Goal: Answer question/provide support

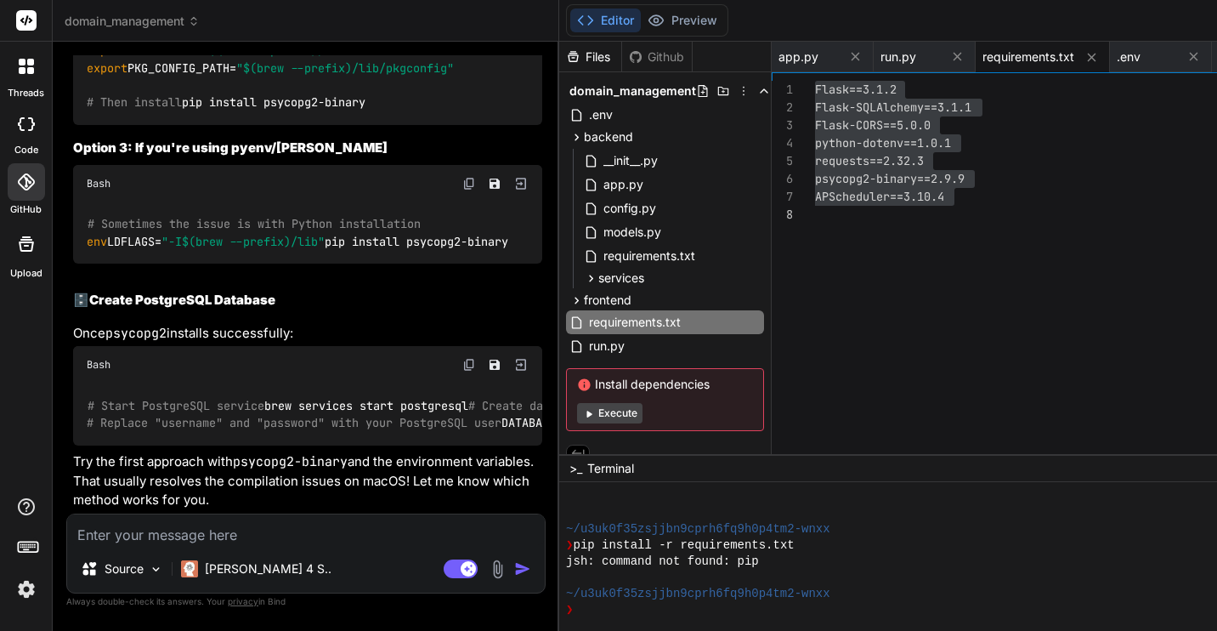
scroll to position [14011, 0]
drag, startPoint x: 88, startPoint y: 378, endPoint x: 396, endPoint y: 388, distance: 308.8
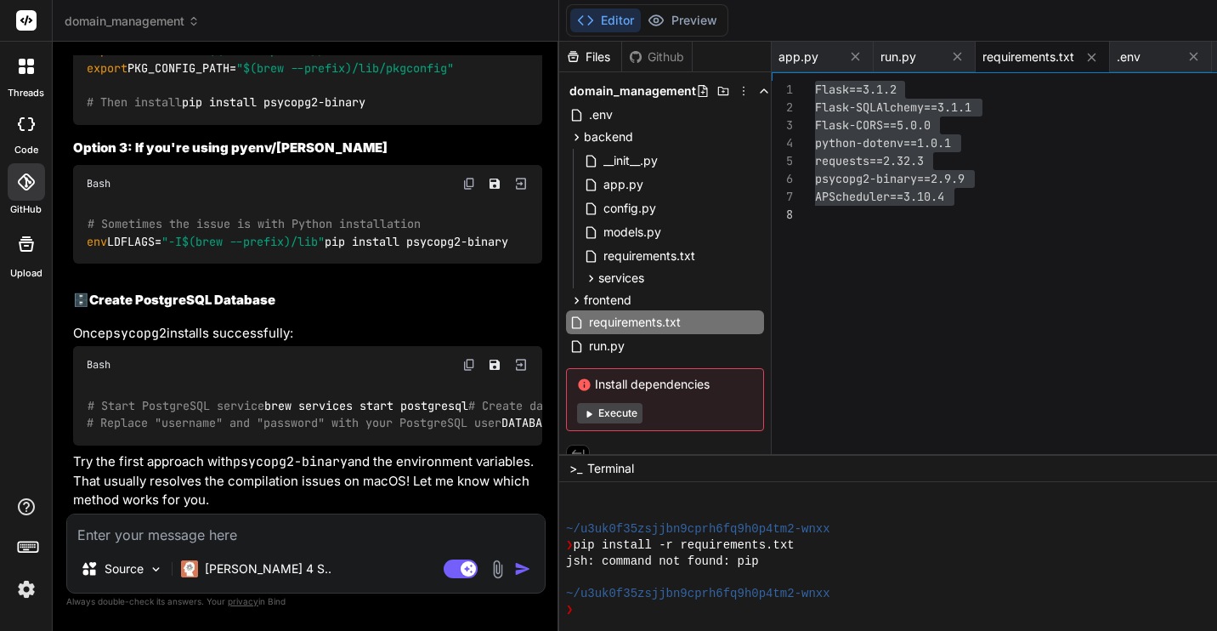
drag, startPoint x: 170, startPoint y: 380, endPoint x: 391, endPoint y: 383, distance: 221.1
copy code "psycopg2-binary --no-cache-dir"
click at [232, 530] on textarea at bounding box center [306, 529] width 478 height 31
type textarea "O"
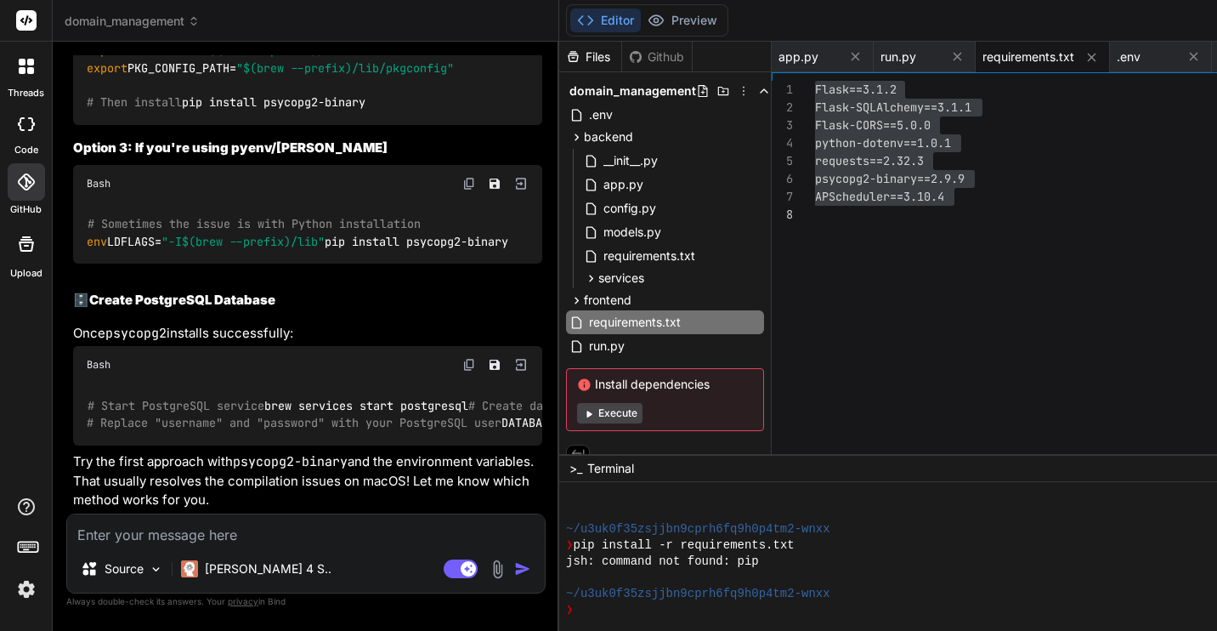
type textarea "x"
type textarea "Ok"
type textarea "x"
type textarea "Ok,"
type textarea "x"
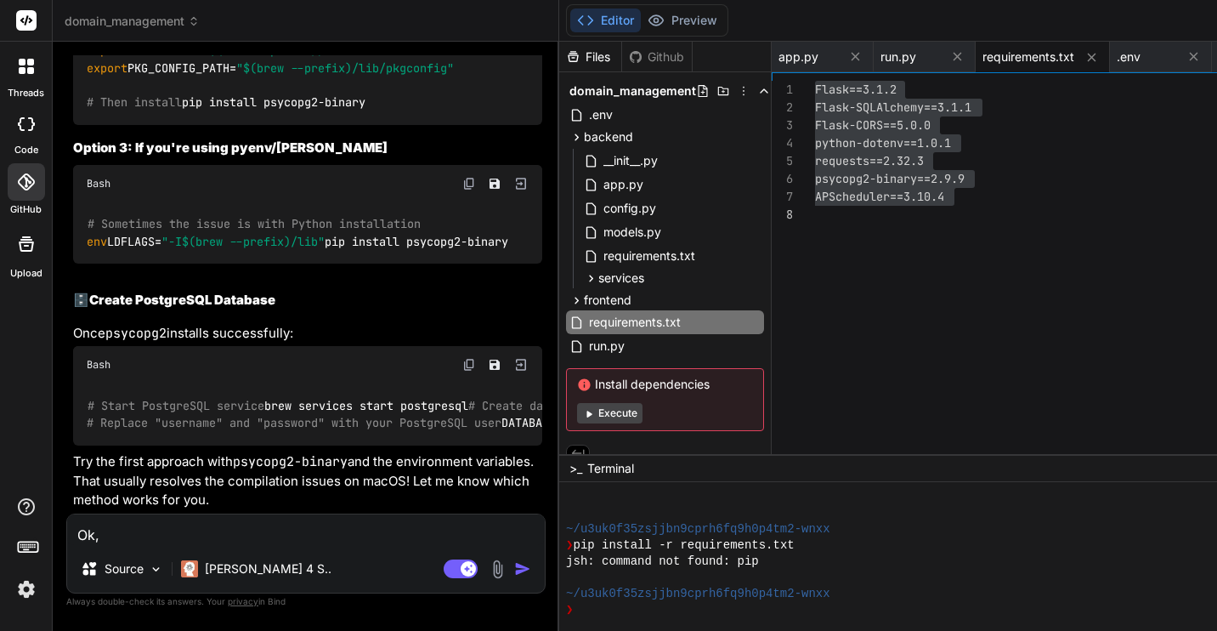
type textarea "Ok,"
type textarea "x"
type textarea "Ok, I"
type textarea "x"
type textarea "Ok, I'"
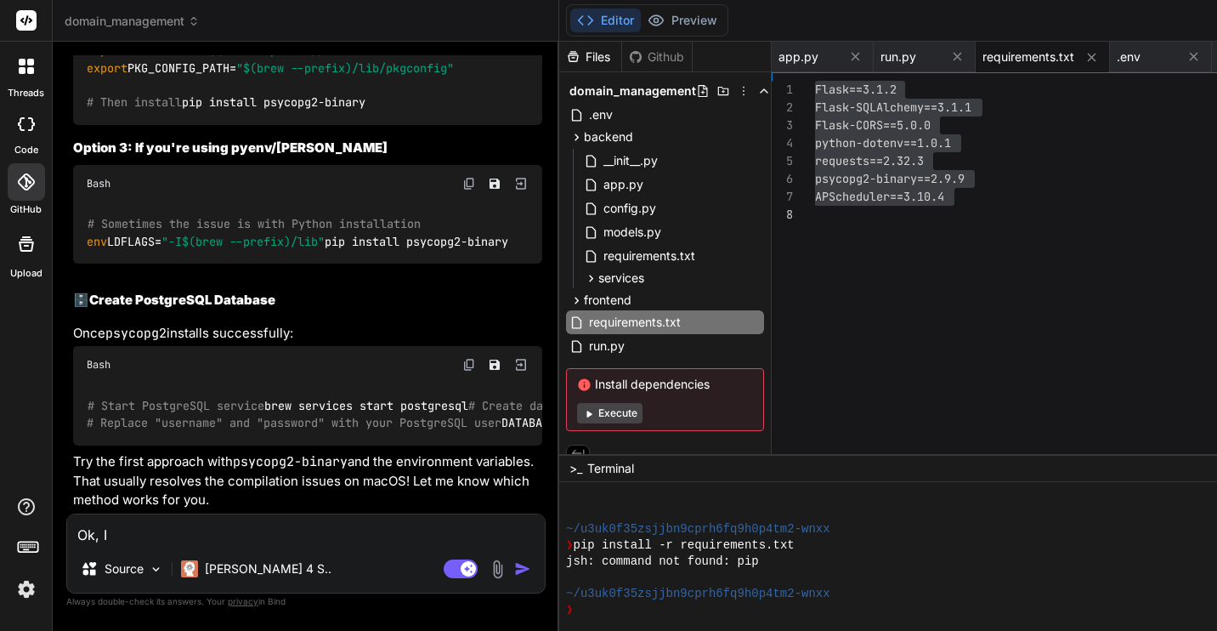
type textarea "x"
type textarea "Ok, I'v"
type textarea "x"
type textarea "Ok, I've"
type textarea "x"
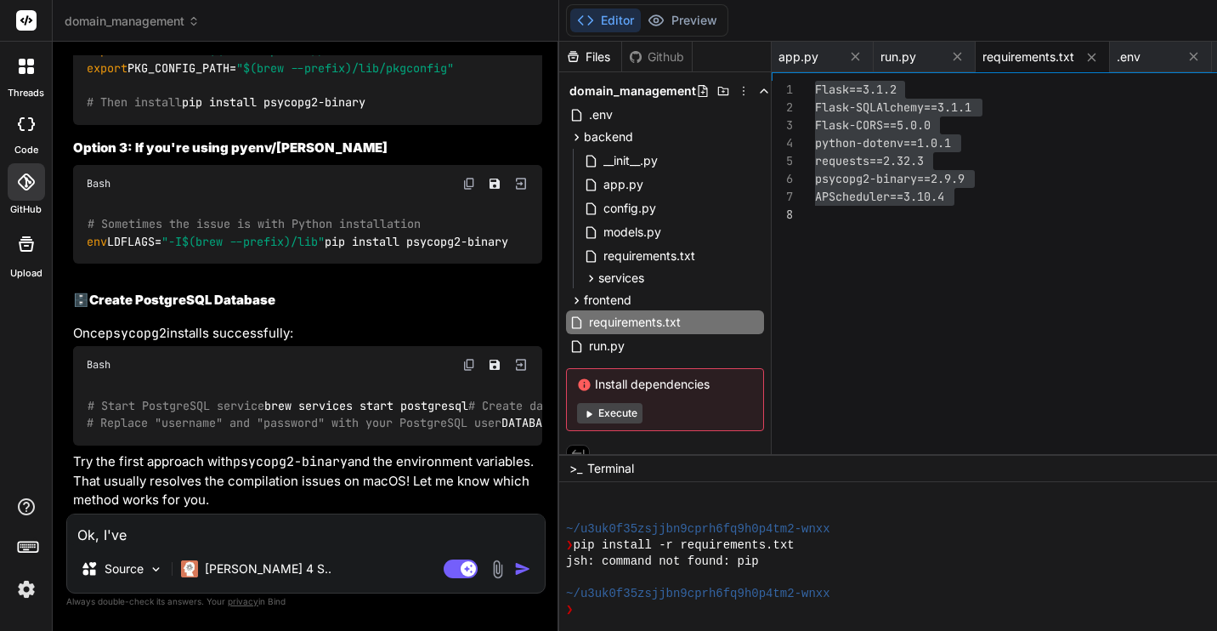
type textarea "Ok, I've"
type textarea "x"
type textarea "Ok, I've"
type textarea "x"
type textarea "Ok, I'v"
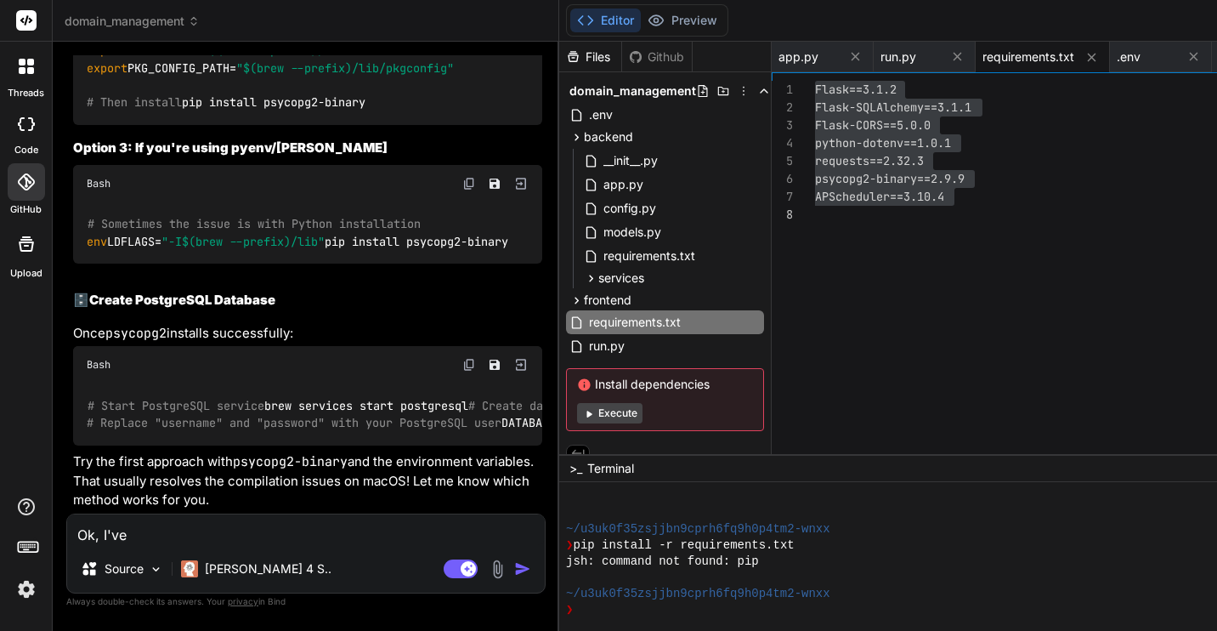
type textarea "x"
type textarea "Ok, I'"
type textarea "x"
type textarea "Ok, I"
type textarea "x"
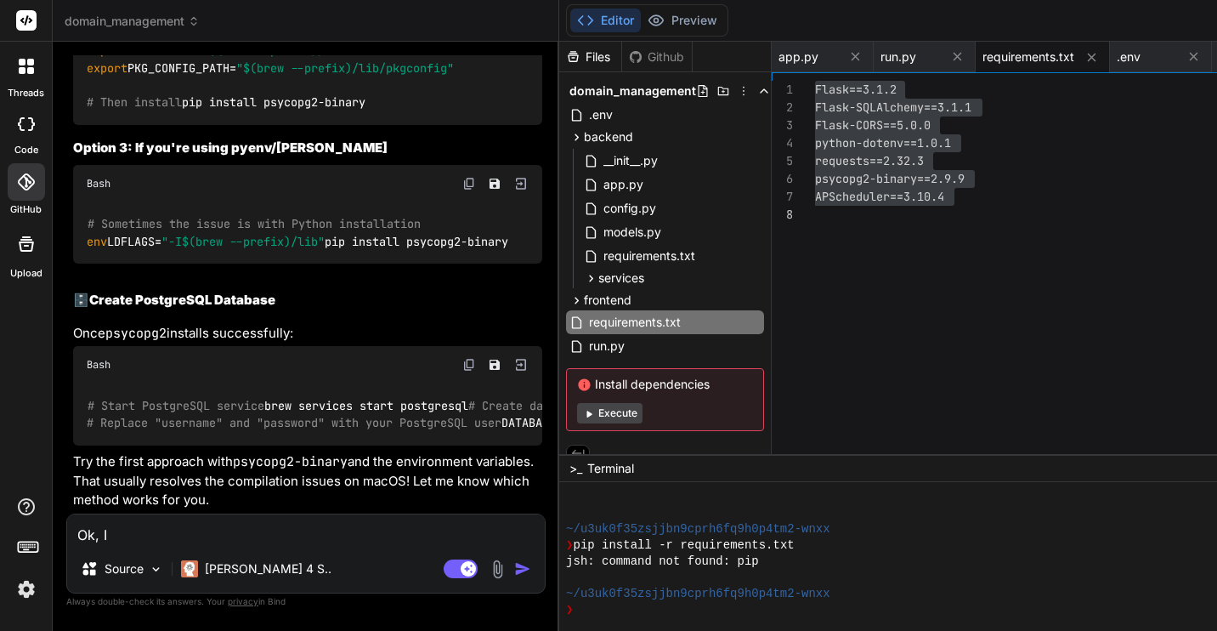
type textarea "Ok, I"
type textarea "x"
type textarea "Ok, I w"
type textarea "x"
type textarea "Ok, I wa"
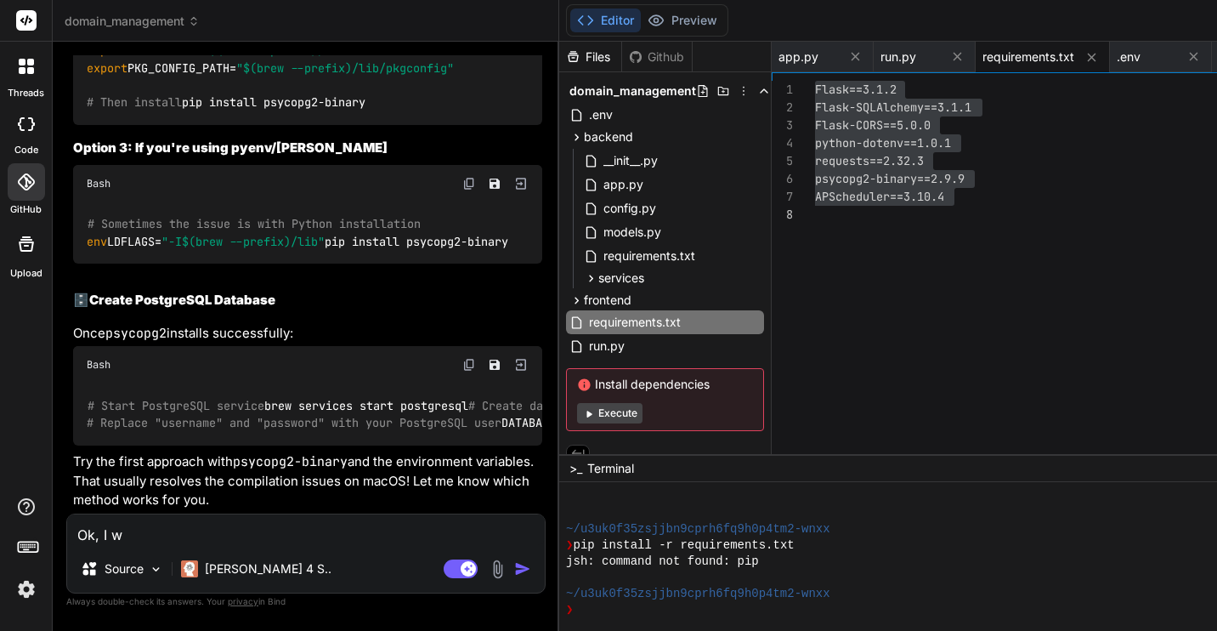
type textarea "x"
type textarea "Ok, I was"
type textarea "x"
type textarea "Ok, I was"
type textarea "x"
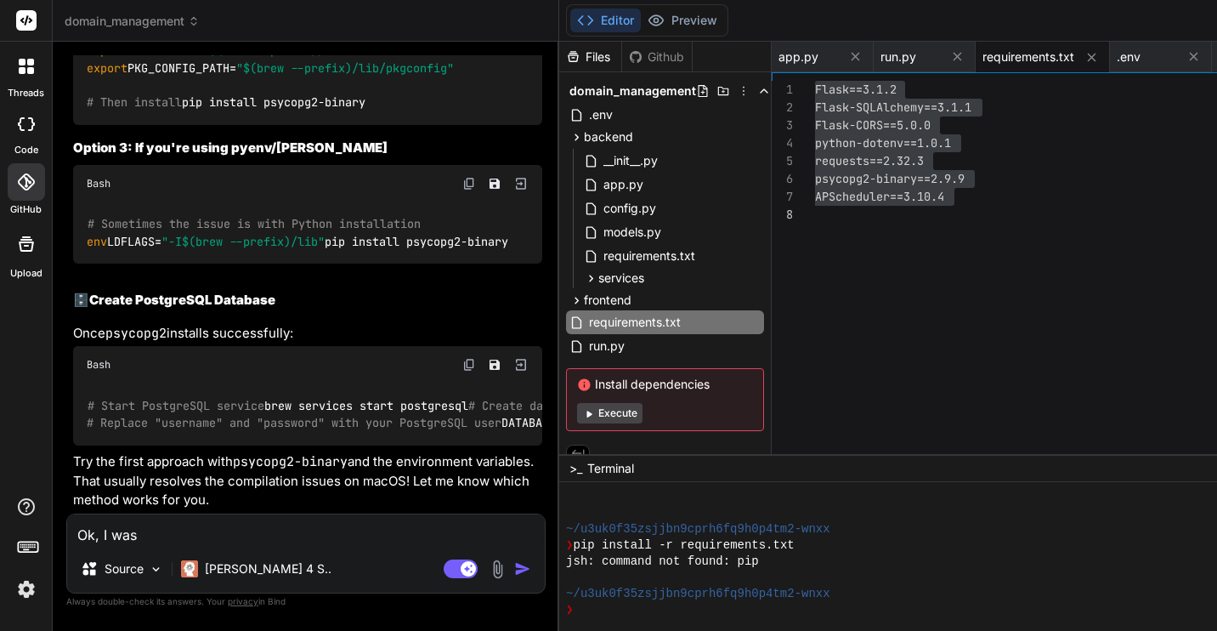
type textarea "Ok, I was a"
type textarea "x"
type textarea "Ok, I was ab"
type textarea "x"
type textarea "Ok, I was abl"
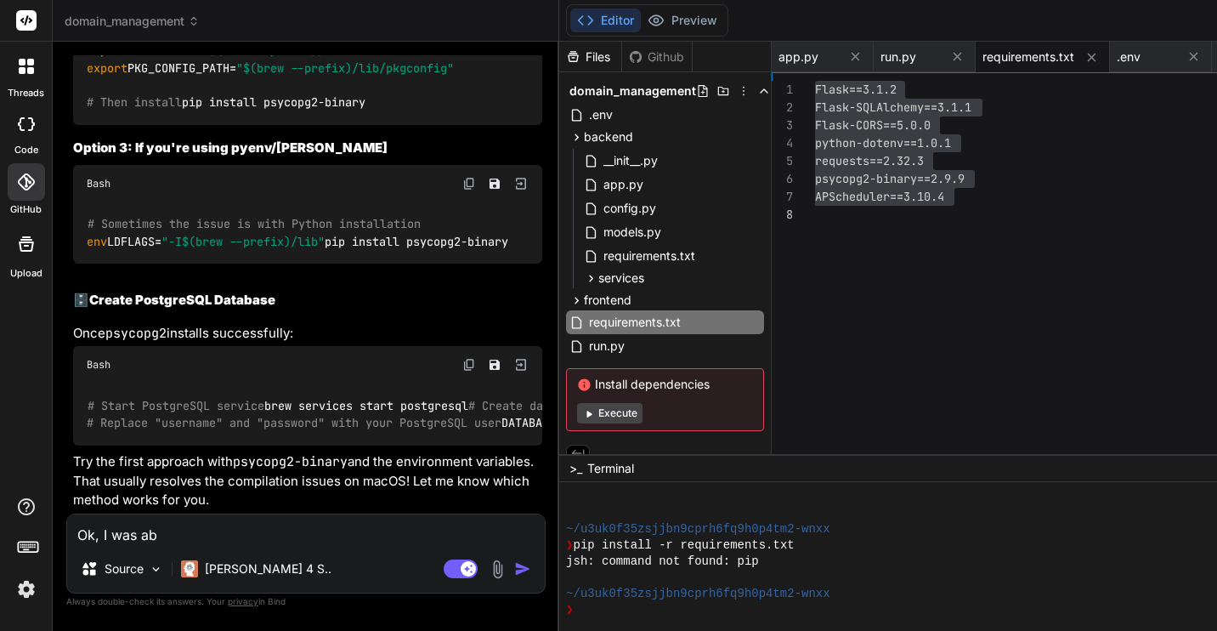
type textarea "x"
type textarea "Ok, I was able"
type textarea "x"
type textarea "Ok, I was able"
type textarea "x"
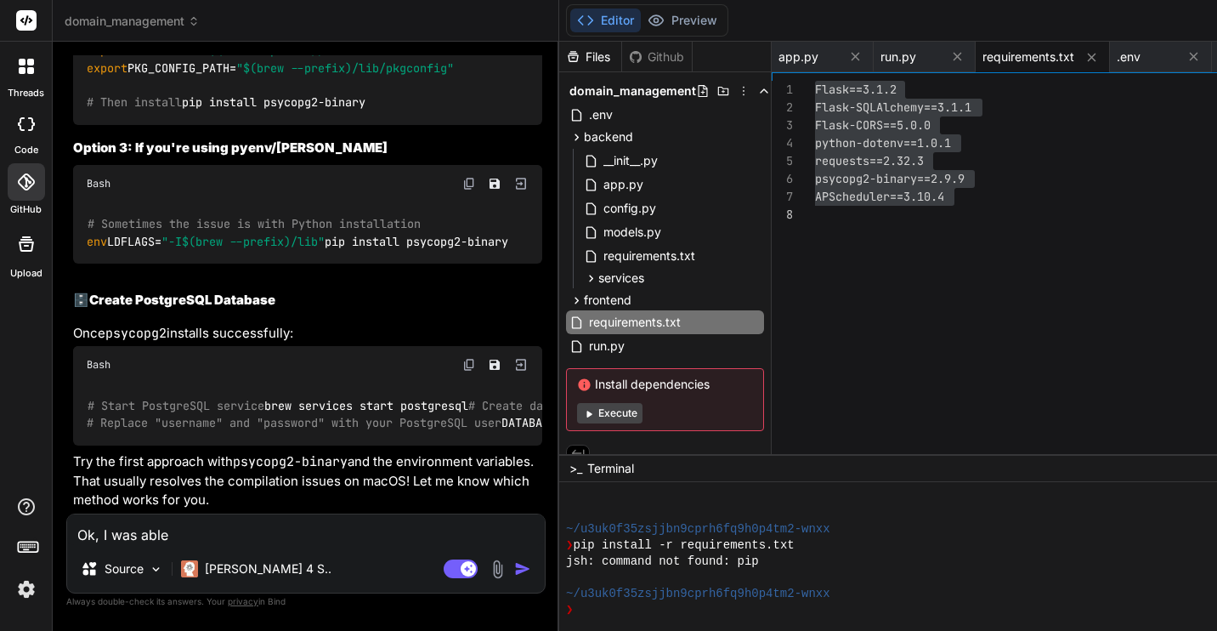
type textarea "Ok, I was able t"
type textarea "x"
type textarea "Ok, I was able to"
type textarea "x"
type textarea "Ok, I was able to"
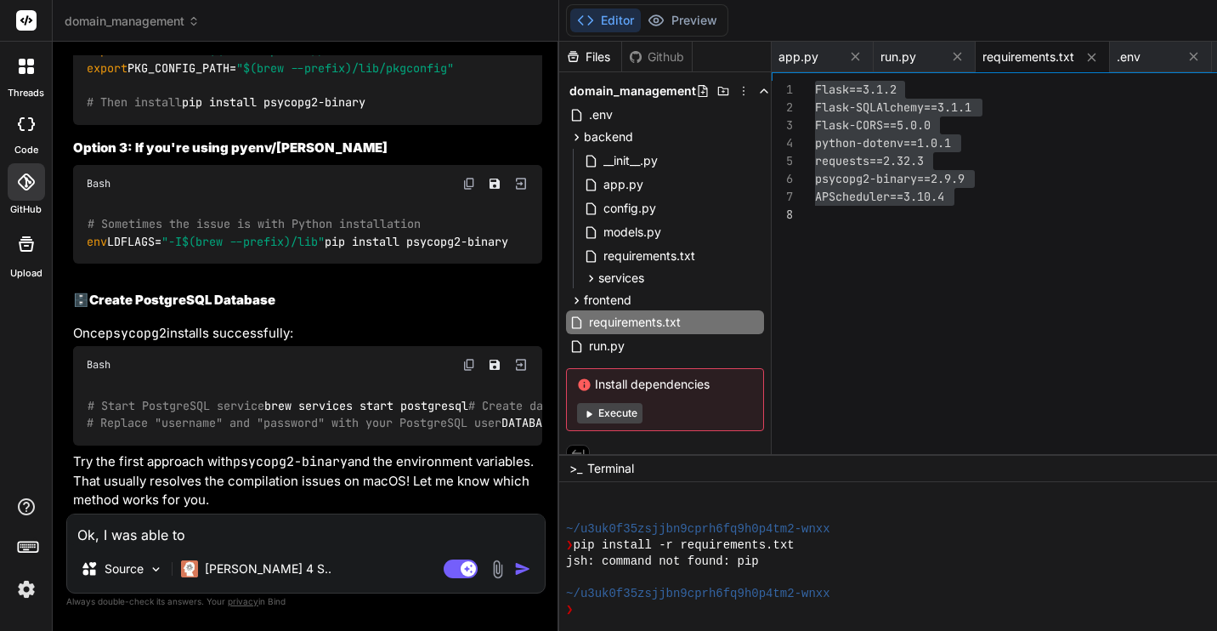
type textarea "x"
type textarea "Ok, I was able to r"
type textarea "x"
type textarea "Ok, I was able to ru"
type textarea "x"
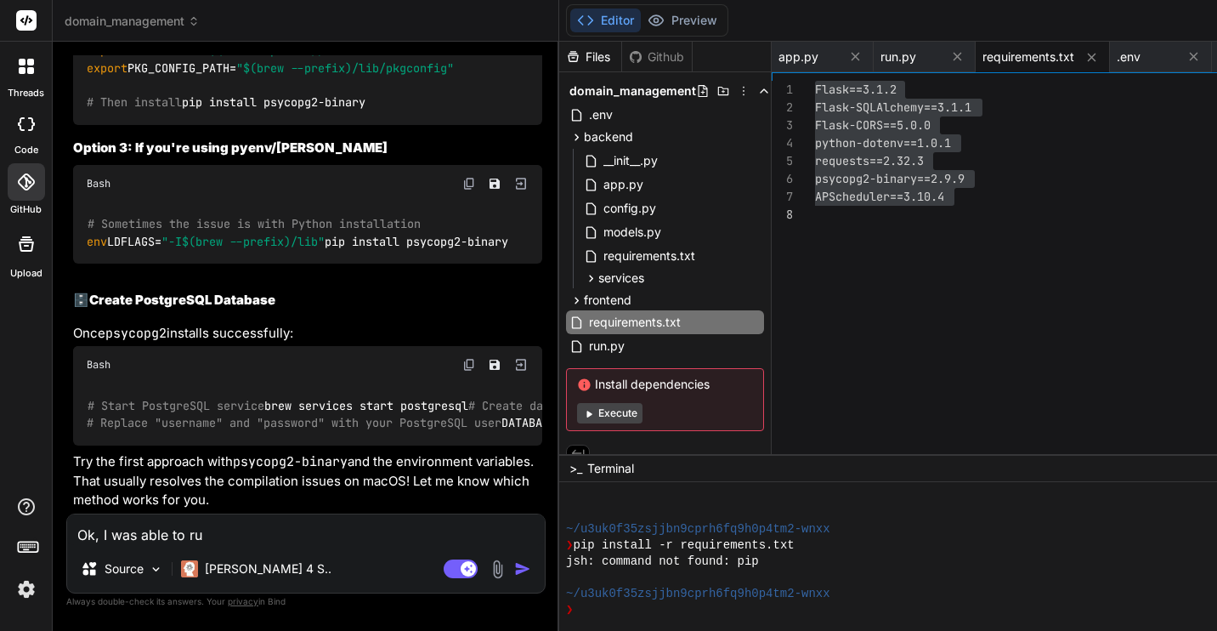
type textarea "Ok, I was able to run"
type textarea "x"
type textarea "Ok, I was able to run"
type textarea "x"
type textarea "Ok, I was able to run `"
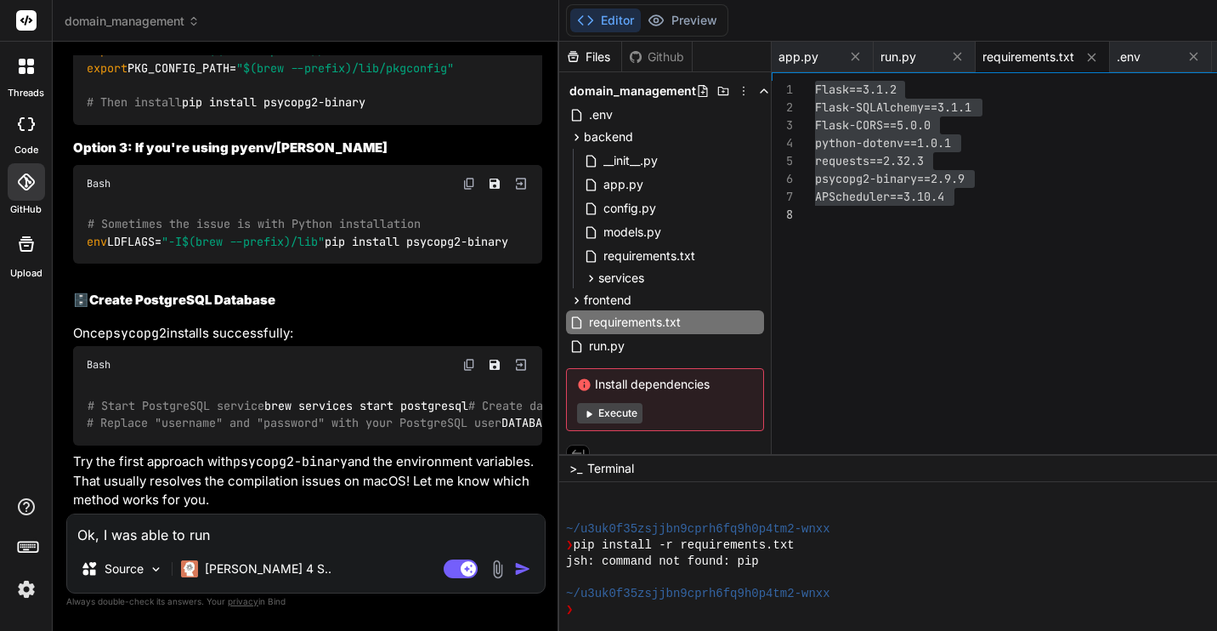
type textarea "x"
type textarea "Ok, I was able to run `p"
type textarea "x"
type textarea "Ok, I was able to run `pi"
type textarea "x"
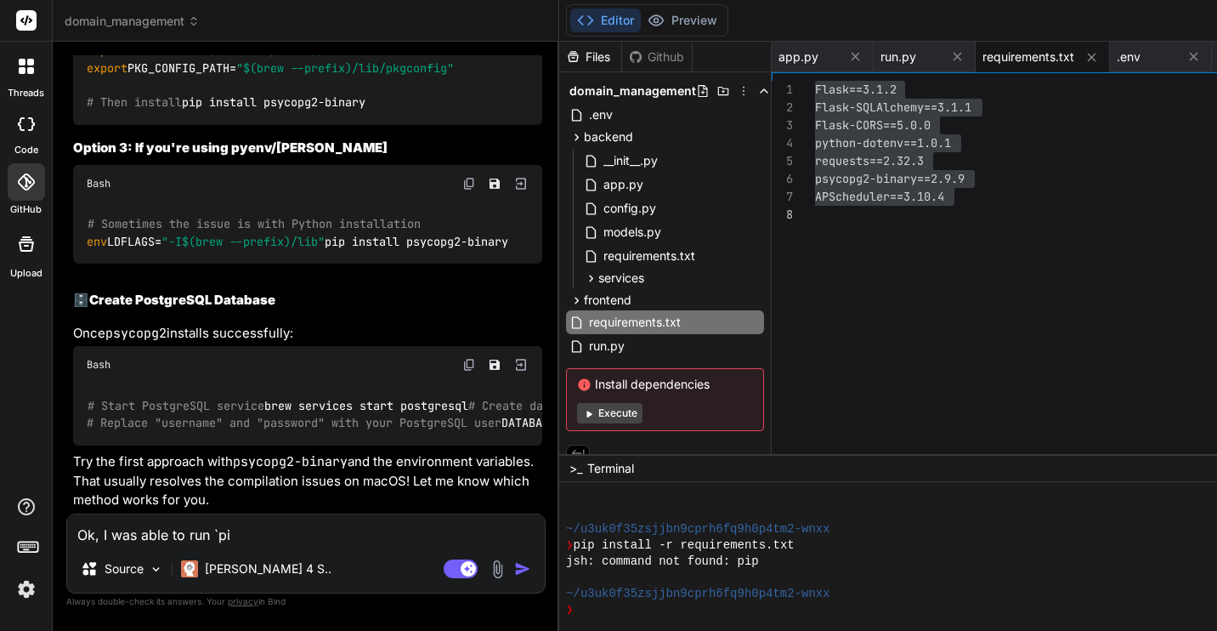
type textarea "Ok, I was able to run `pip"
type textarea "x"
type textarea "Ok, I was able to run `pip"
type textarea "x"
type textarea "Ok, I was able to run `pip i"
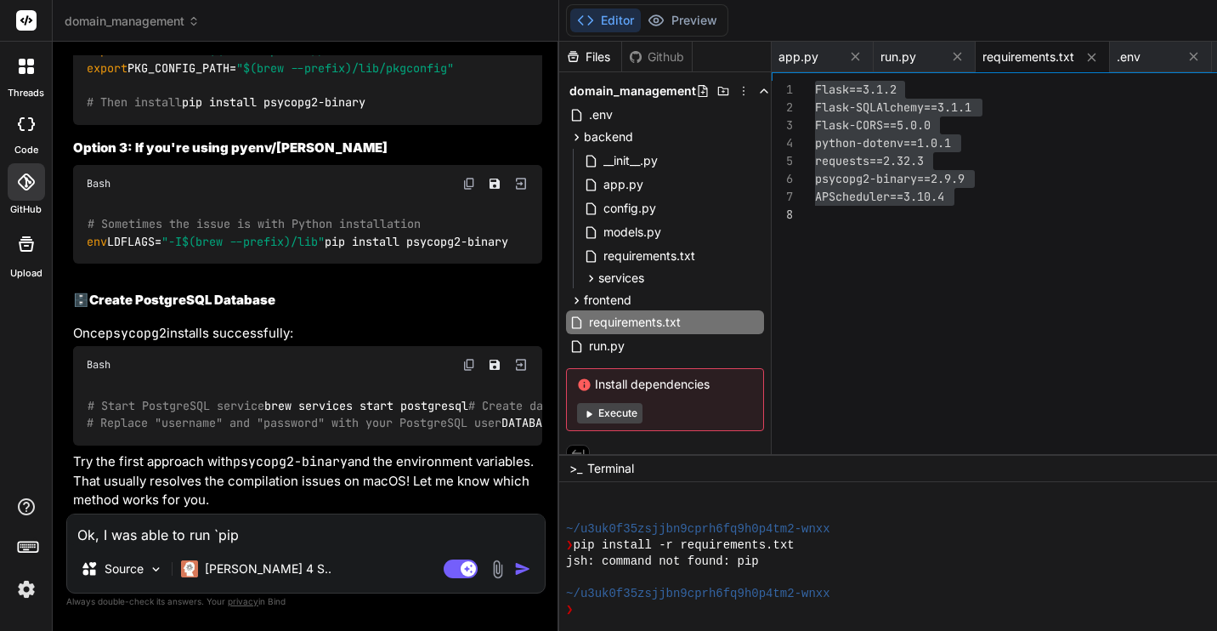
type textarea "x"
type textarea "Ok, I was able to run `pip in"
type textarea "x"
type textarea "Ok, I was able to run `pip ins"
type textarea "x"
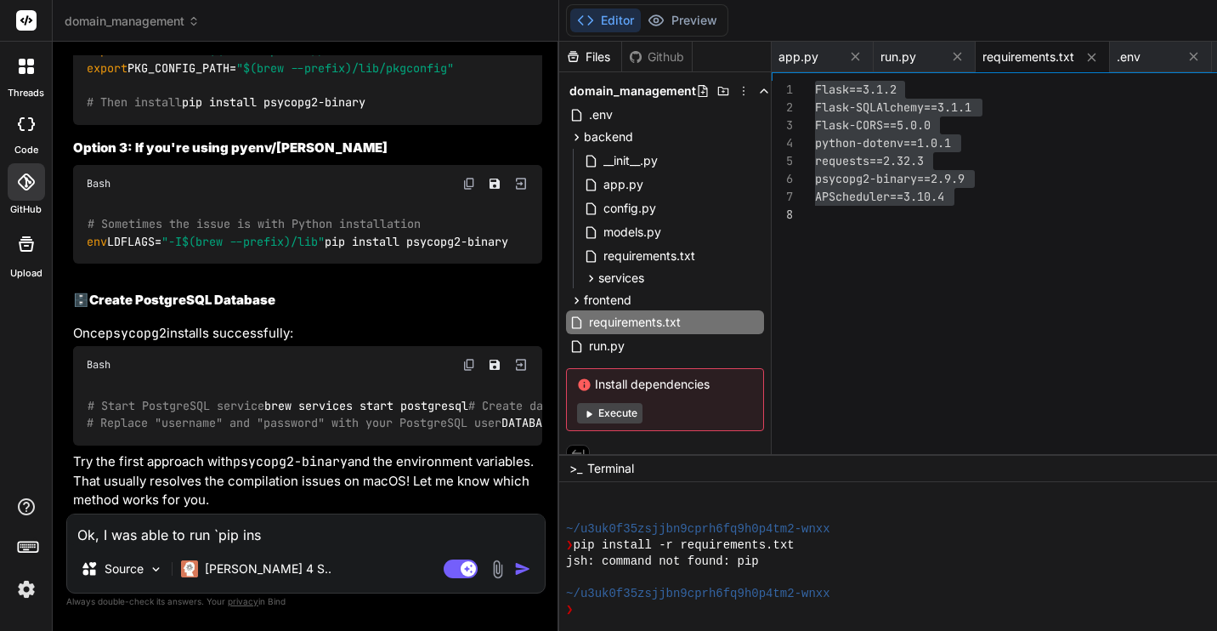
type textarea "Ok, I was able to run `pip inst"
type textarea "x"
type textarea "Ok, I was able to run `pip insta"
type textarea "x"
type textarea "Ok, I was able to run `pip instal"
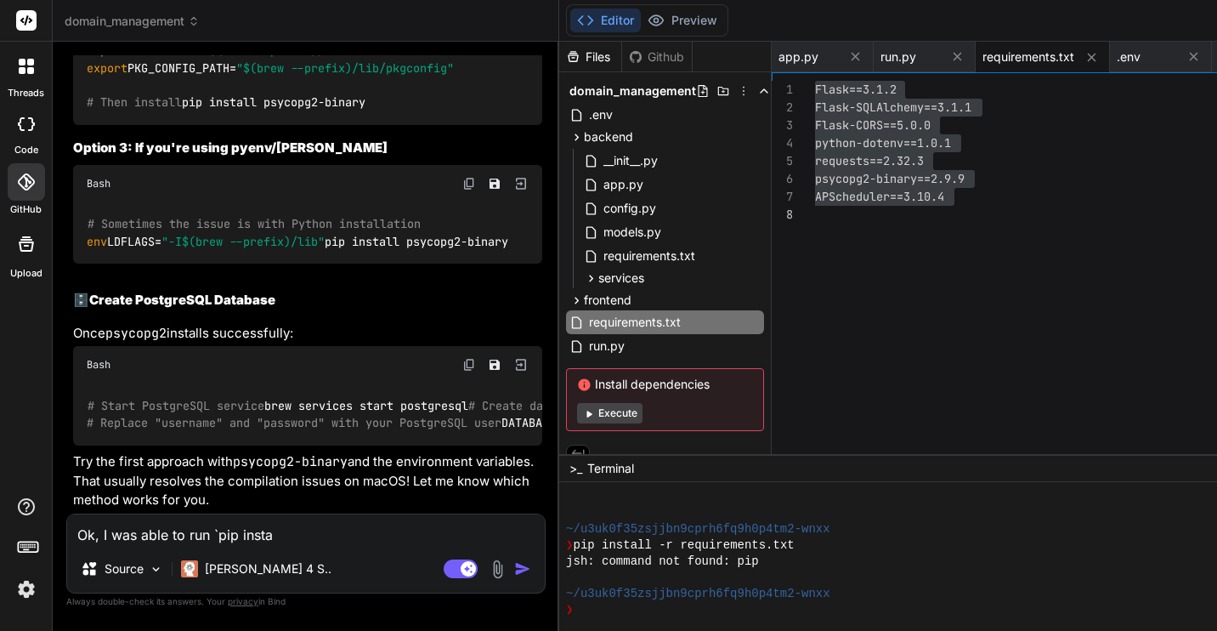
type textarea "x"
type textarea "Ok, I was able to run `pip install"
type textarea "x"
type textarea "Ok, I was able to run `pip install"
type textarea "x"
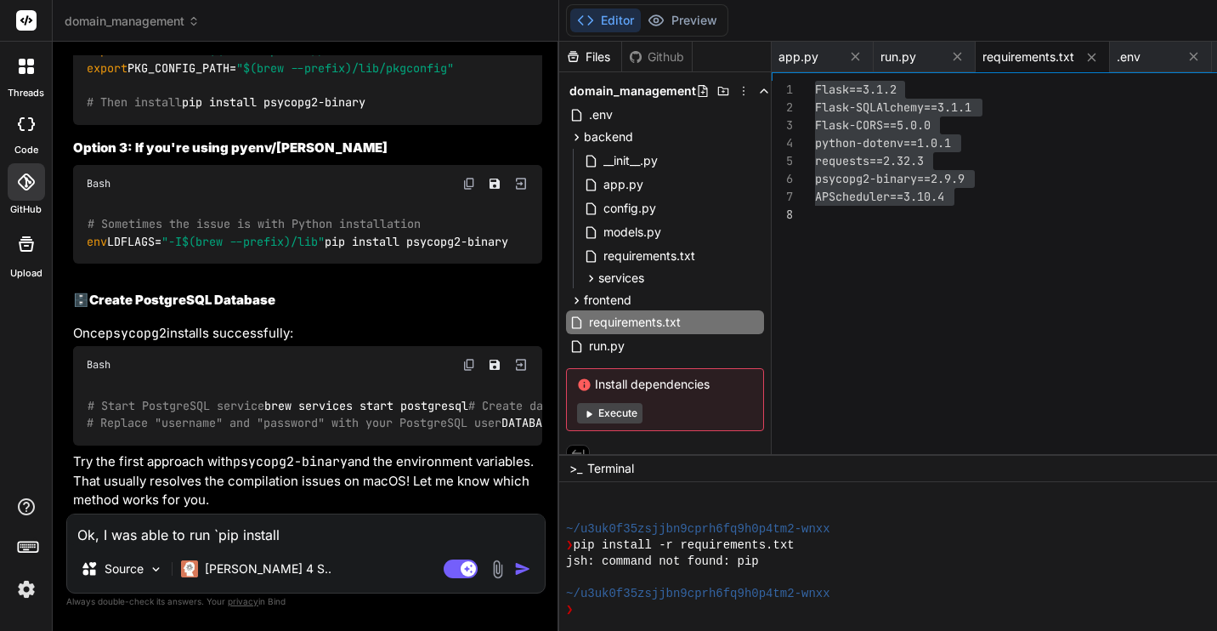
type textarea "Ok, I was able to run `pip install -"
type textarea "x"
type textarea "Ok, I was able to run `pip install -r"
type textarea "x"
type textarea "Ok, I was able to run `pip install -r"
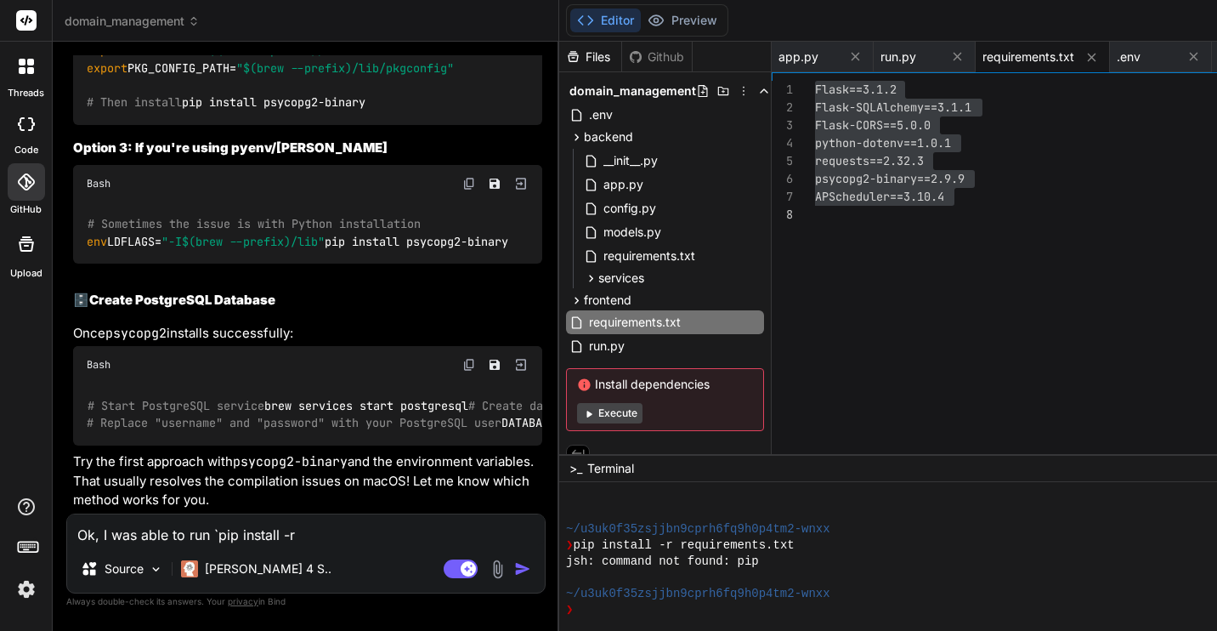
type textarea "x"
type textarea "Ok, I was able to run `pip install -r r"
type textarea "x"
type textarea "Ok, I was able to run `pip install -r re"
type textarea "x"
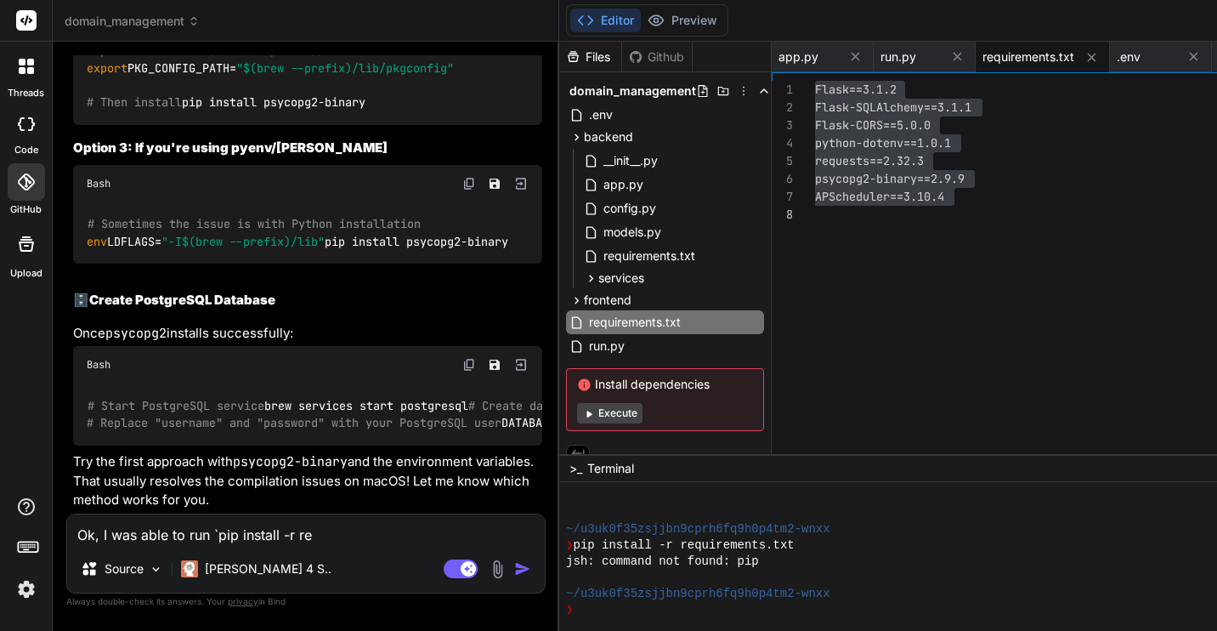
type textarea "Ok, I was able to run `pip install -r req"
type textarea "x"
type textarea "Ok, I was able to run `pip install -r requ"
type textarea "x"
type textarea "Ok, I was able to run `pip install -r requi"
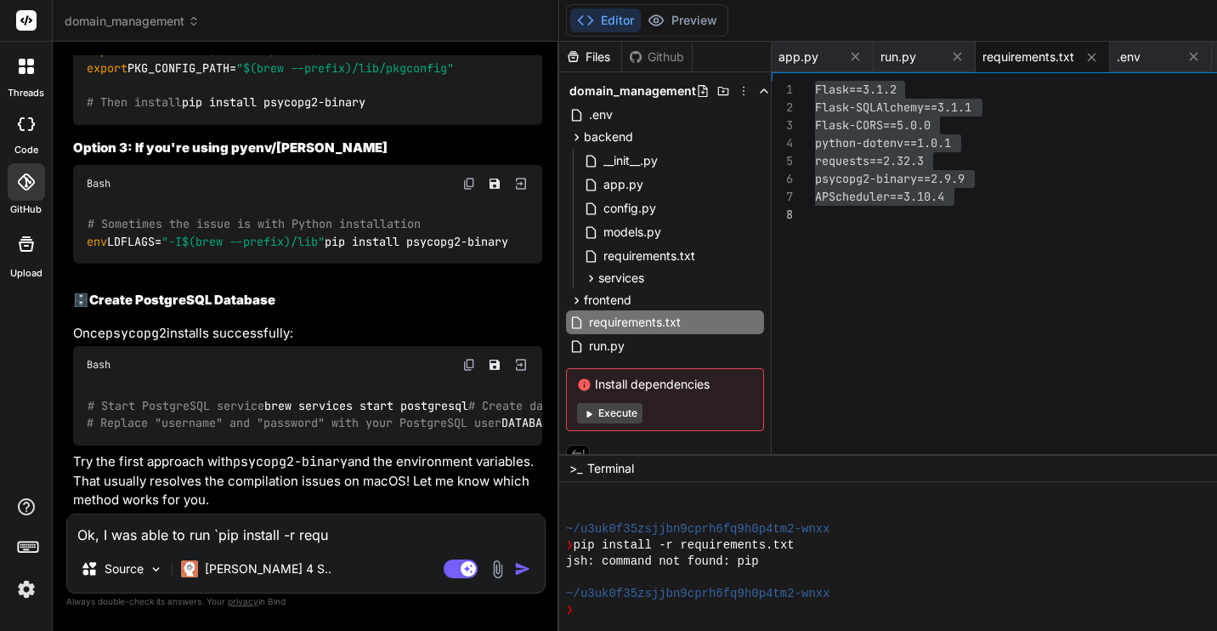
type textarea "x"
type textarea "Ok, I was able to run `pip install -r requir"
type textarea "x"
type textarea "Ok, I was able to run `pip install -r require"
type textarea "x"
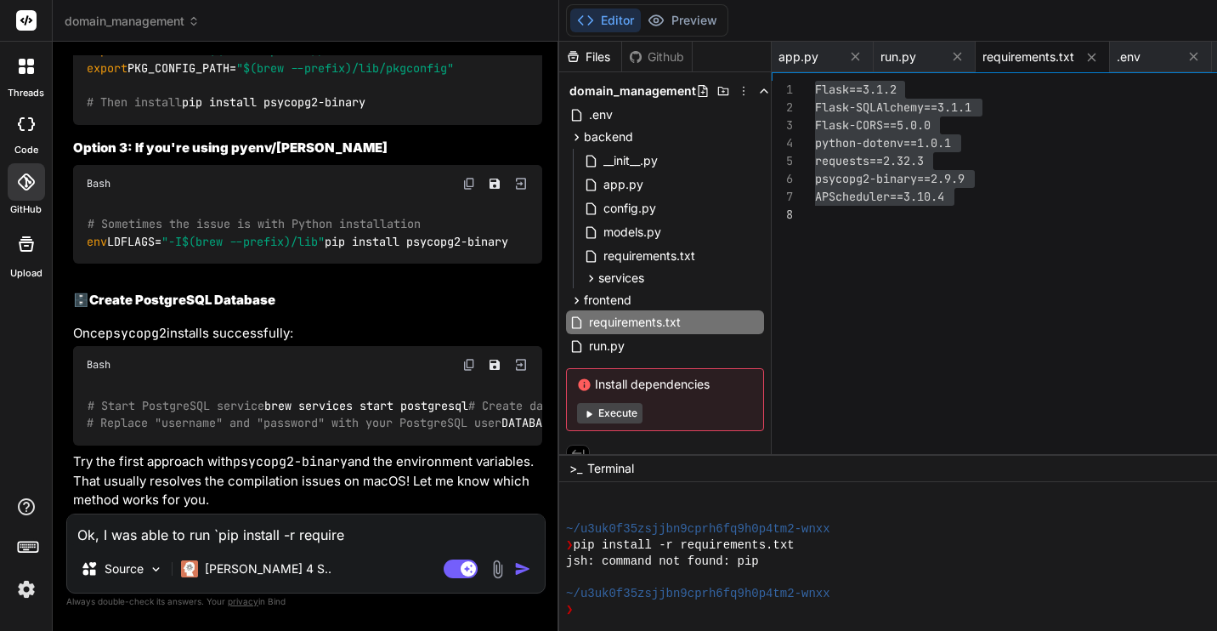
type textarea "Ok, I was able to run `pip install -r requirem"
type textarea "x"
type textarea "Ok, I was able to run `pip install -r requireme"
type textarea "x"
type textarea "Ok, I was able to run `pip install -r requiremen"
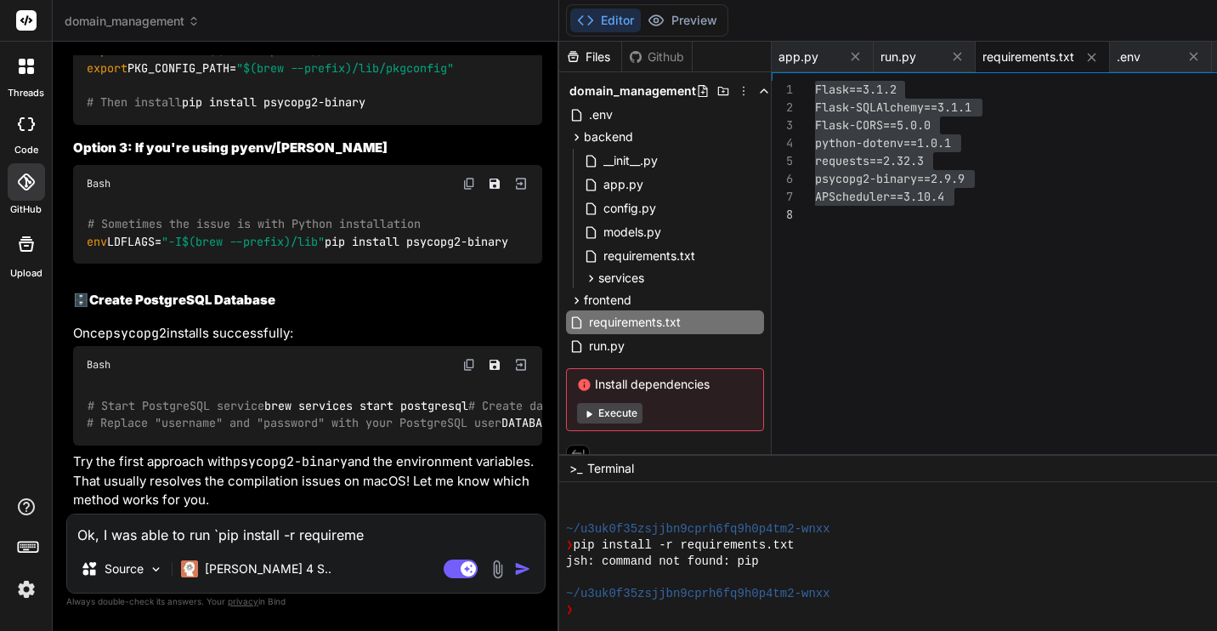
type textarea "x"
type textarea "Ok, I was able to run `pip install -r requirement"
type textarea "x"
type textarea "Ok, I was able to run `pip install -r requirements"
type textarea "x"
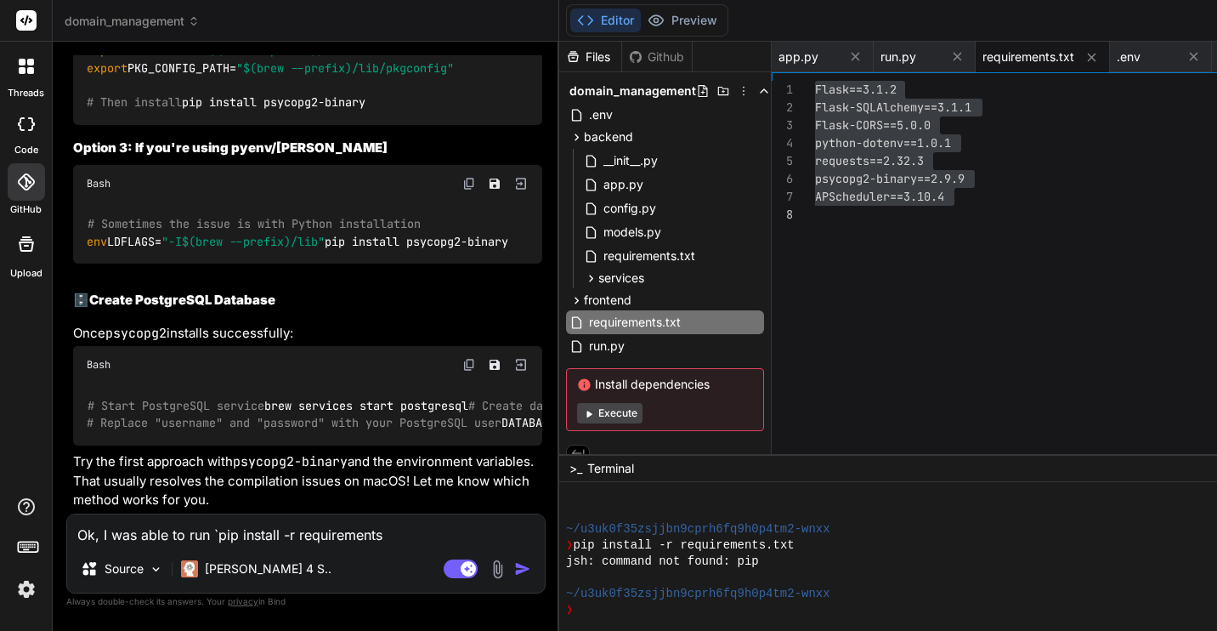
type textarea "Ok, I was able to run `pip install -r requirements."
type textarea "x"
type textarea "Ok, I was able to run `pip install -r requirements.t"
type textarea "x"
type textarea "Ok, I was able to run `pip install -r requirements.tx"
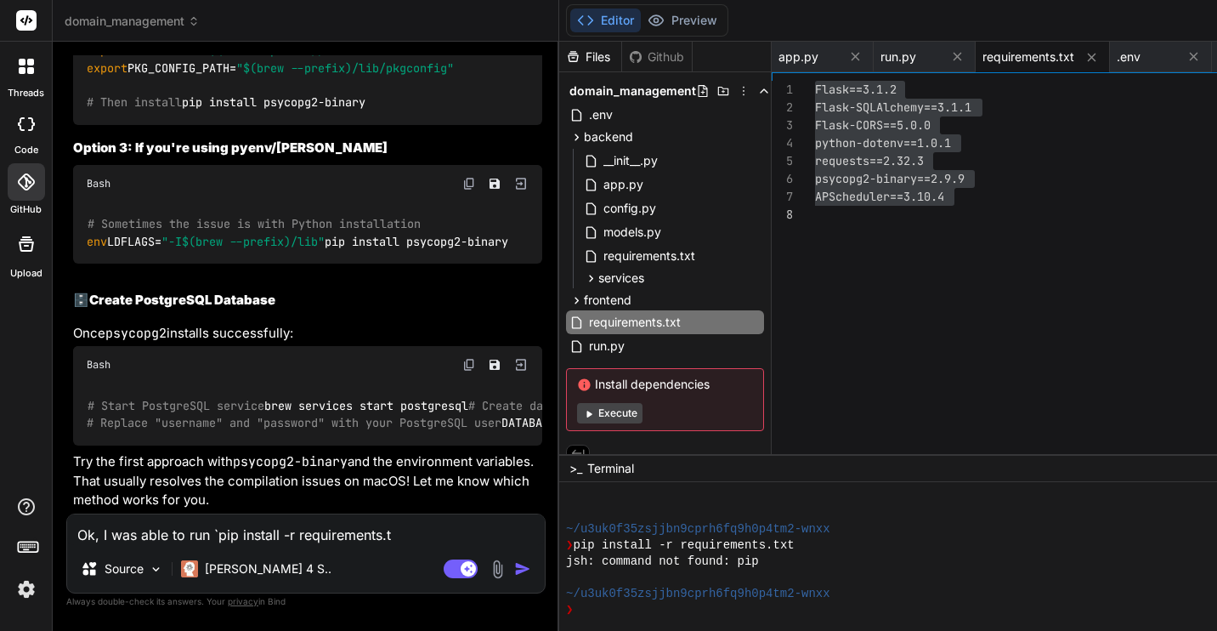
type textarea "x"
type textarea "Ok, I was able to run `pip install -r requirements.tx`"
type textarea "x"
type textarea "Ok, I was able to run `pip install -r requirements.tx`"
type textarea "x"
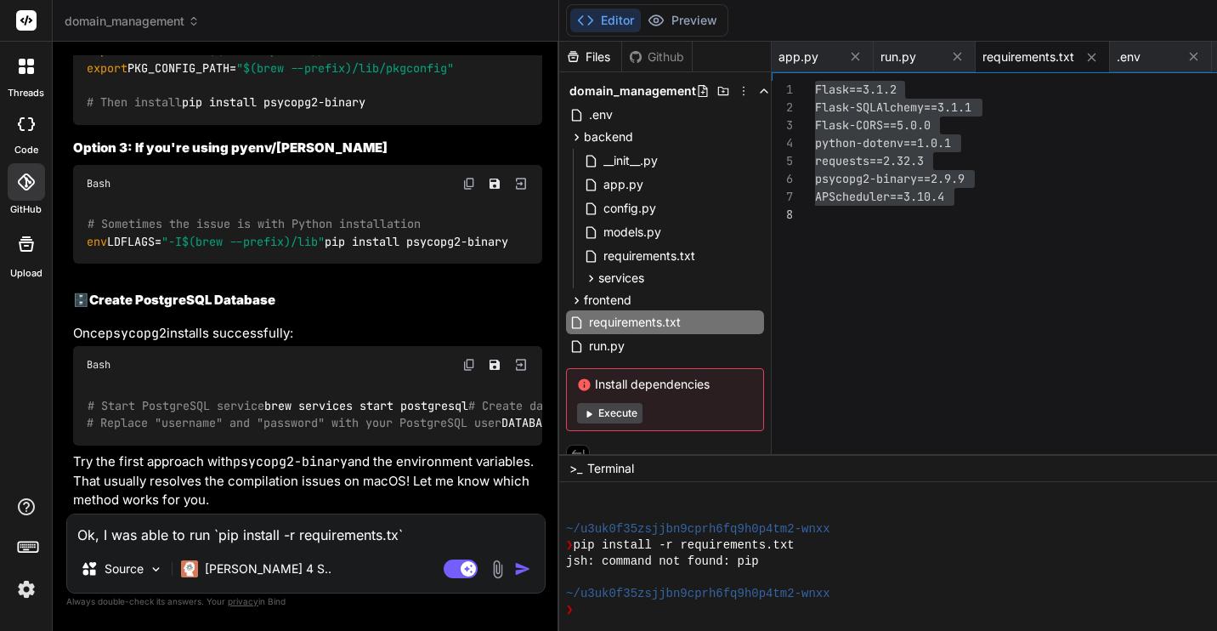
type textarea "Ok, I was able to run `pip install -r requirements.tx` n"
type textarea "x"
type textarea "Ok, I was able to run `pip install -r requirements.tx` no"
type textarea "x"
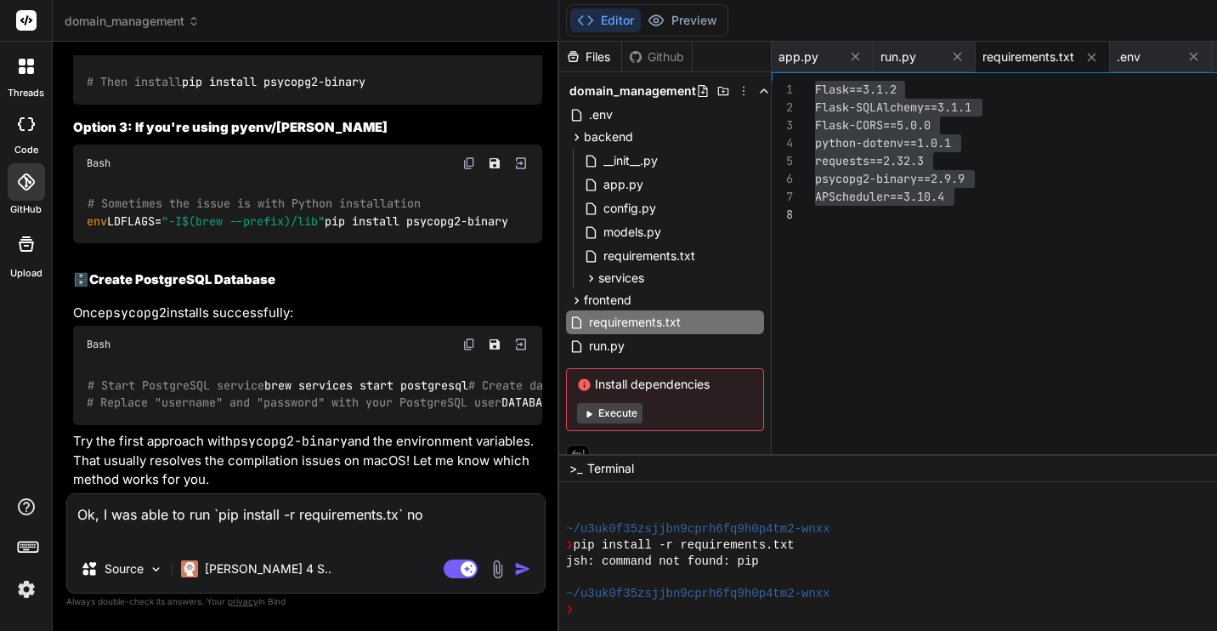
type textarea "Ok, I was able to run `pip install -r requirements.tx` n"
type textarea "x"
type textarea "Ok, I was able to run `pip install -r requirements.tx`"
type textarea "x"
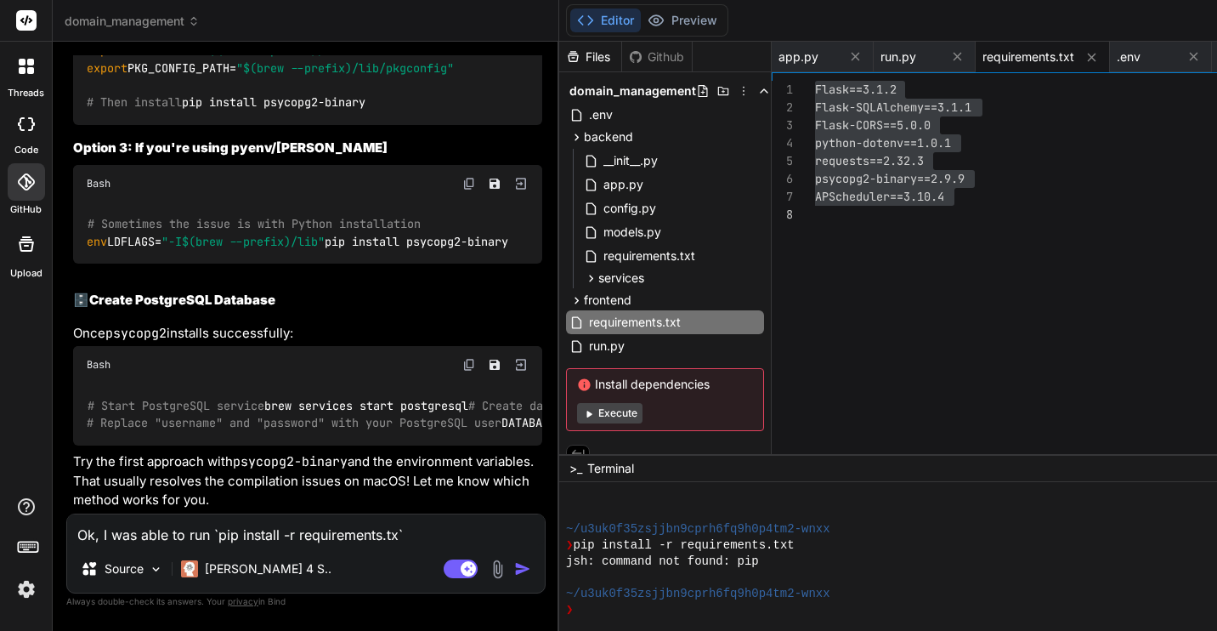
type textarea "Ok, I was able to run `pip install -r requirements.tx`"
type textarea "x"
type textarea "Ok, I was able to run `pip install -r requirements.tx"
type textarea "x"
type textarea "Ok, I was able to run `pip install -r requirements.t"
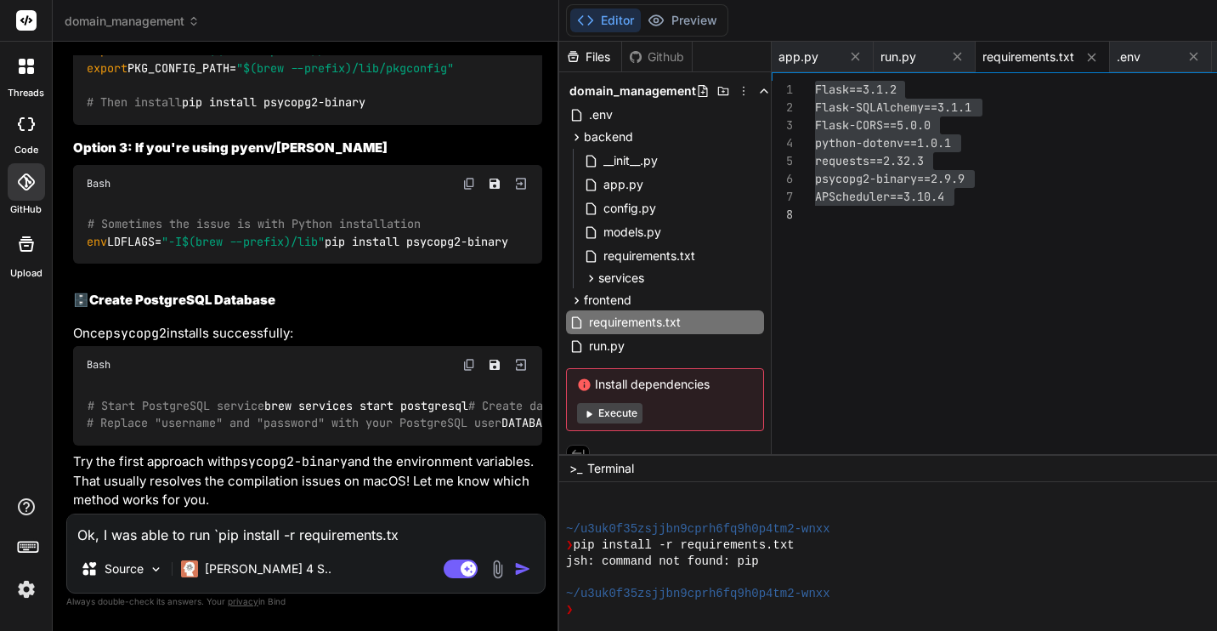
type textarea "x"
type textarea "Ok, I was able to run `pip install -r requirements.tx"
type textarea "x"
type textarea "Ok, I was able to run `pip install -r requirements.txt"
type textarea "x"
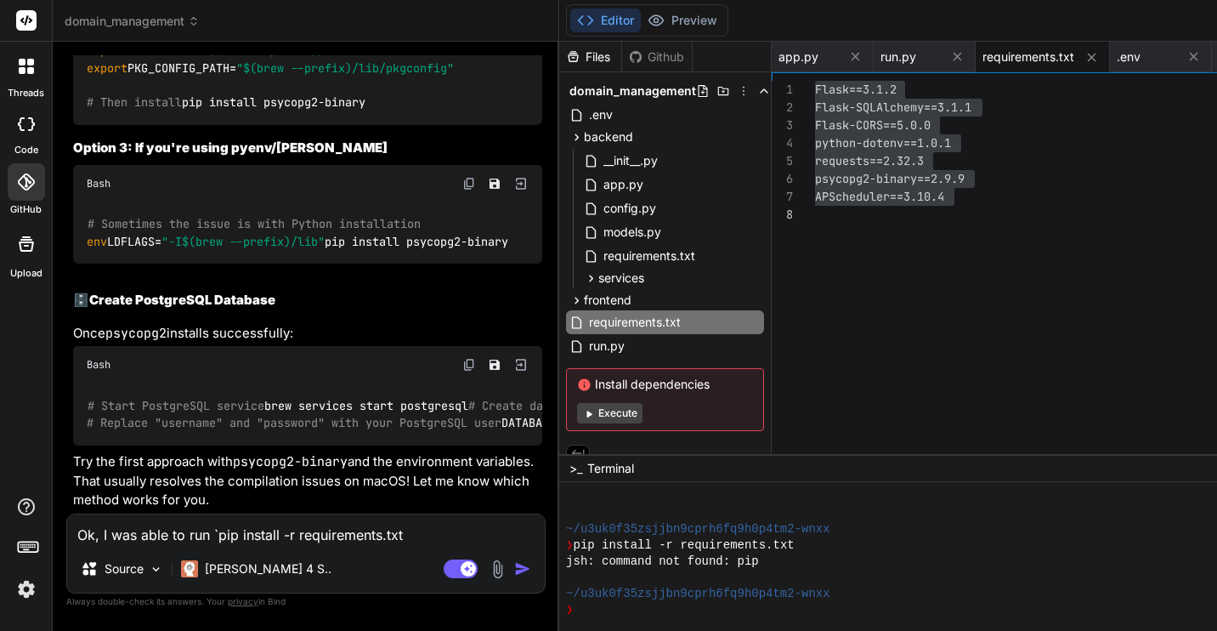
type textarea "Ok, I was able to run `pip install -r requirements.txt`"
type textarea "x"
type textarea "Ok, I was able to run `pip install -r requirements.txt`"
type textarea "x"
type textarea "Ok, I was able to run `pip install -r requirements.txt` n"
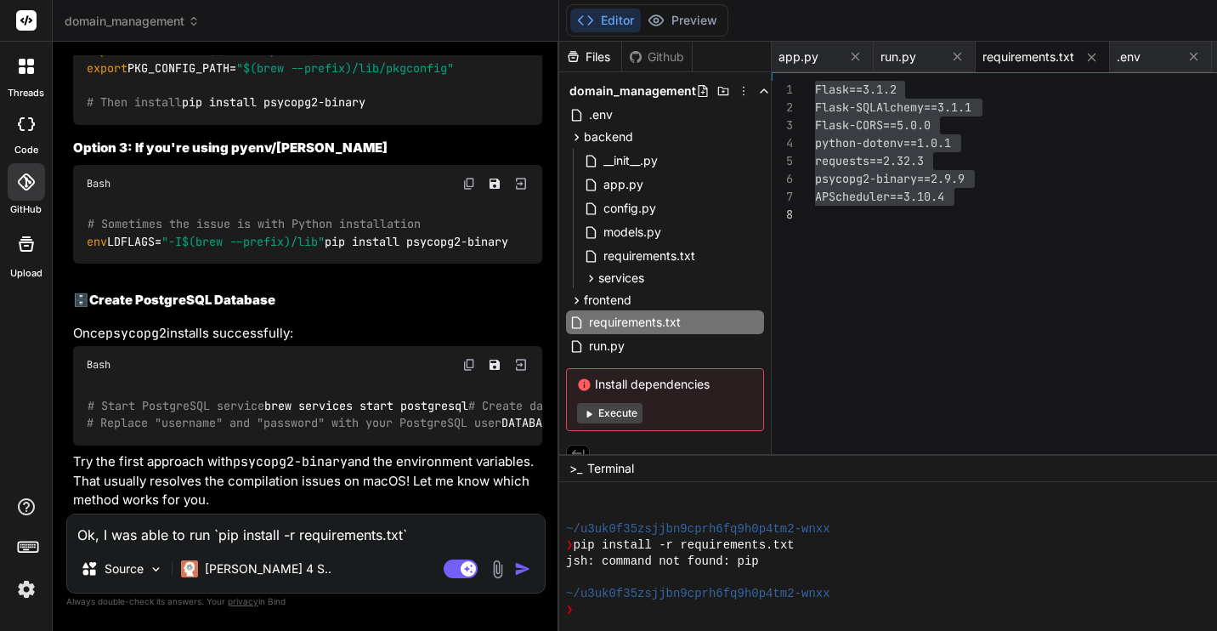
type textarea "x"
type textarea "Ok, I was able to run `pip install -r requirements.txt` no"
type textarea "x"
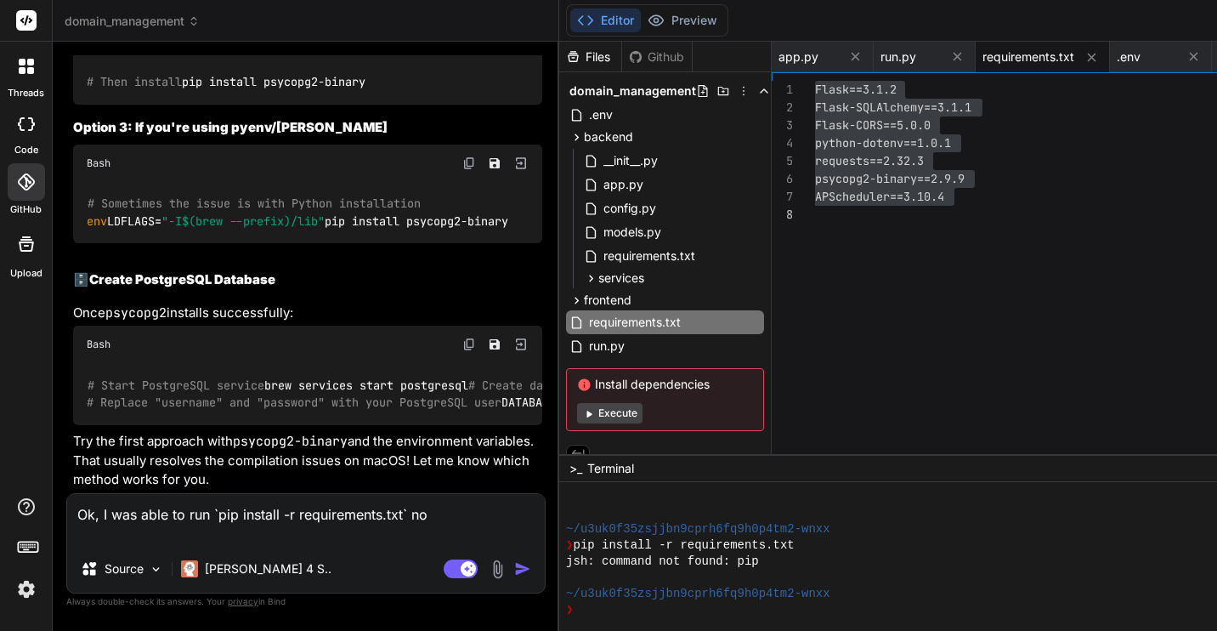
type textarea "Ok, I was able to run `pip install -r requirements.txt` now"
type textarea "x"
type textarea "Ok, I was able to run `pip install -r requirements.txt` now,"
type textarea "x"
type textarea "Ok, I was able to run `pip install -r requirements.txt` now,"
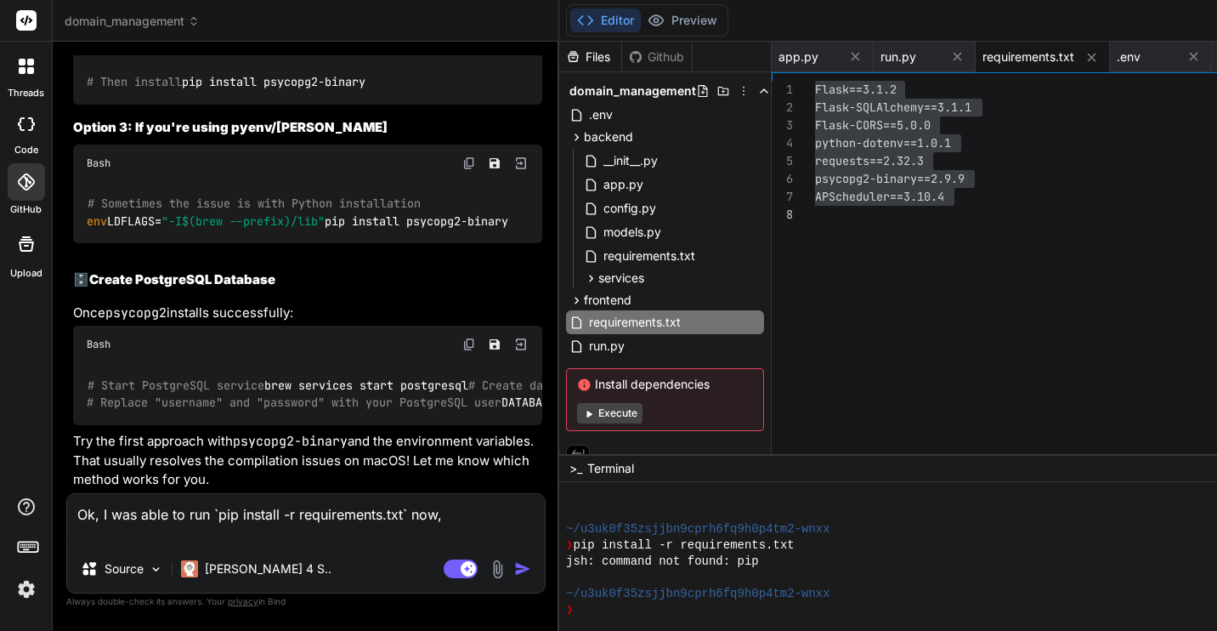
type textarea "x"
type textarea "Ok, I was able to run `pip install -r requirements.txt` now, a"
type textarea "x"
type textarea "Ok, I was able to run `pip install -r requirements.txt` now,"
type textarea "x"
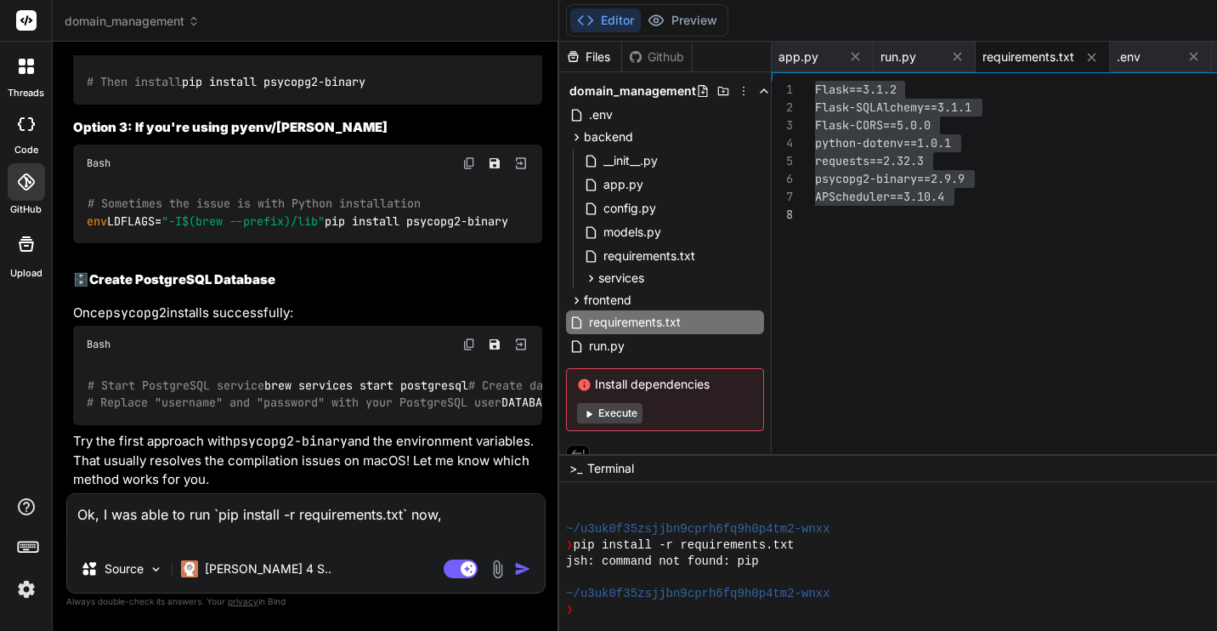
type textarea "Ok, I was able to run `pip install -r requirements.txt` now,"
type textarea "x"
type textarea "Ok, I was able to run `pip install -r requirements.txt` now"
type textarea "x"
type textarea "Ok, I was able to run `pip install -r requirements.txt` now."
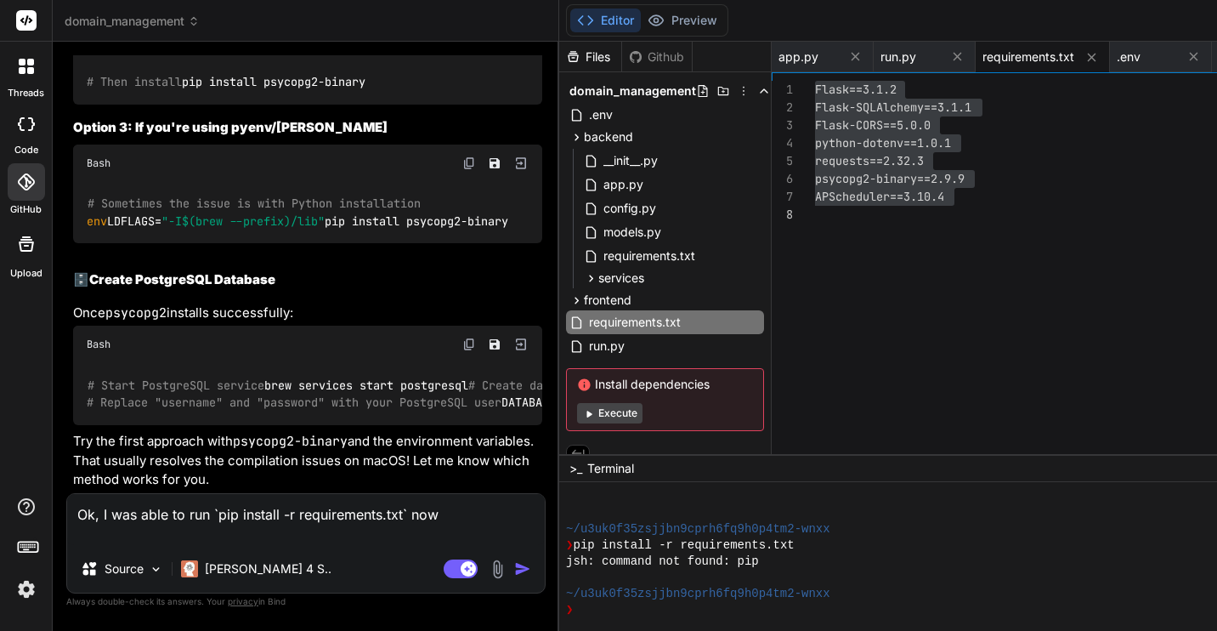
type textarea "x"
type textarea "Ok, I was able to run `pip install -r requirements.txt` now."
type textarea "x"
type textarea "Ok, I was able to run `pip install -r requirements.txt` now. B"
type textarea "x"
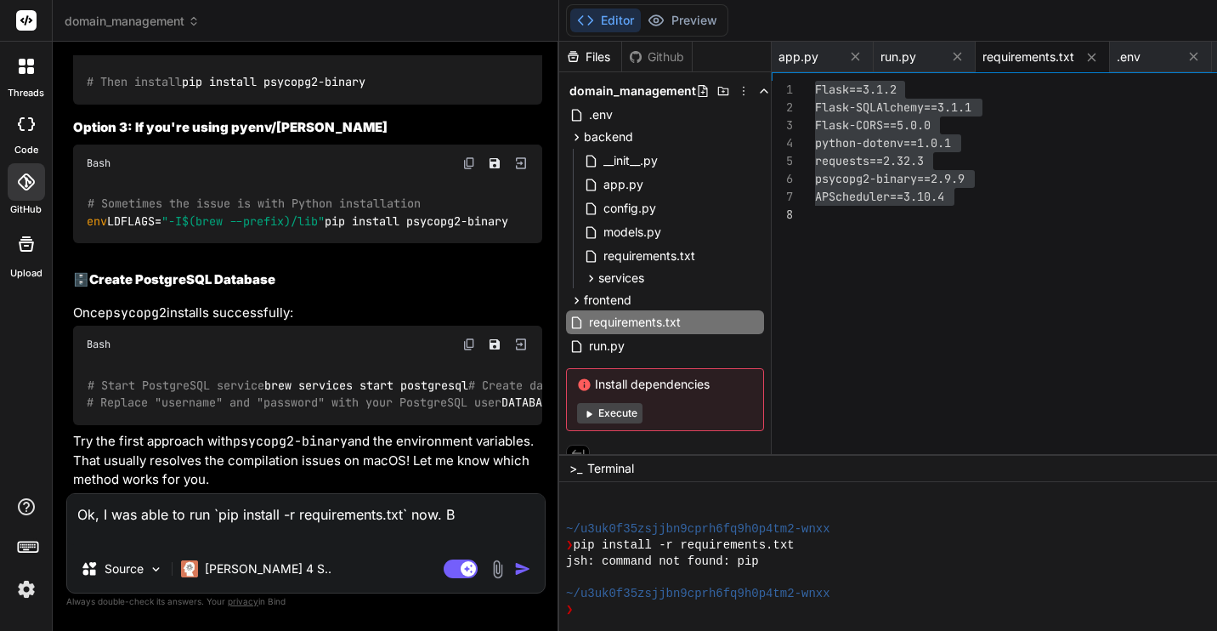
type textarea "Ok, I was able to run `pip install -r requirements.txt` now. Bu"
type textarea "x"
type textarea "Ok, I was able to run `pip install -r requirements.txt` now. But"
type textarea "x"
type textarea "Ok, I was able to run `pip install -r requirements.txt` now. But,"
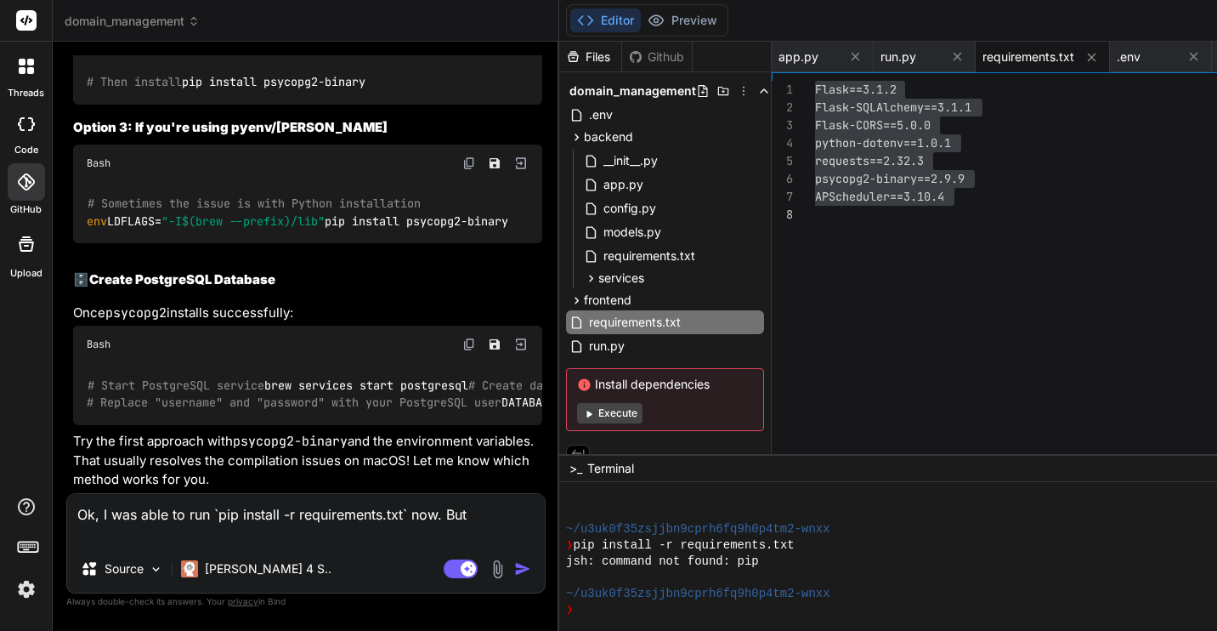
type textarea "x"
type textarea "Ok, I was able to run `pip install -r requirements.txt` now. But,"
type textarea "x"
type textarea "Ok, I was able to run `pip install -r requirements.txt` now. But, n"
type textarea "x"
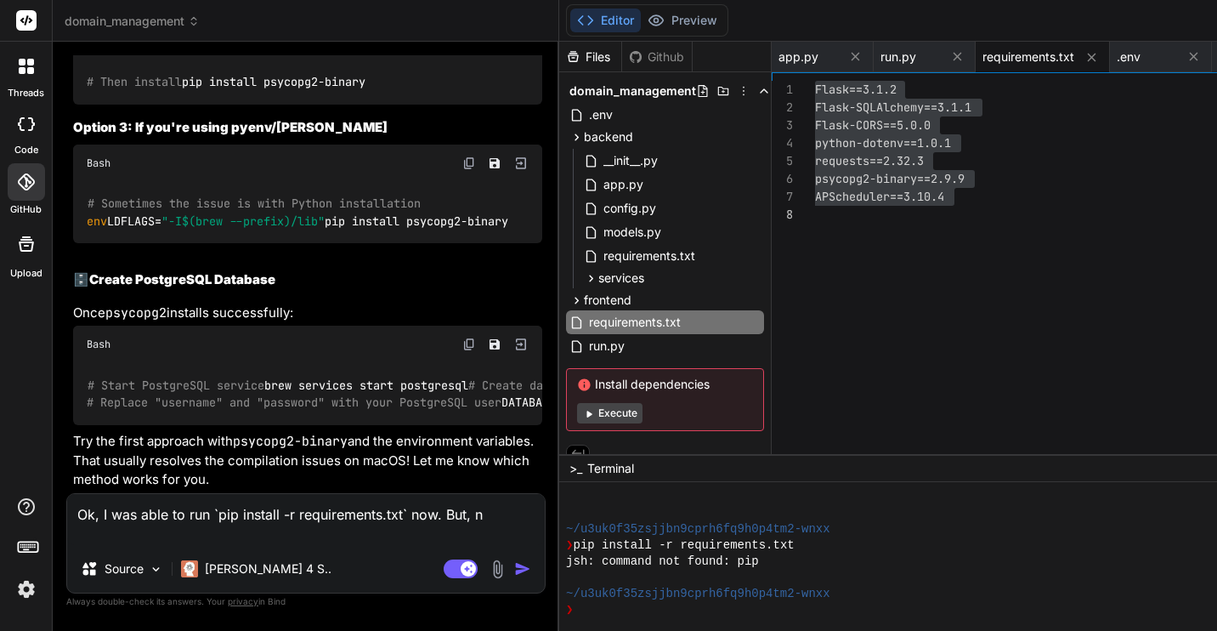
type textarea "Ok, I was able to run `pip install -r requirements.txt` now. But, no"
type textarea "x"
type textarea "Ok, I was able to run `pip install -r requirements.txt` now. But, now"
type textarea "x"
type textarea "Ok, I was able to run `pip install -r requirements.txt` now. But, now"
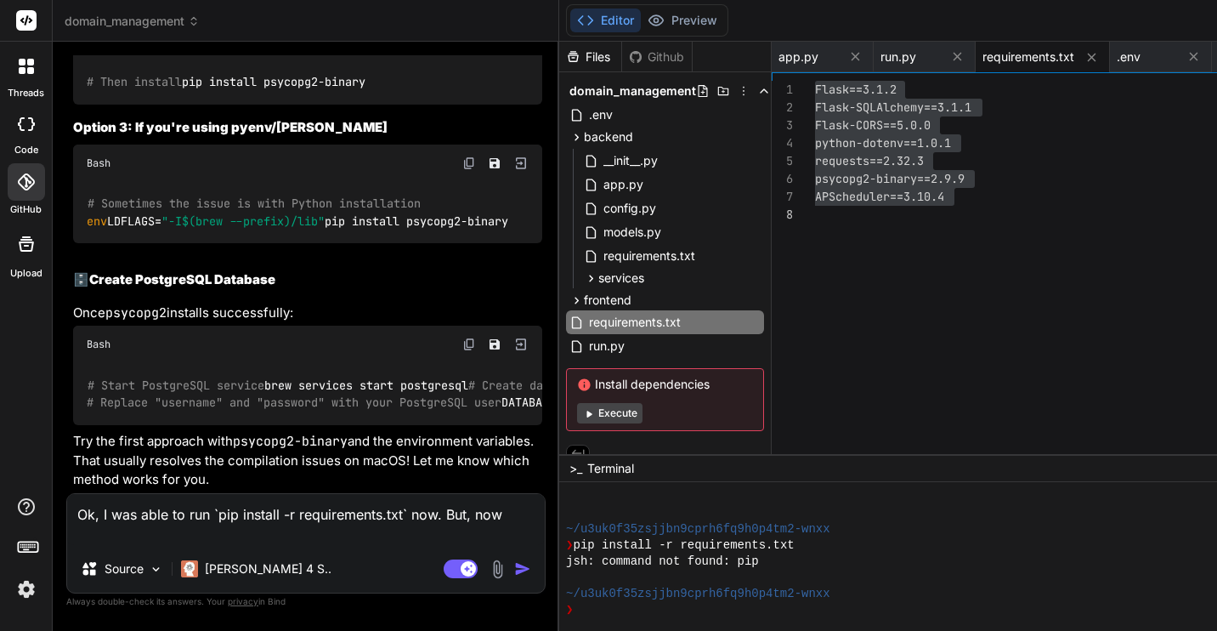
type textarea "x"
type textarea "Ok, I was able to run `pip install -r requirements.txt` now. But, now w"
type textarea "x"
type textarea "Ok, I was able to run `pip install -r requirements.txt` now. But, now wh"
type textarea "x"
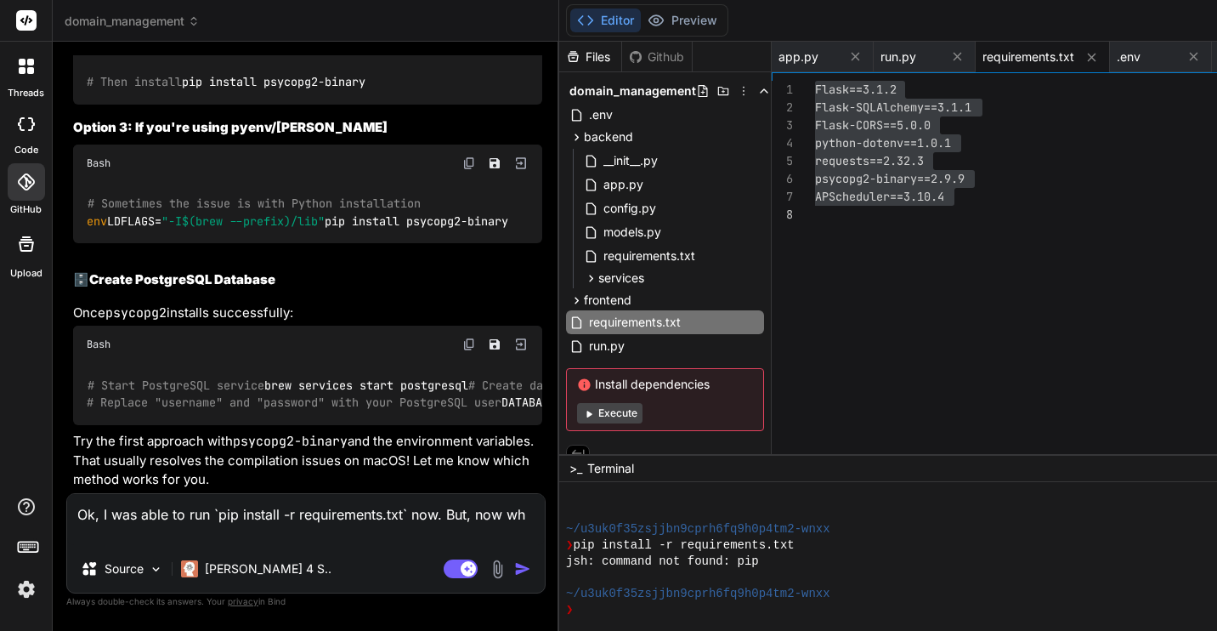
type textarea "Ok, I was able to run `pip install -r requirements.txt` now. But, now whe"
type textarea "x"
type textarea "Ok, I was able to run `pip install -r requirements.txt` now. But, now when"
type textarea "x"
type textarea "Ok, I was able to run `pip install -r requirements.txt` now. But, now when"
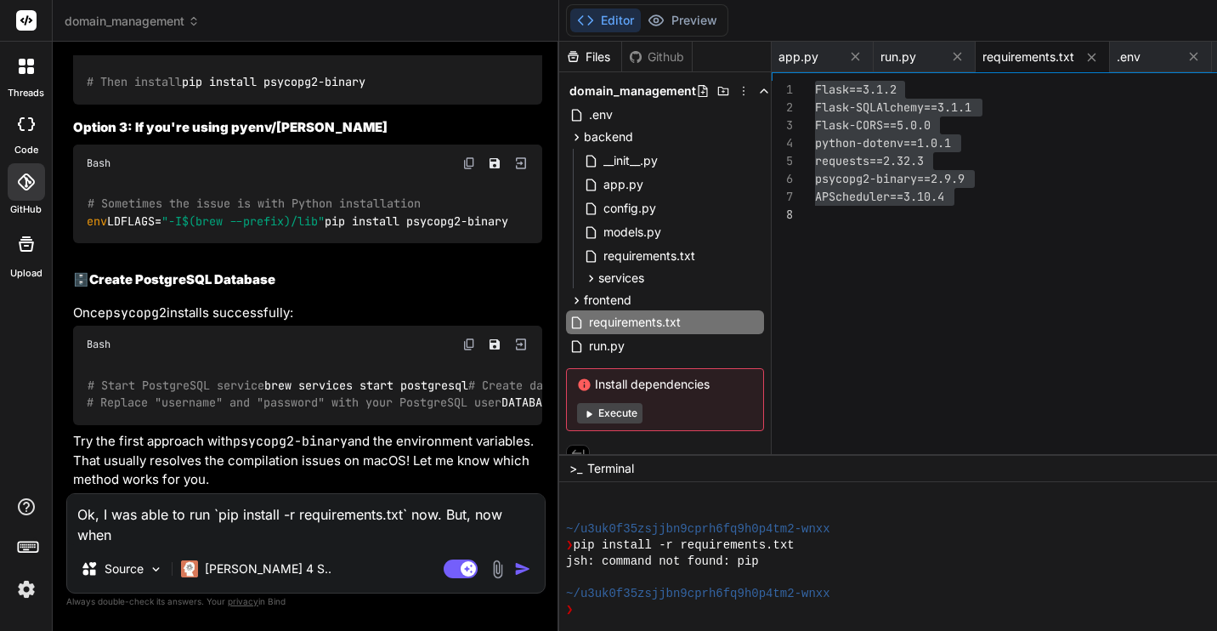
type textarea "x"
type textarea "Ok, I was able to run `pip install -r requirements.txt` now. But, now when I"
type textarea "x"
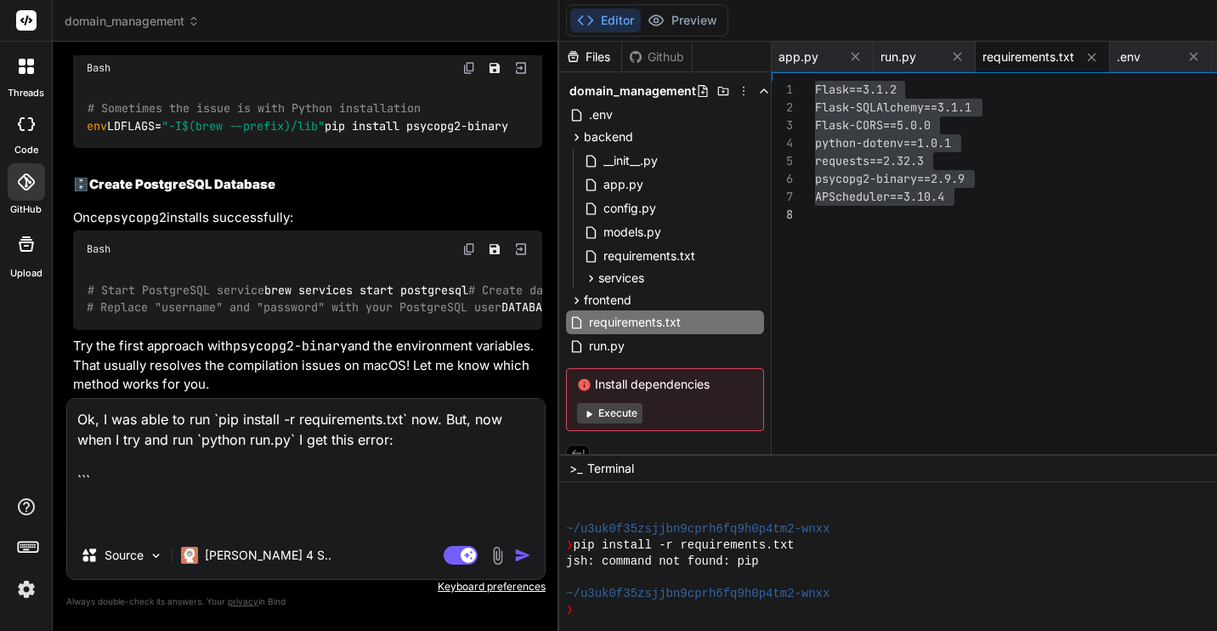
paste textarea "Installing collected packages: pytz, tzlocal, typing-extensions, six, python-do…"
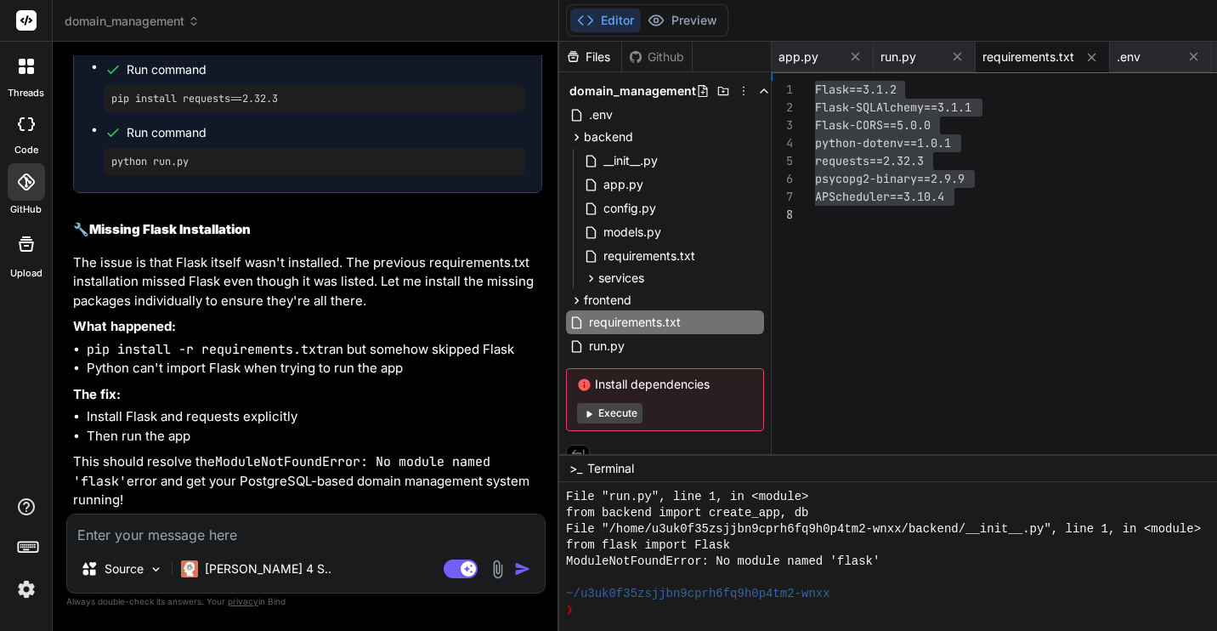
scroll to position [15686, 0]
drag, startPoint x: 111, startPoint y: 184, endPoint x: 282, endPoint y: 182, distance: 170.9
click at [282, 43] on pre "pip install Flask==3.1.2" at bounding box center [314, 36] width 406 height 14
copy pre "pip install Flask==3.1.2"
drag, startPoint x: 111, startPoint y: 246, endPoint x: 337, endPoint y: 247, distance: 225.3
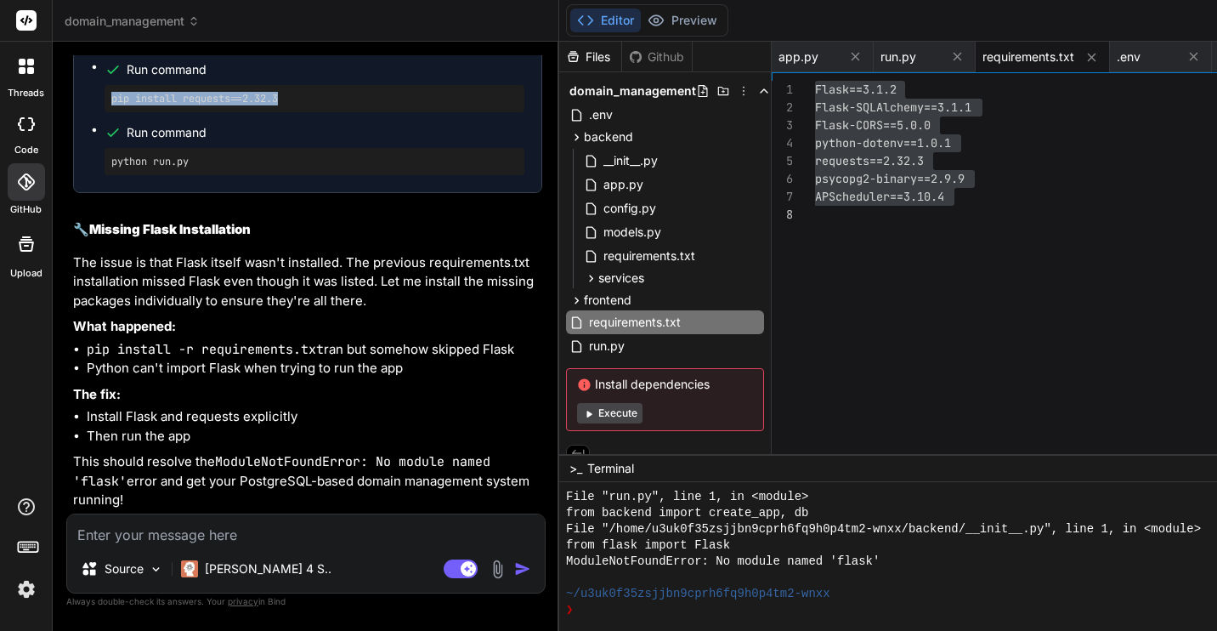
click at [337, 105] on pre "pip install requests==2.32.3" at bounding box center [314, 99] width 406 height 14
copy pre "pip install requests==2.32.3"
click at [488, 571] on img at bounding box center [498, 569] width 20 height 20
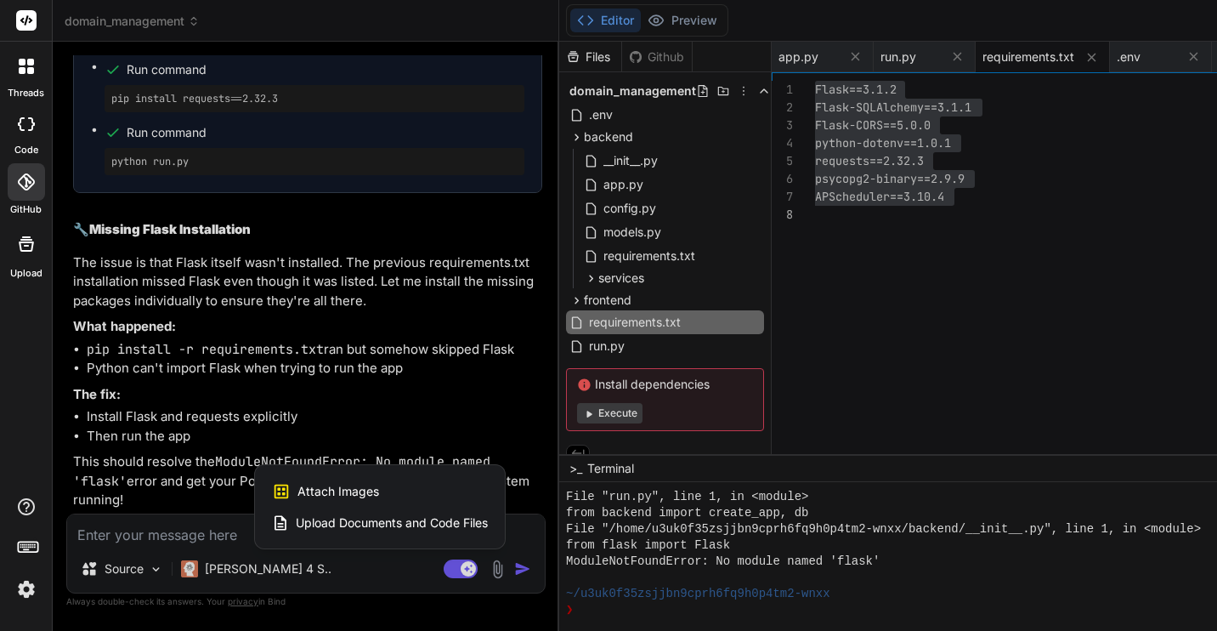
click at [295, 493] on div "Attach Images Image attachments are only supported in Claude and Gemini models." at bounding box center [380, 491] width 216 height 32
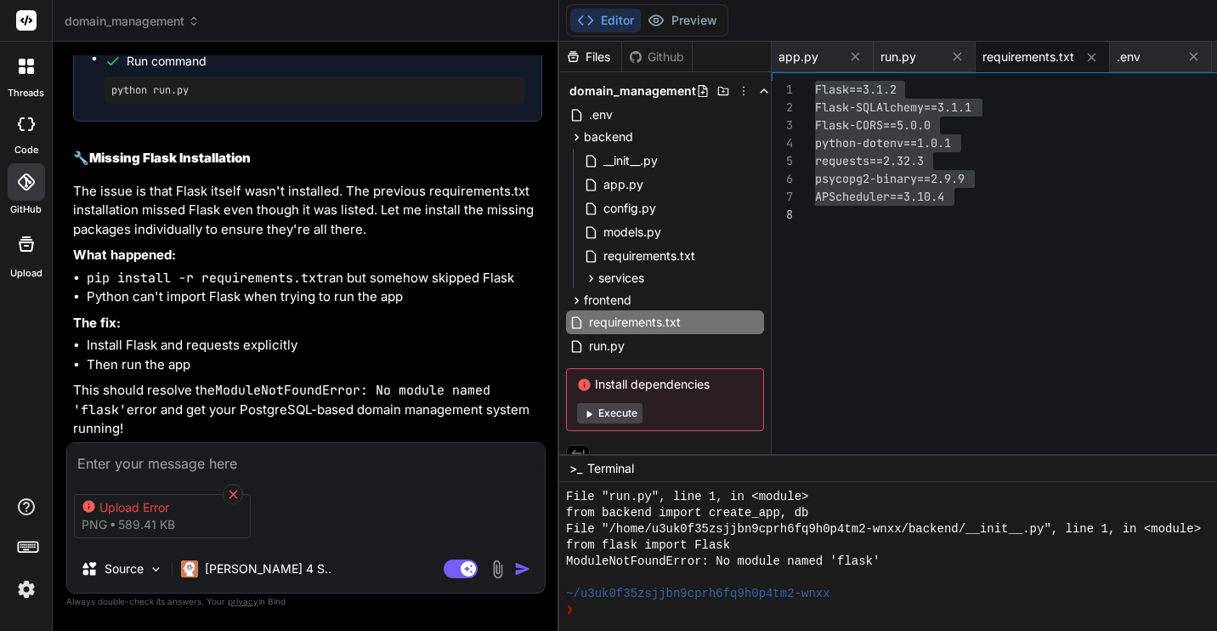
click at [236, 490] on icon at bounding box center [233, 494] width 9 height 9
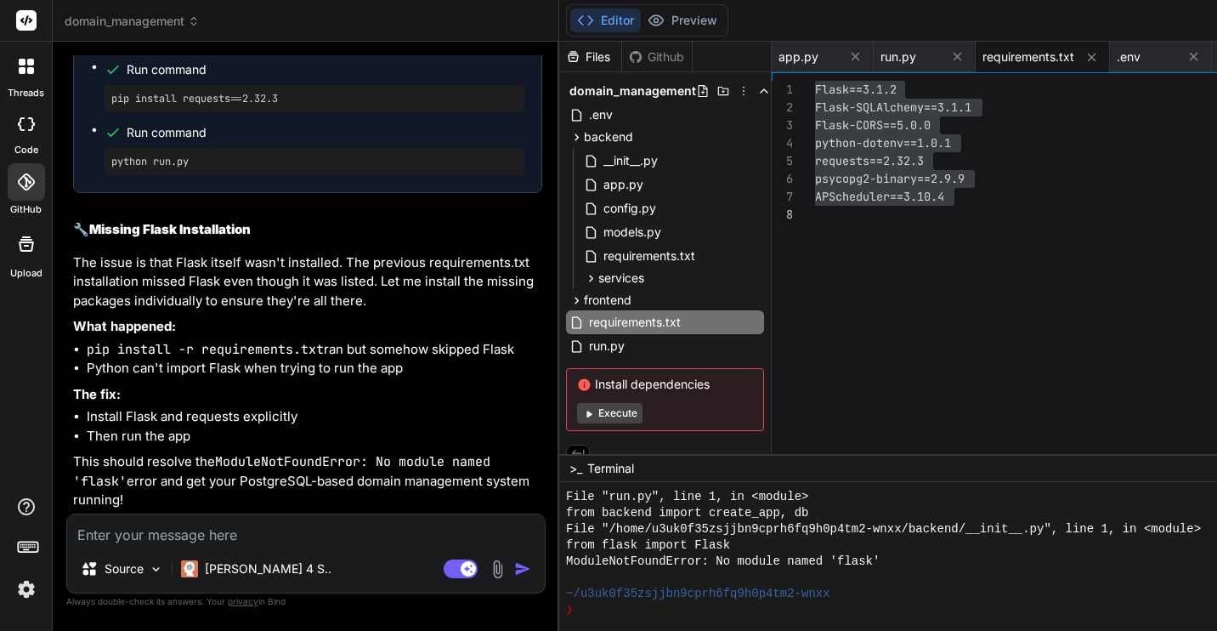
click at [488, 566] on img at bounding box center [498, 569] width 20 height 20
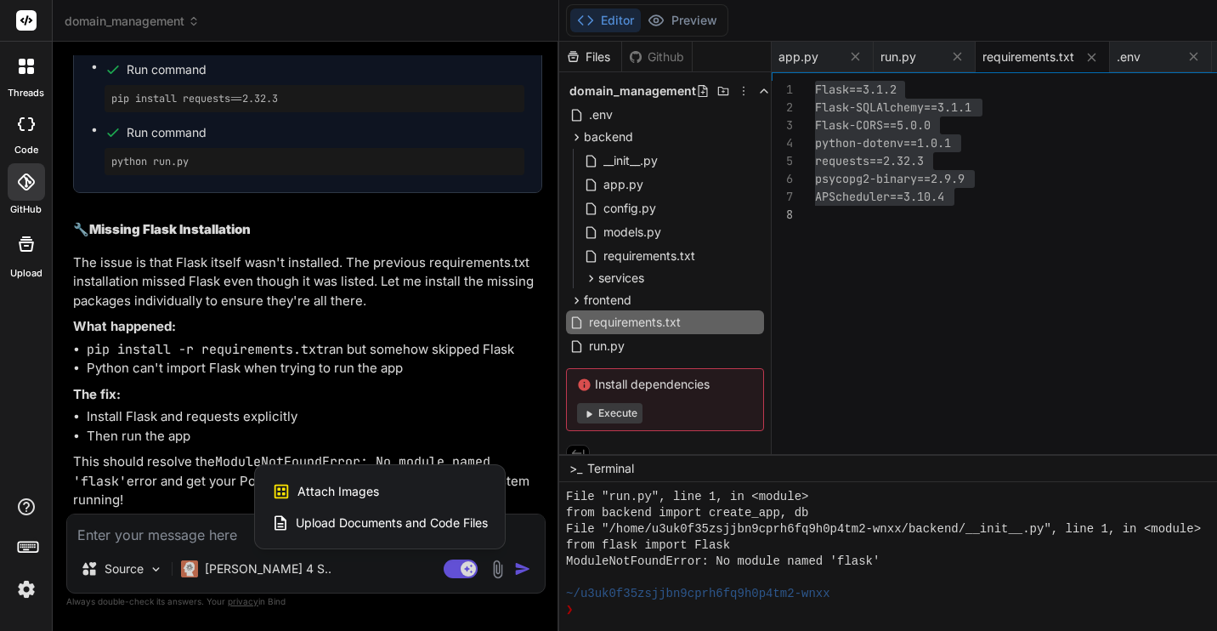
click at [287, 491] on div "Attach Images Image attachments are only supported in Claude and Gemini models." at bounding box center [380, 491] width 216 height 32
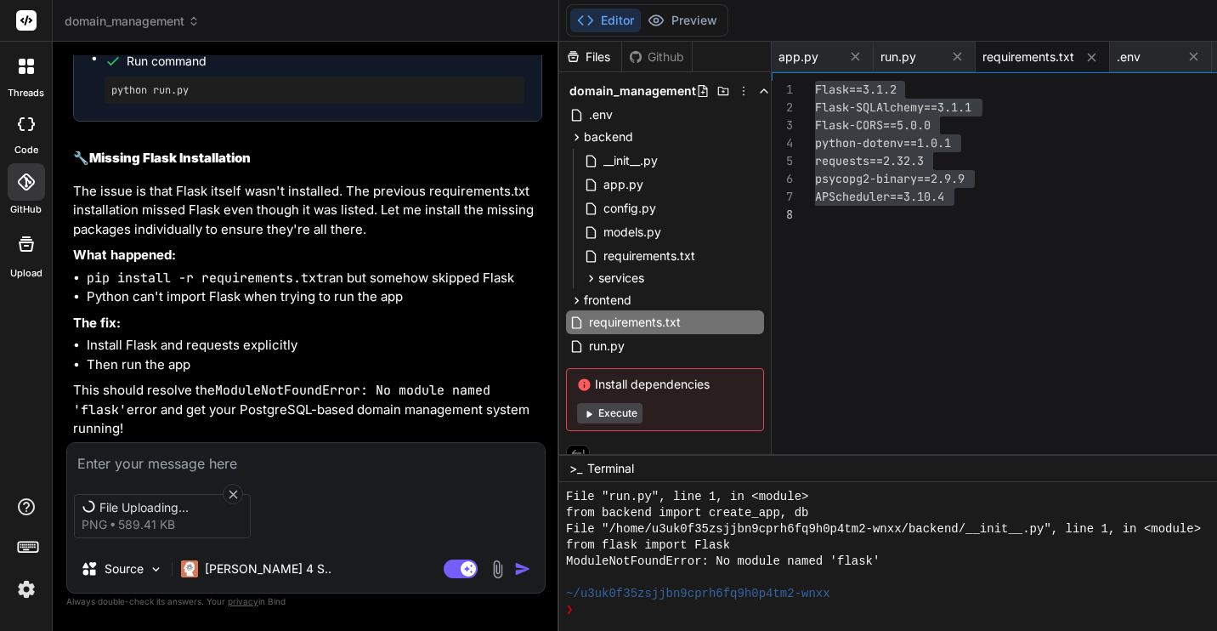
click at [219, 463] on textarea at bounding box center [306, 458] width 478 height 31
click at [230, 457] on textarea "I ran though, but they" at bounding box center [306, 458] width 478 height 31
click at [133, 460] on textarea "I ran though, but they" at bounding box center [306, 458] width 478 height 31
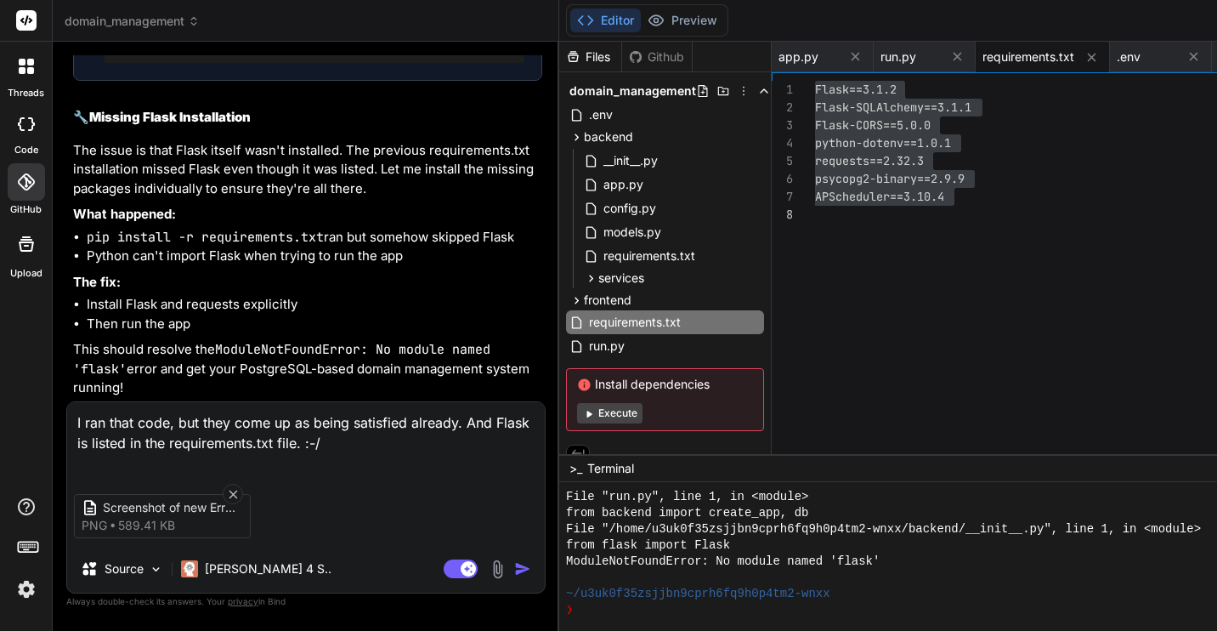
click at [514, 571] on img "button" at bounding box center [522, 568] width 17 height 17
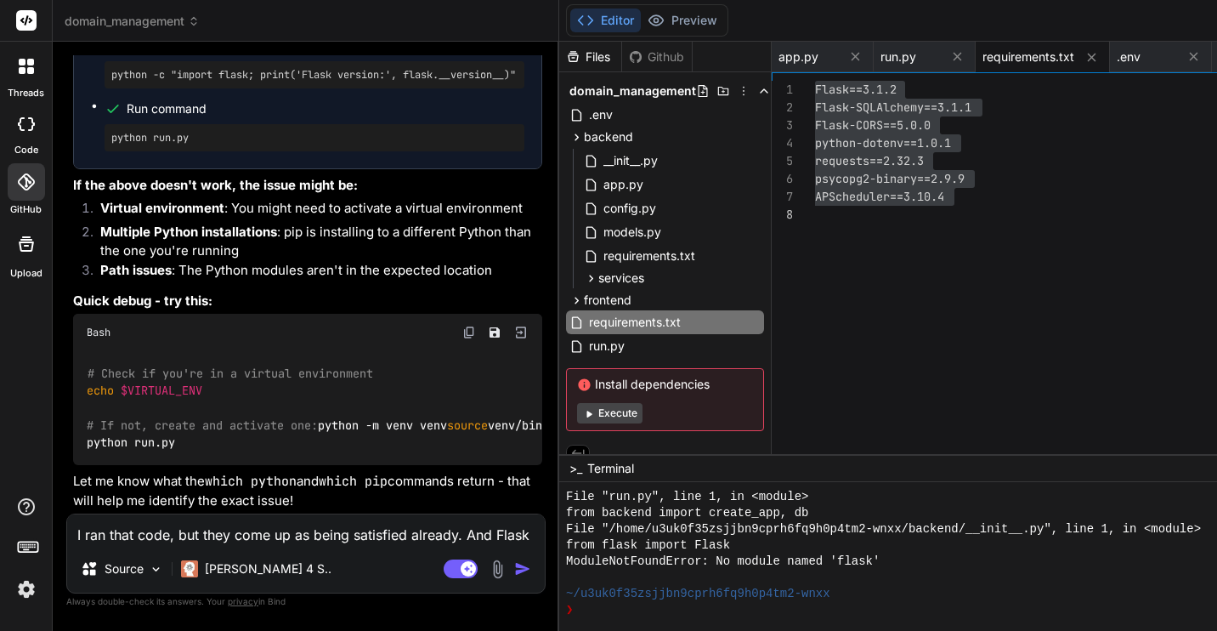
scroll to position [16690, 0]
drag, startPoint x: 112, startPoint y: 130, endPoint x: 225, endPoint y: 136, distance: 113.2
copy pre "which python"
drag, startPoint x: 112, startPoint y: 193, endPoint x: 186, endPoint y: 190, distance: 74.0
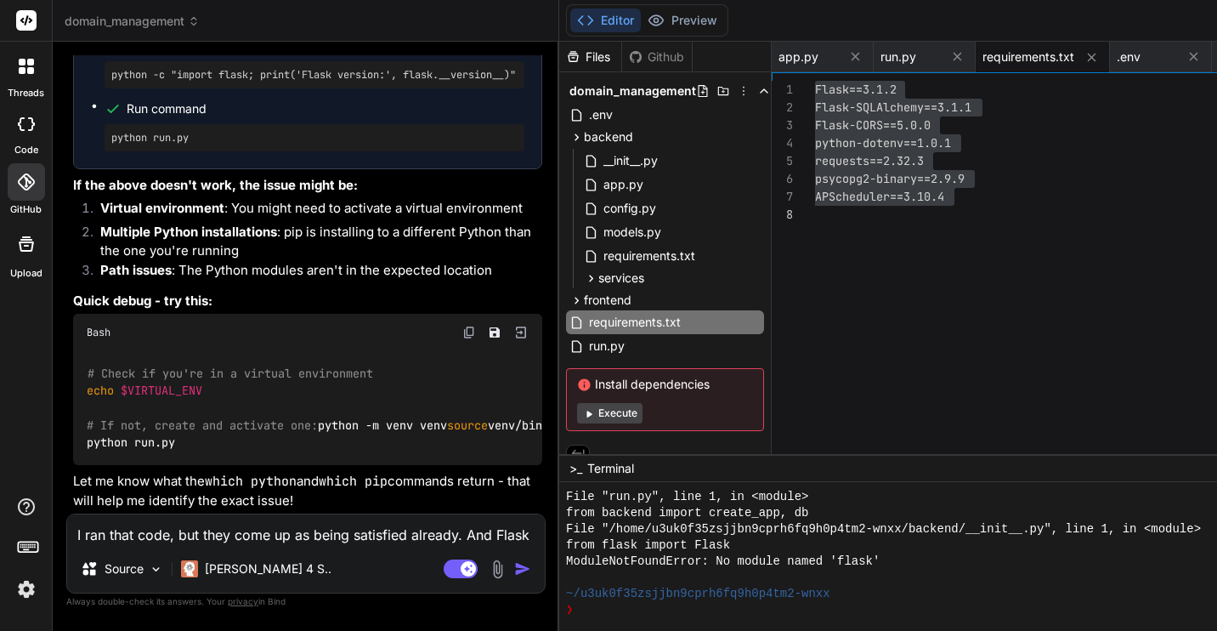
copy pre "which pip"
drag, startPoint x: 111, startPoint y: 258, endPoint x: 378, endPoint y: 253, distance: 267.0
copy pre "python -c "import sys; print(sys.path)""
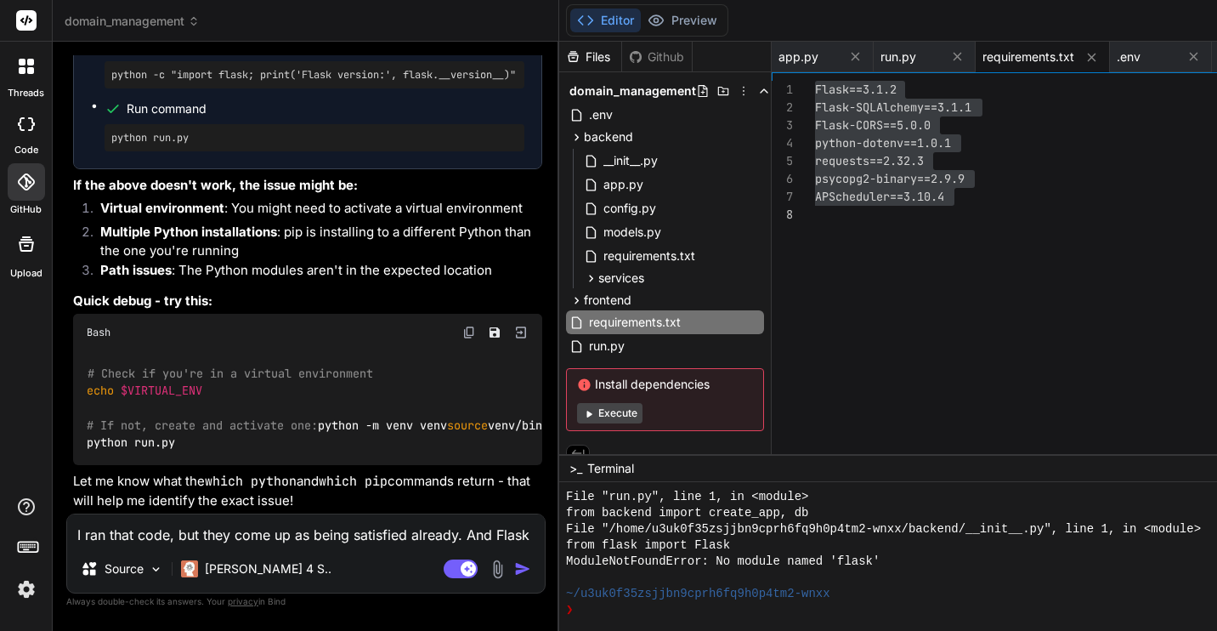
drag, startPoint x: 111, startPoint y: 321, endPoint x: 418, endPoint y: 324, distance: 307.8
copy pre "python -c "import flask; print('Flask is installed"
drag, startPoint x: 113, startPoint y: 319, endPoint x: 129, endPoint y: 384, distance: 67.4
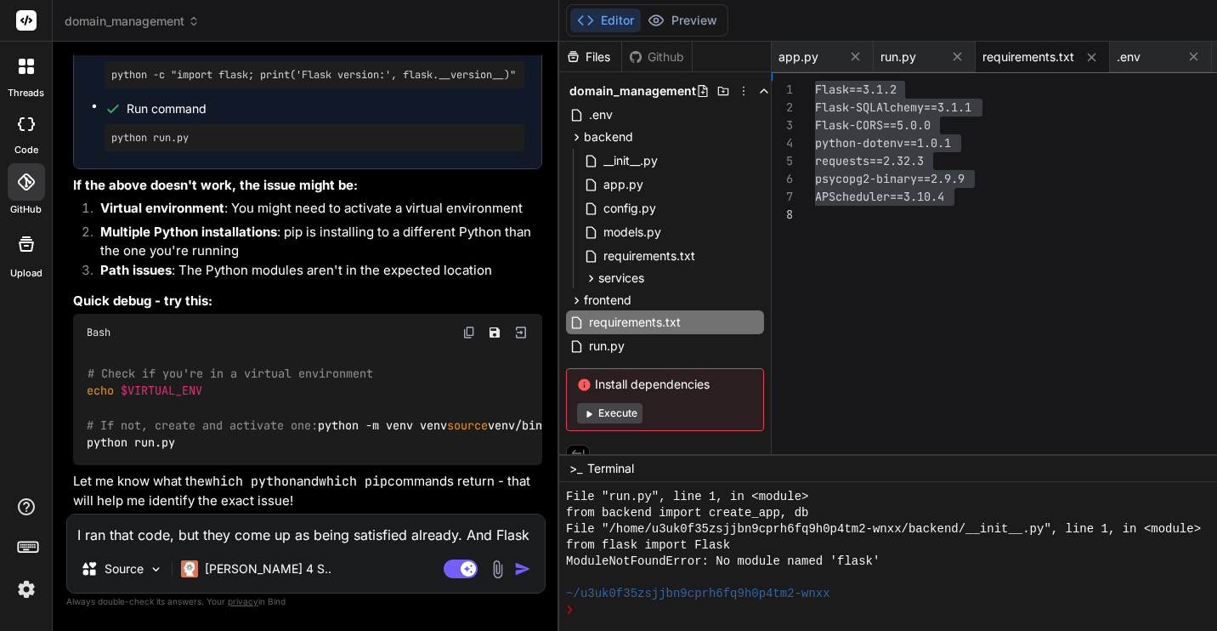
copy ul "python -c "import flask; print('Flask is installed at:', flask.__file__)" Run c…"
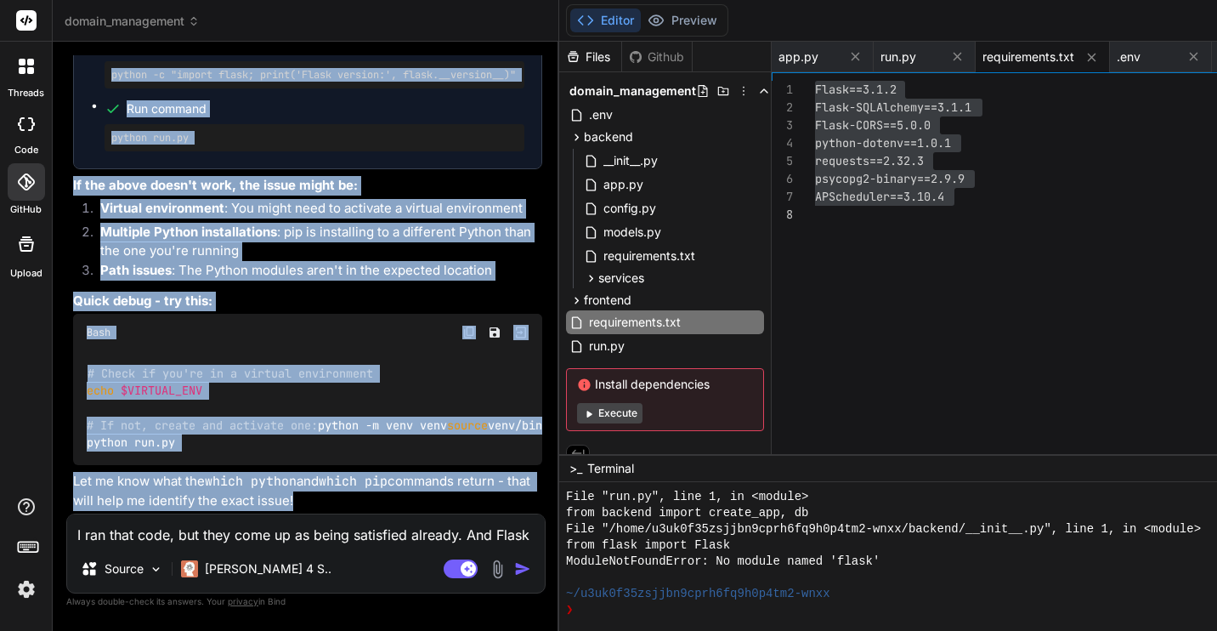
scroll to position [16926, 0]
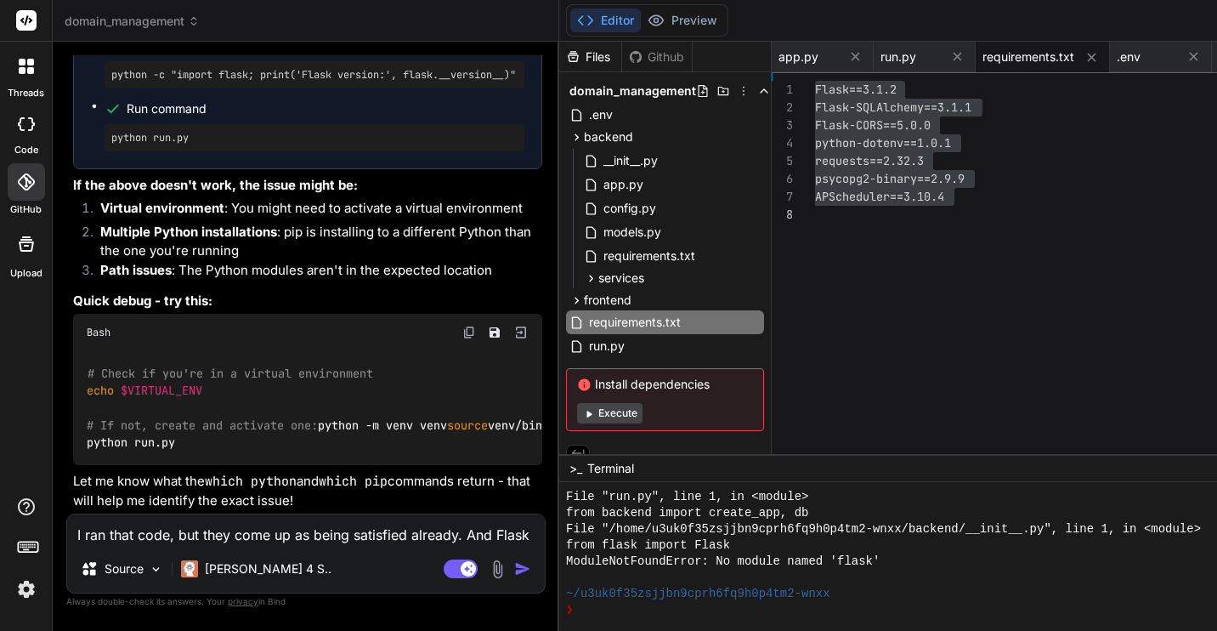
drag, startPoint x: 106, startPoint y: 101, endPoint x: 256, endPoint y: 271, distance: 226.5
copy ul "Run command which python Run command which pip Run command python -c "import sy…"
click at [243, 531] on textarea "I ran that code, but they come up as being satisfied already. And Flask is list…" at bounding box center [306, 529] width 478 height 31
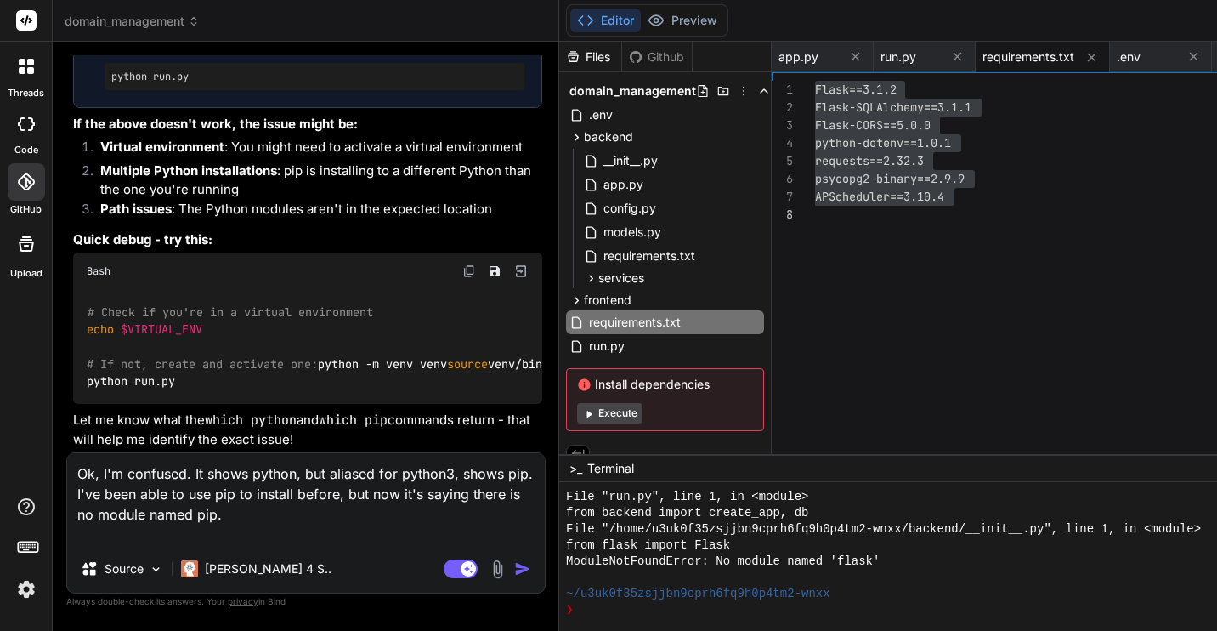
click at [488, 576] on img at bounding box center [498, 569] width 20 height 20
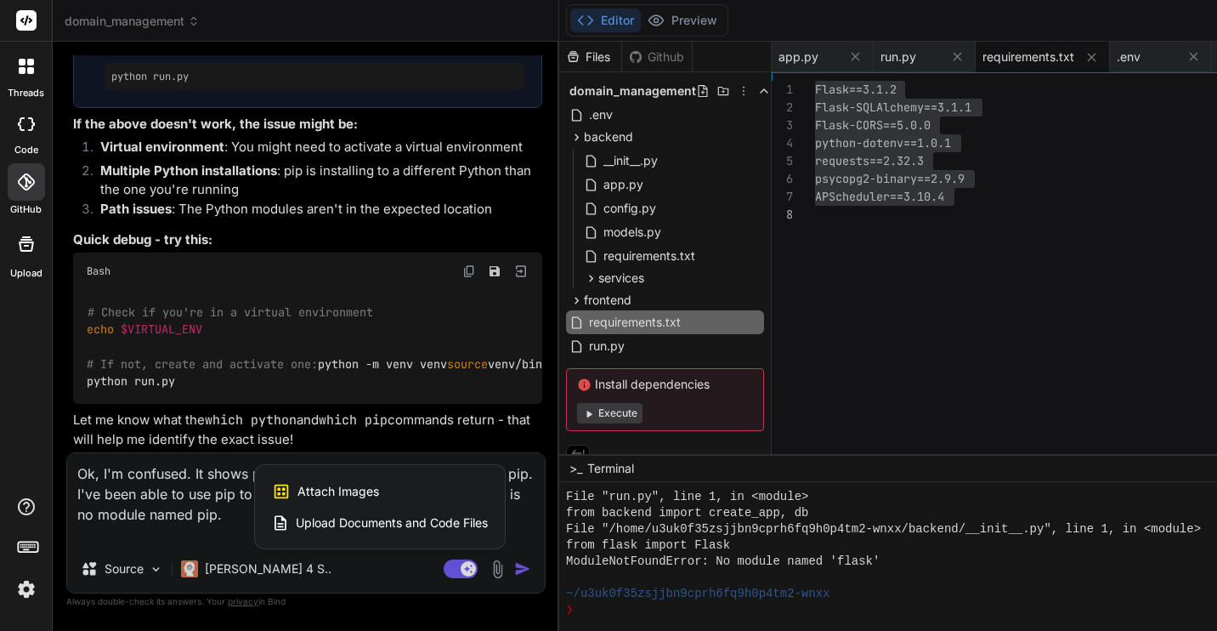
click at [298, 500] on div "Attach Images Image attachments are only supported in Claude and Gemini models." at bounding box center [380, 491] width 216 height 32
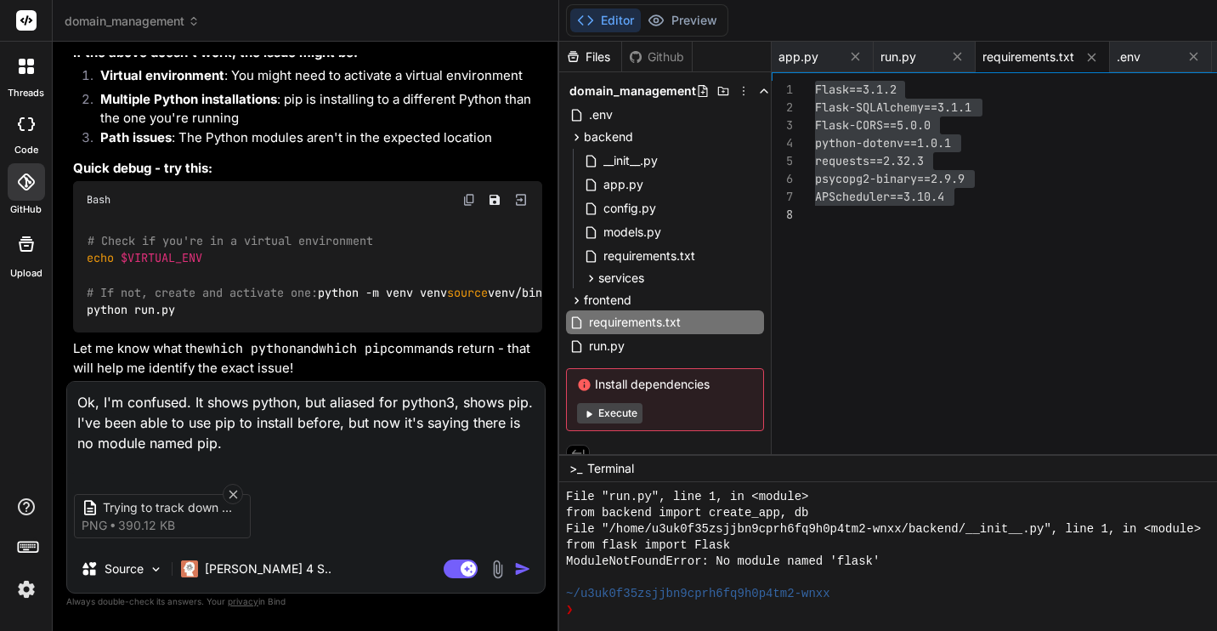
click at [514, 572] on img "button" at bounding box center [522, 568] width 17 height 17
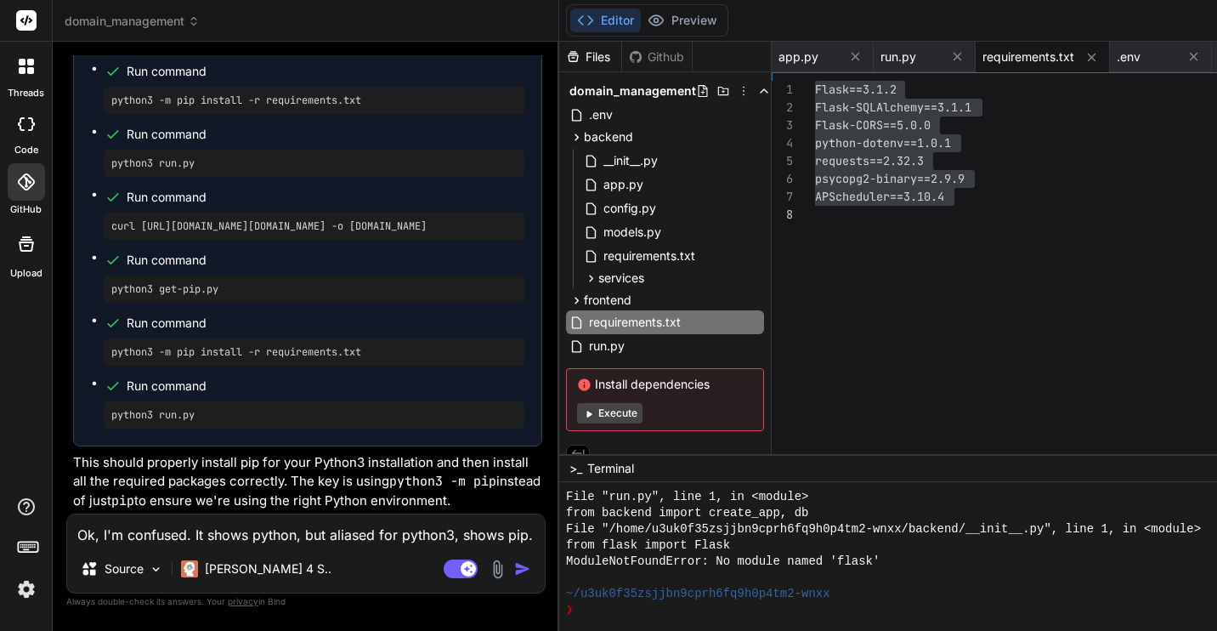
scroll to position [18228, 0]
drag, startPoint x: 114, startPoint y: 240, endPoint x: 329, endPoint y: 241, distance: 215.1
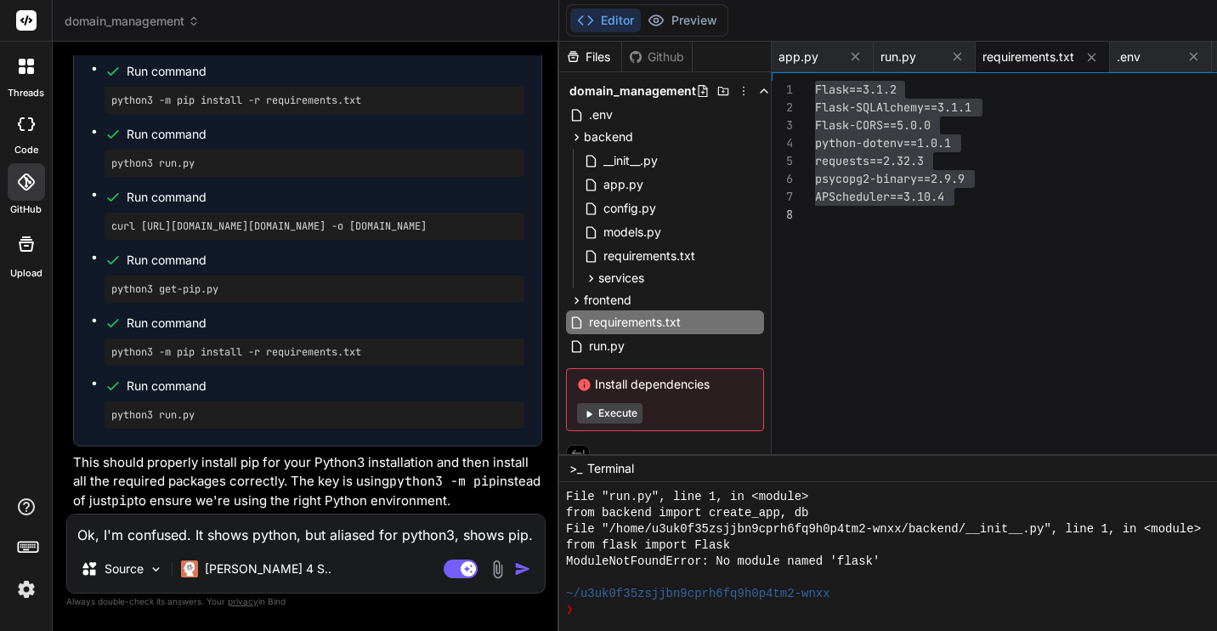
copy pre "python3 -m ensurepip --upgrade"
drag, startPoint x: 339, startPoint y: 303, endPoint x: 111, endPoint y: 300, distance: 228.7
click at [347, 523] on textarea "Ok, I'm confused. It shows python, but aliased for python3, shows pip. I've bee…" at bounding box center [306, 529] width 478 height 31
drag, startPoint x: 111, startPoint y: 241, endPoint x: 325, endPoint y: 236, distance: 213.4
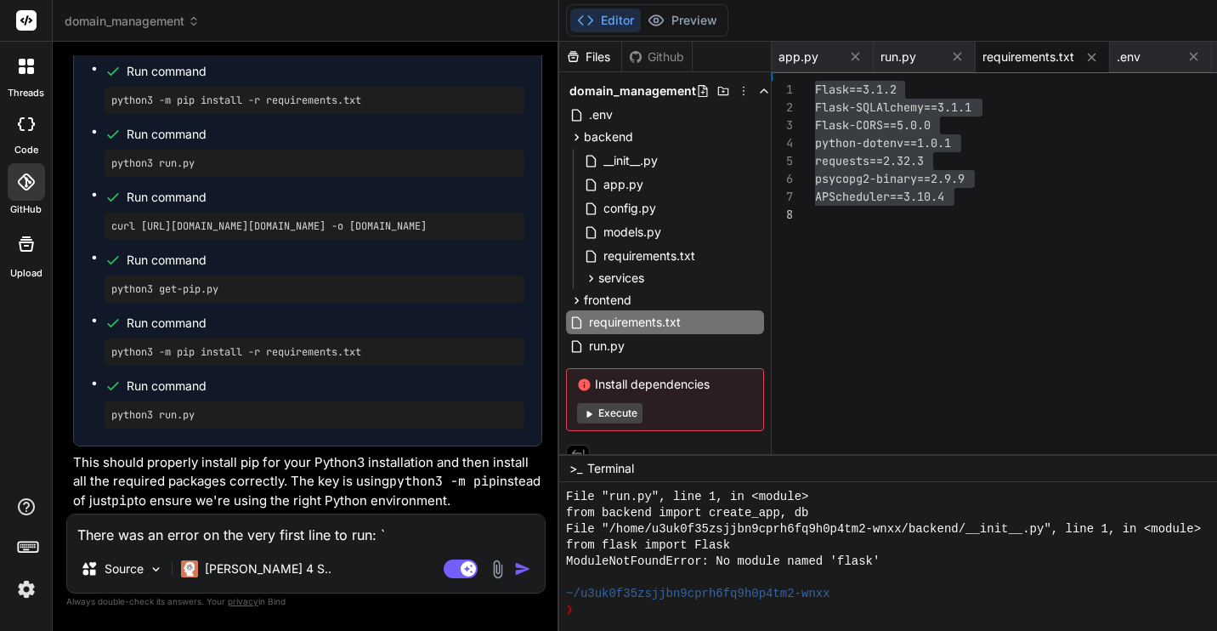
click at [395, 537] on textarea "There was an error on the very first line to run: `" at bounding box center [306, 529] width 478 height 31
paste textarea "python3 -m ensurepip --upgrade"
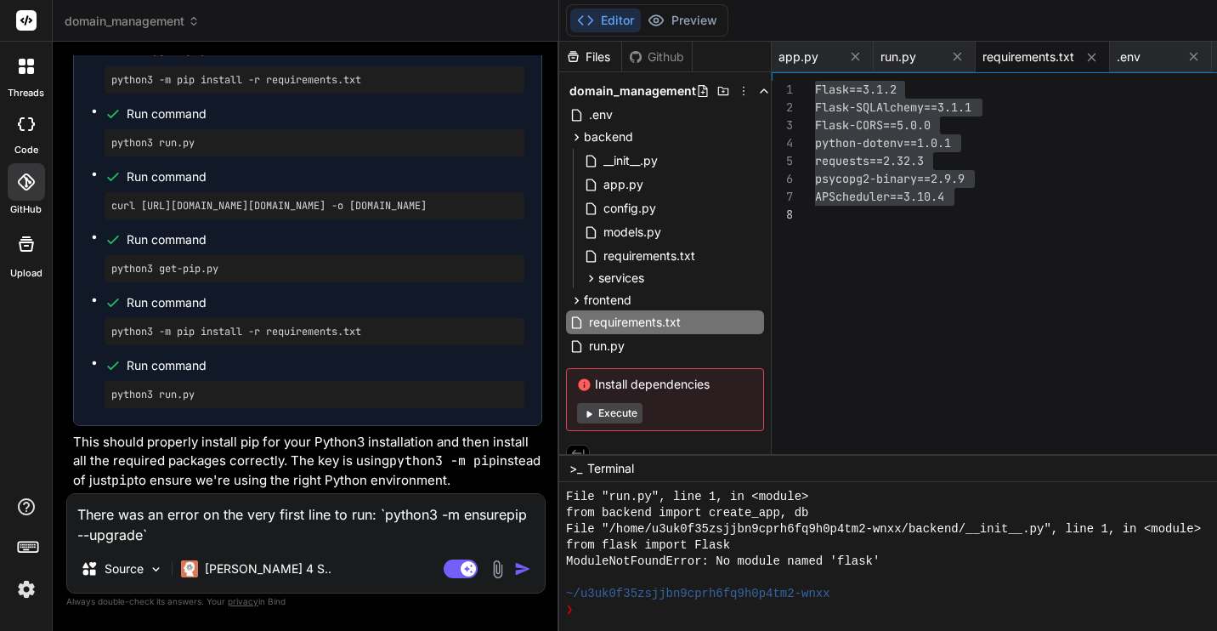
click at [488, 570] on img at bounding box center [498, 569] width 20 height 20
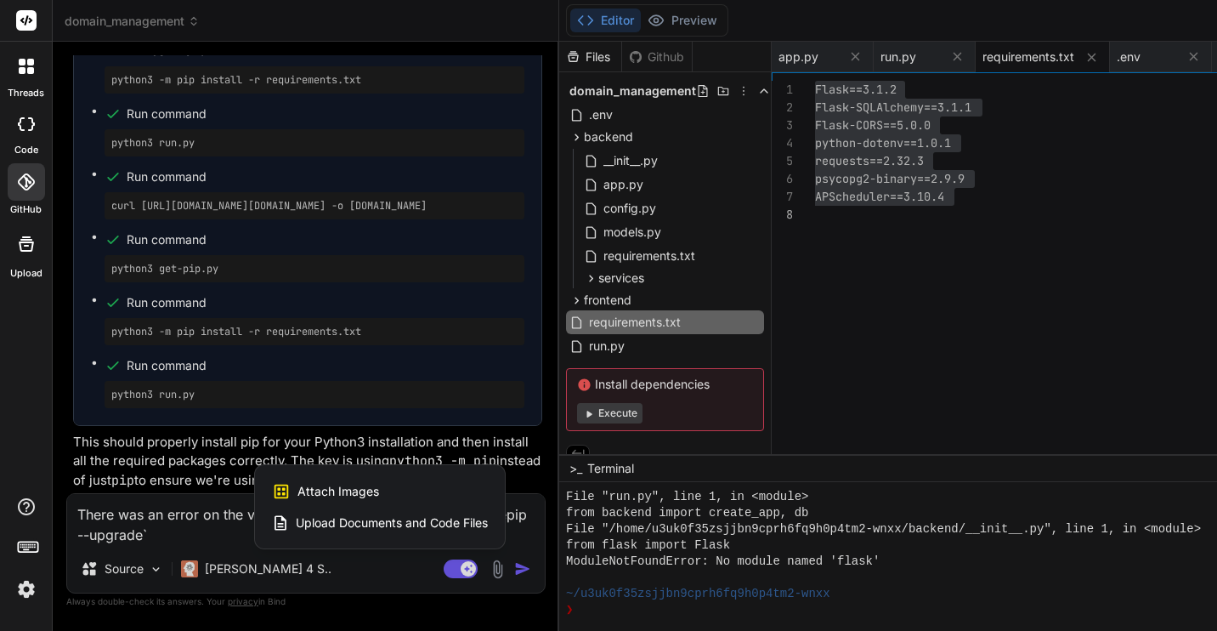
click at [321, 489] on div "Attach Images Image attachments are only supported in Claude and Gemini models." at bounding box center [380, 491] width 216 height 32
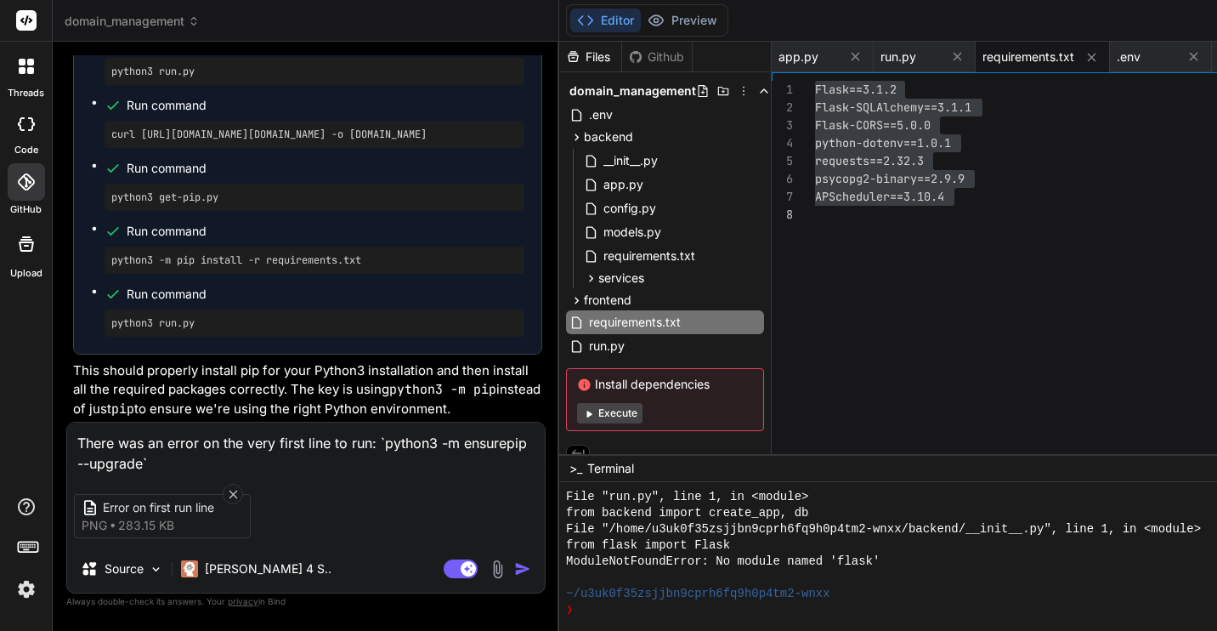
click at [514, 571] on img "button" at bounding box center [522, 568] width 17 height 17
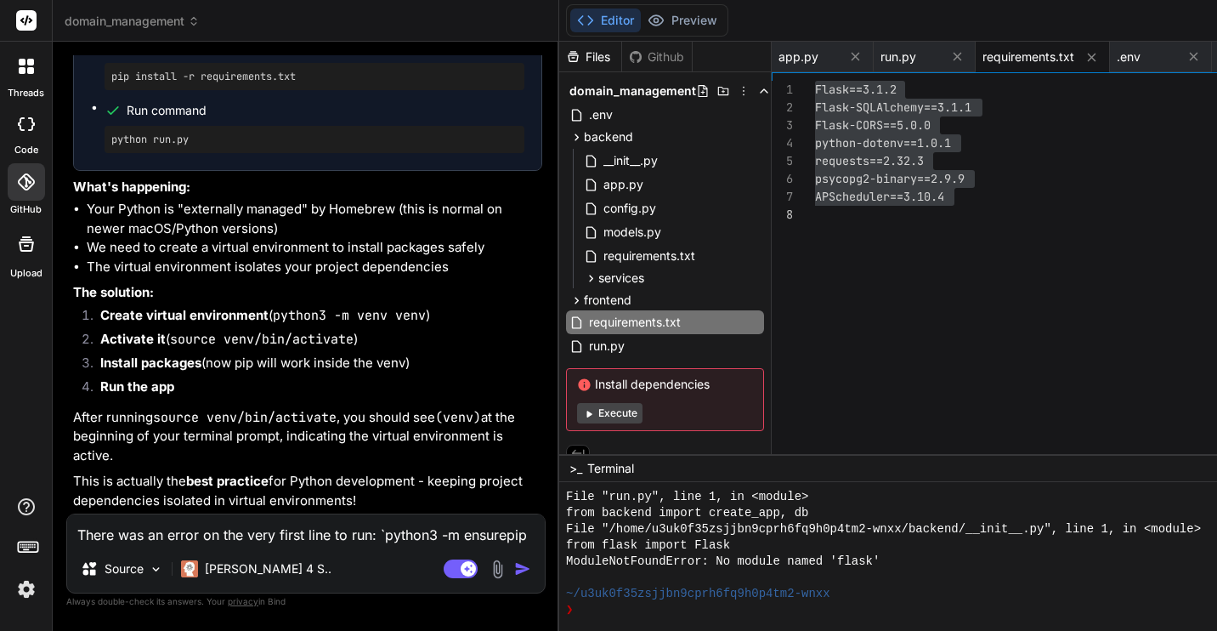
scroll to position [20178, 0]
drag, startPoint x: 111, startPoint y: 199, endPoint x: 259, endPoint y: 198, distance: 147.9
drag, startPoint x: 108, startPoint y: 259, endPoint x: 293, endPoint y: 266, distance: 185.5
click at [293, 27] on div "source venv/bin/activate" at bounding box center [315, 13] width 420 height 27
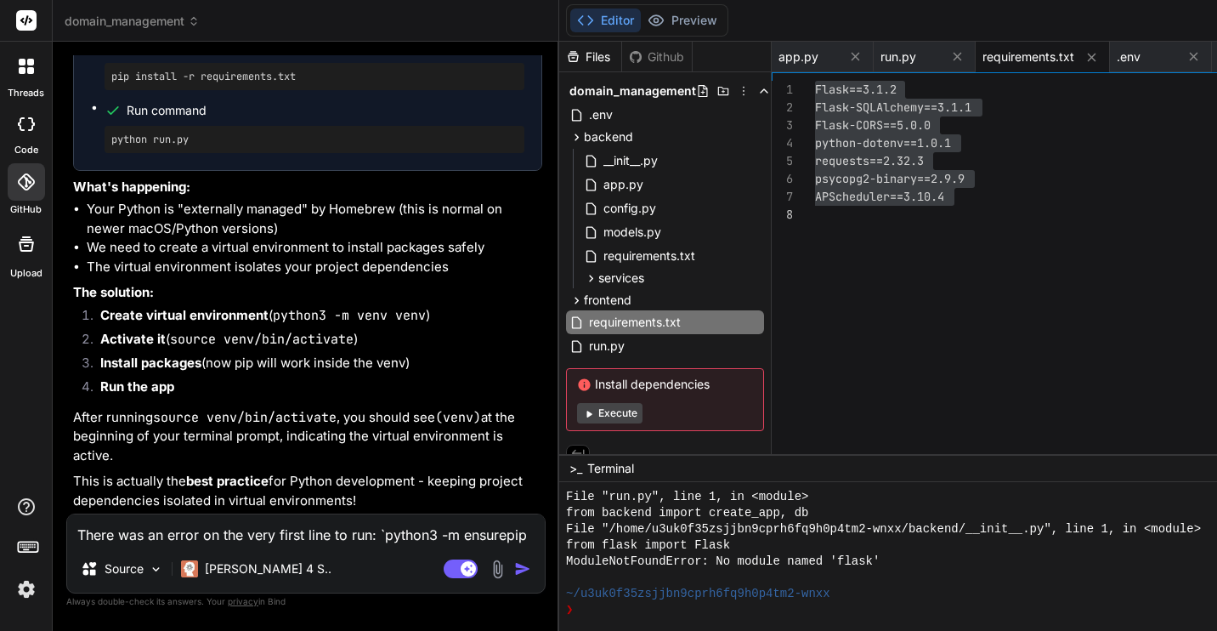
drag, startPoint x: 110, startPoint y: 324, endPoint x: 309, endPoint y: 313, distance: 199.3
click at [309, 90] on div "pip install -r requirements.txt" at bounding box center [315, 76] width 420 height 27
click at [315, 83] on pre "pip install -r requirements.txt" at bounding box center [314, 77] width 406 height 14
click at [286, 530] on textarea "There was an error on the very first line to run: `python3 -m ensurepip --upgra…" at bounding box center [306, 529] width 478 height 31
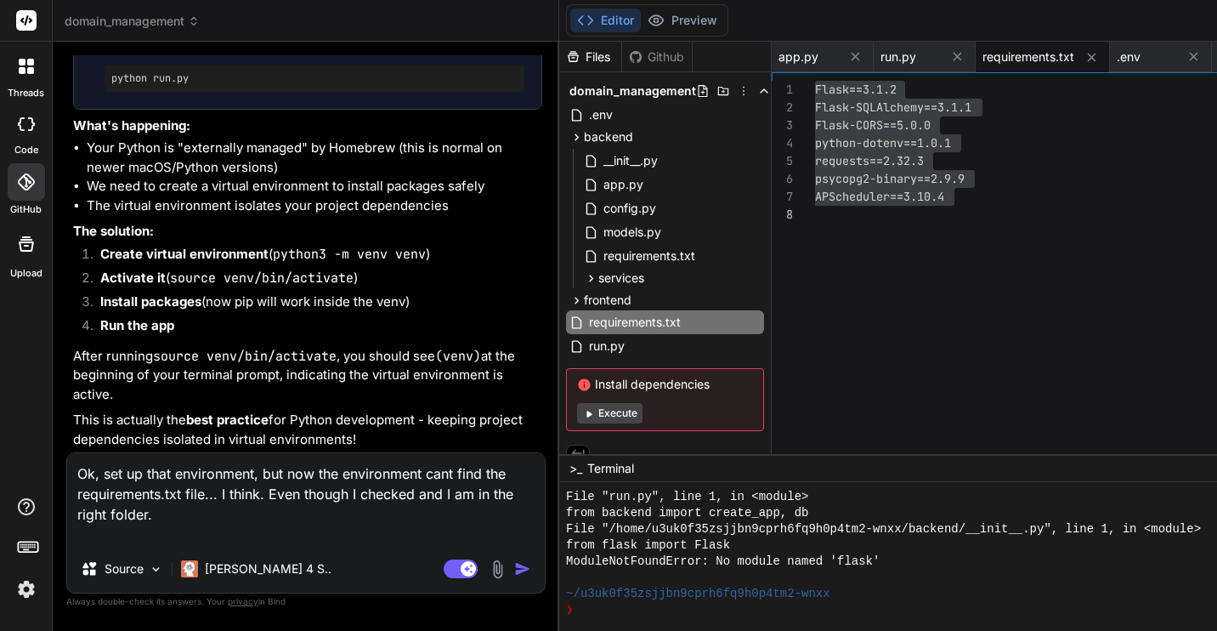
click at [488, 572] on img at bounding box center [498, 569] width 20 height 20
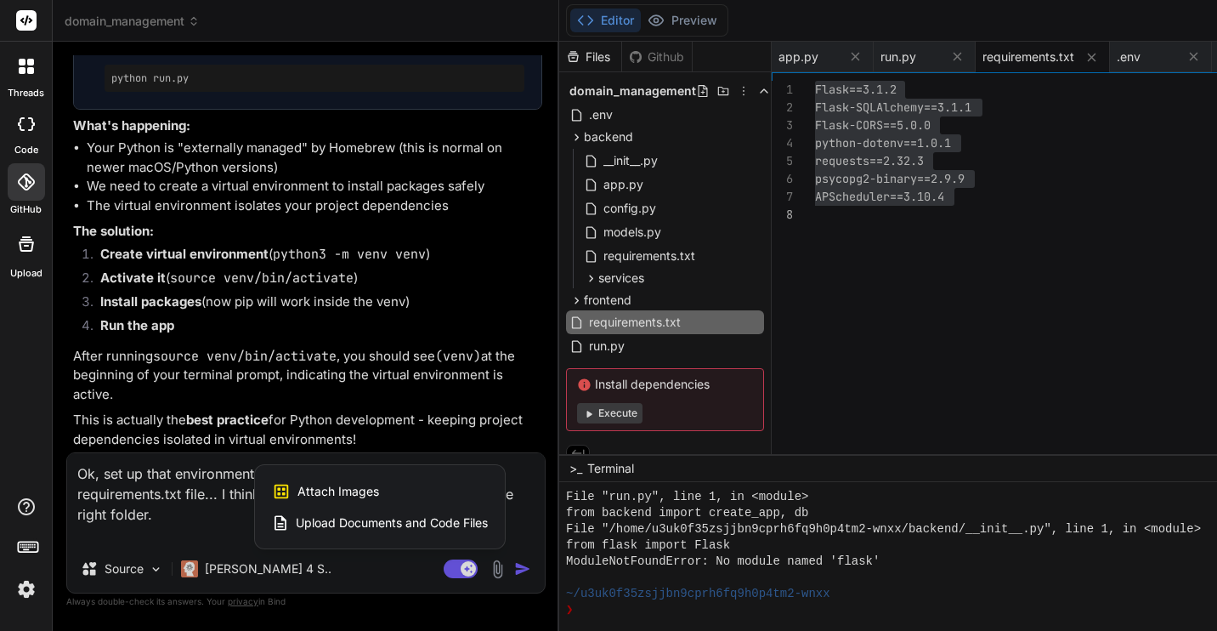
click at [272, 489] on div "Attach Images Image attachments are only supported in Claude and Gemini models." at bounding box center [380, 491] width 216 height 32
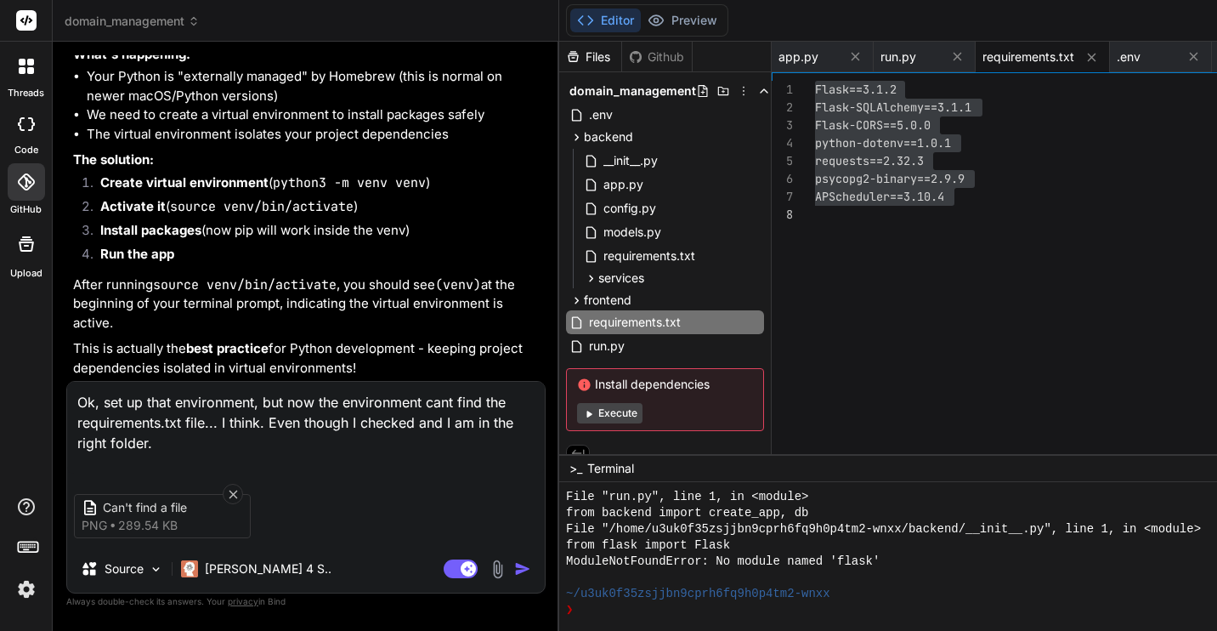
click at [514, 574] on img "button" at bounding box center [522, 568] width 17 height 17
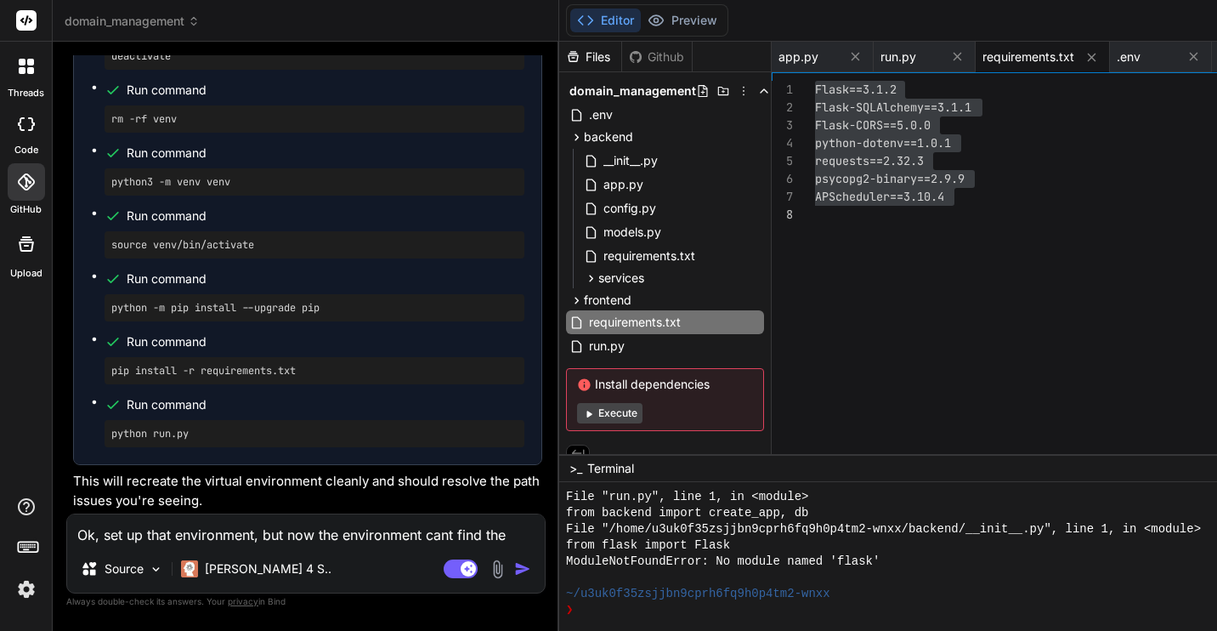
scroll to position [21273, 0]
drag, startPoint x: 111, startPoint y: 252, endPoint x: 335, endPoint y: 255, distance: 223.6
drag, startPoint x: 250, startPoint y: 260, endPoint x: 111, endPoint y: 258, distance: 139.4
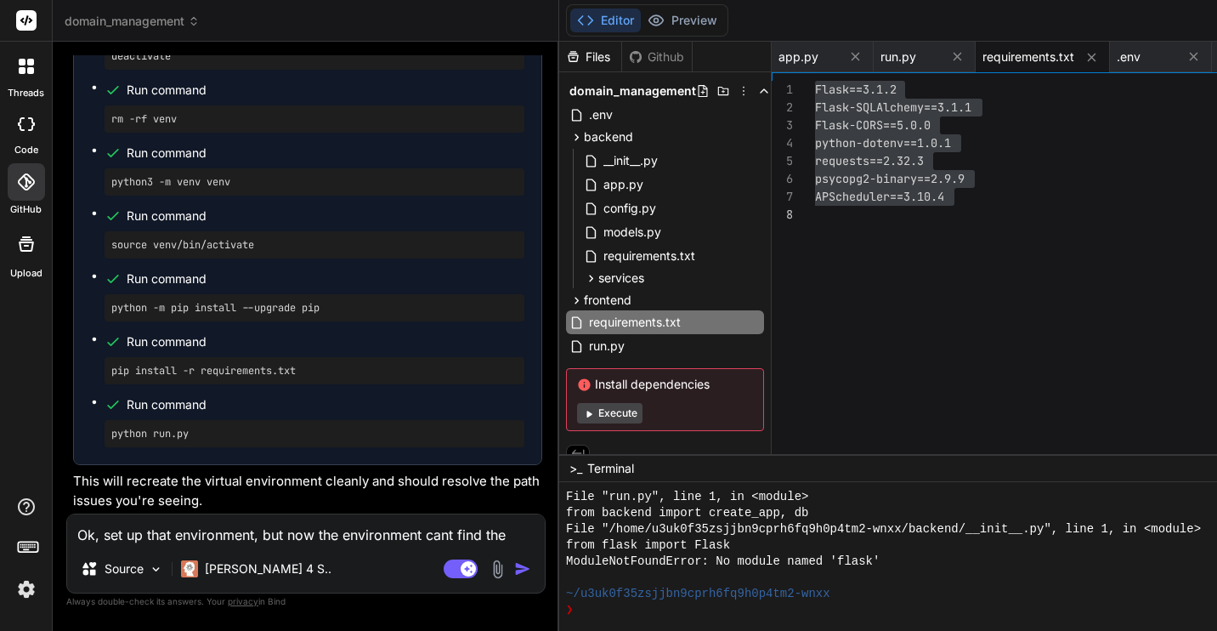
drag, startPoint x: 278, startPoint y: 324, endPoint x: 113, endPoint y: 326, distance: 165.0
drag, startPoint x: 319, startPoint y: 384, endPoint x: 111, endPoint y: 384, distance: 208.3
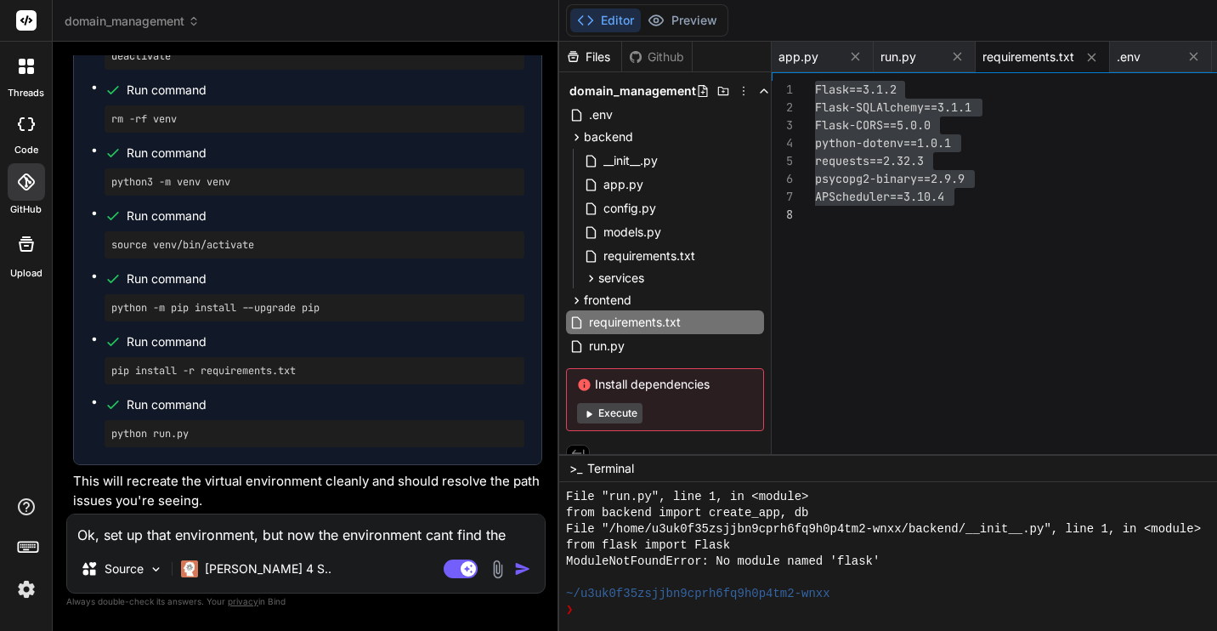
drag, startPoint x: 206, startPoint y: 448, endPoint x: 111, endPoint y: 448, distance: 94.4
click at [275, 538] on textarea "Ok, set up that environment, but now the environment cant find the requirements…" at bounding box center [306, 529] width 478 height 31
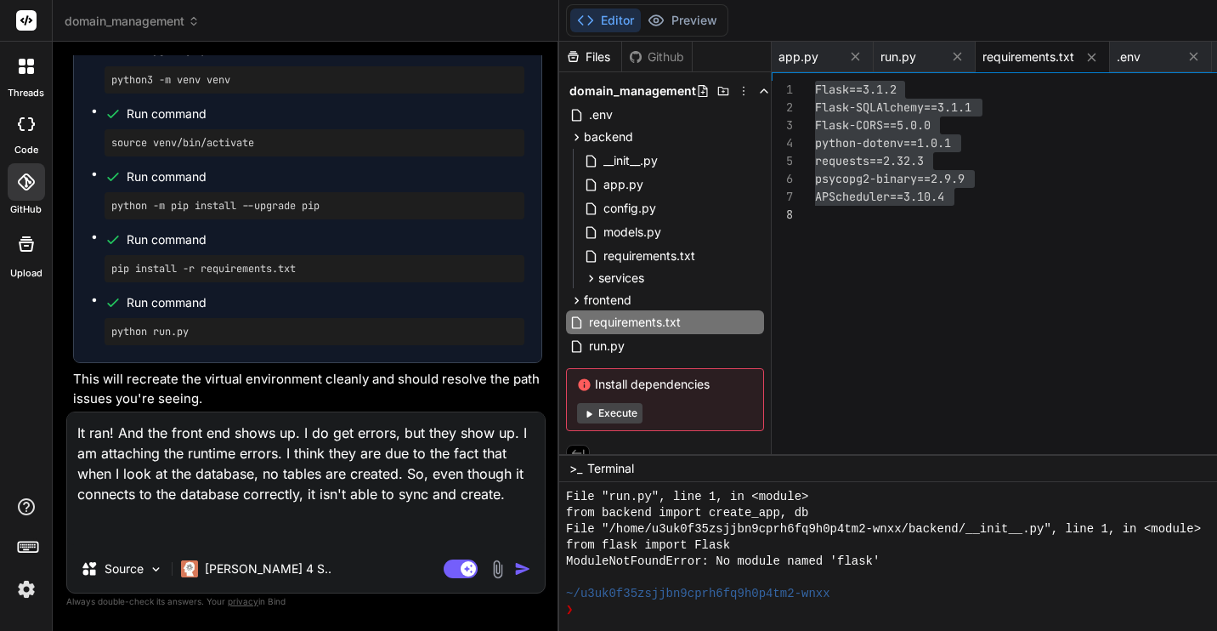
click at [488, 574] on img at bounding box center [498, 569] width 20 height 20
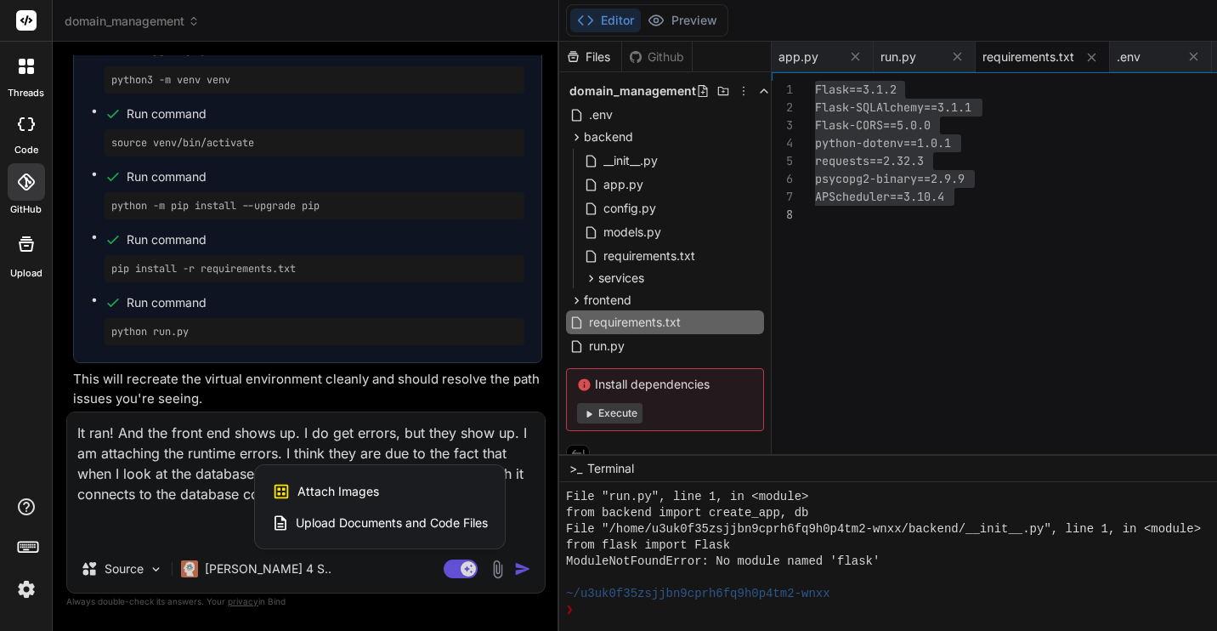
click at [300, 525] on span "Upload Documents and Code Files" at bounding box center [392, 522] width 192 height 17
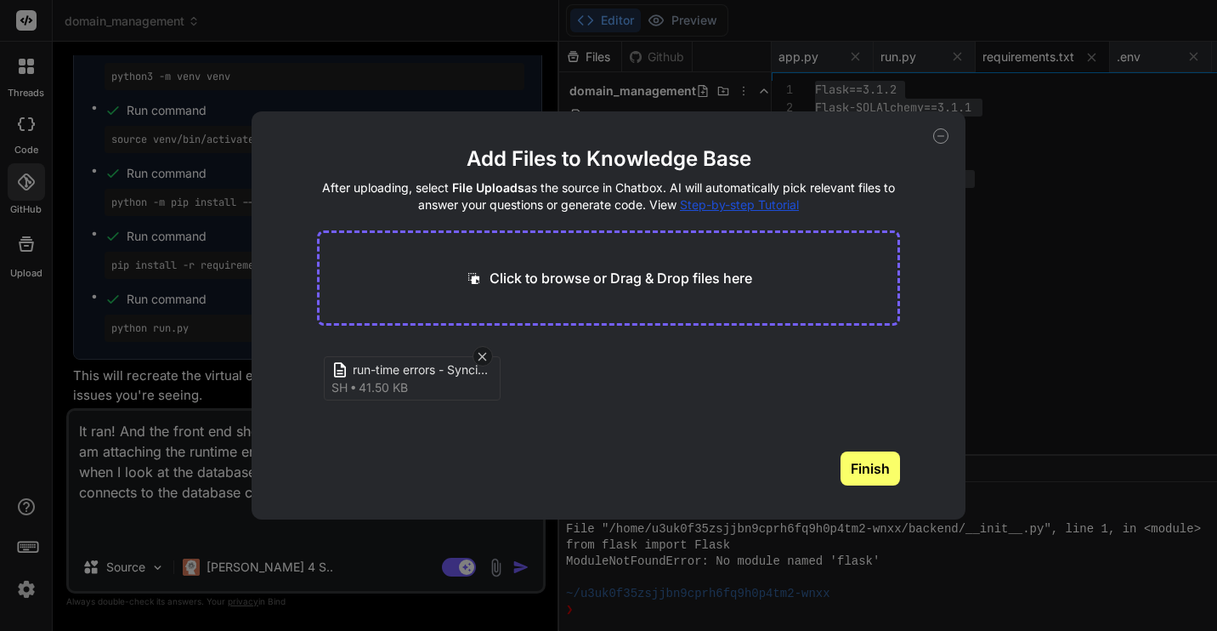
click at [880, 468] on button "Finish" at bounding box center [871, 468] width 60 height 34
click at [944, 138] on icon at bounding box center [941, 135] width 15 height 15
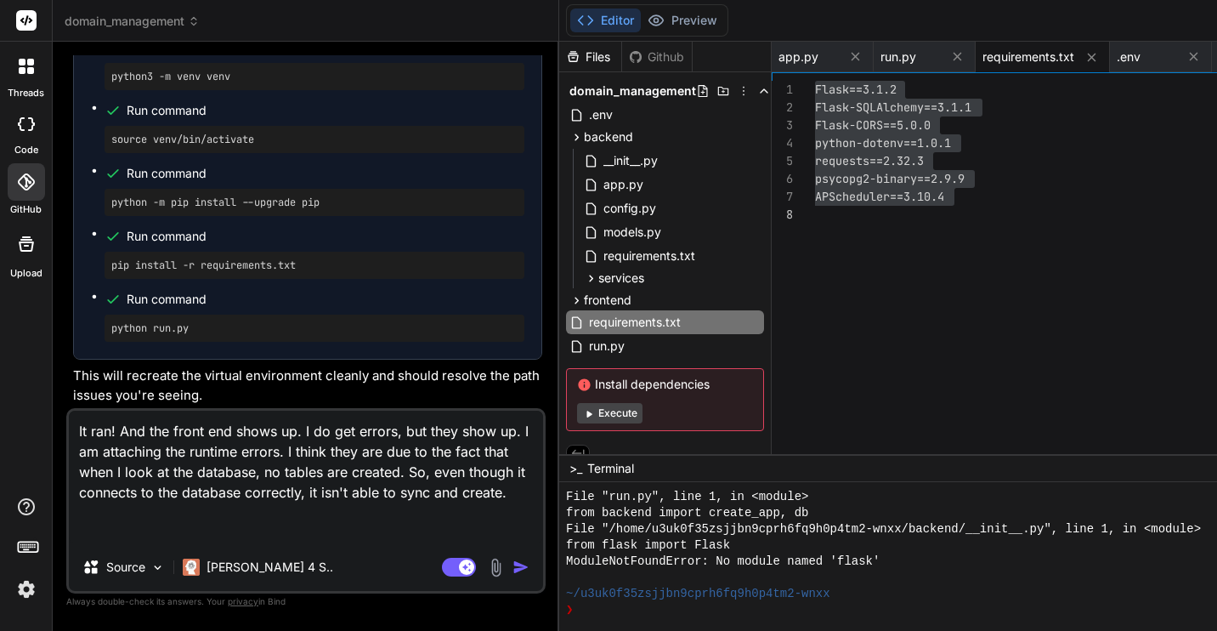
click at [513, 565] on img "button" at bounding box center [521, 567] width 17 height 17
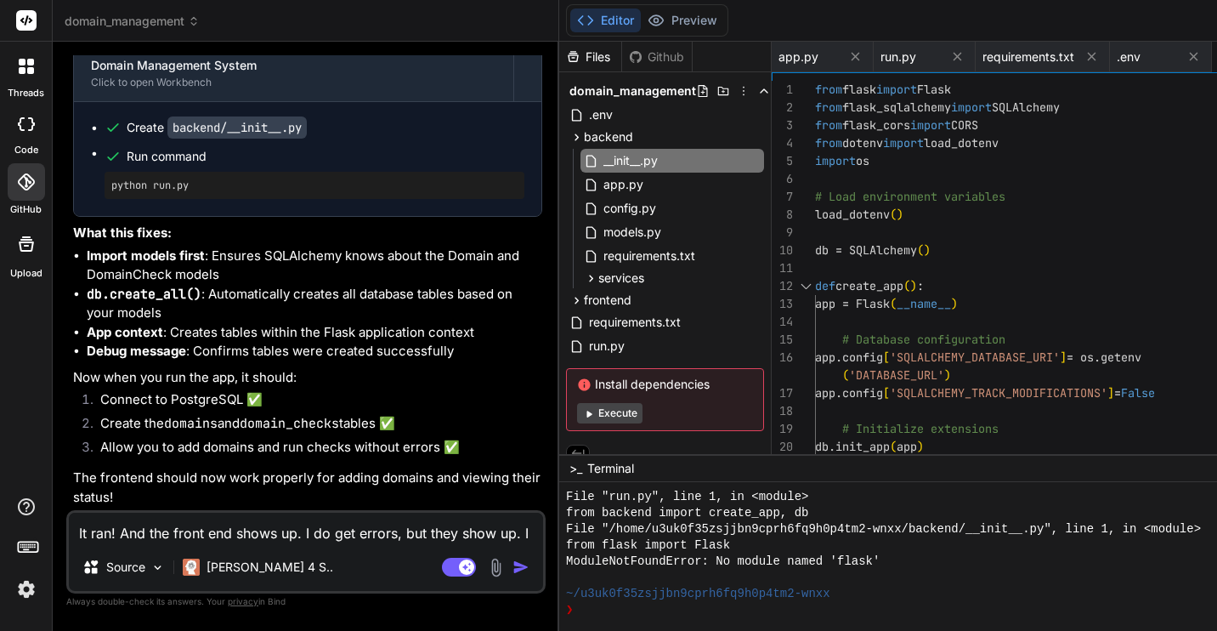
scroll to position [23247, 0]
click at [602, 160] on span "__init__.py" at bounding box center [631, 160] width 58 height 20
click at [815, 155] on div "from flask import Flask from flask_sqlalchemy import SQLAlchemy from flask_cors…" at bounding box center [1046, 411] width 462 height 661
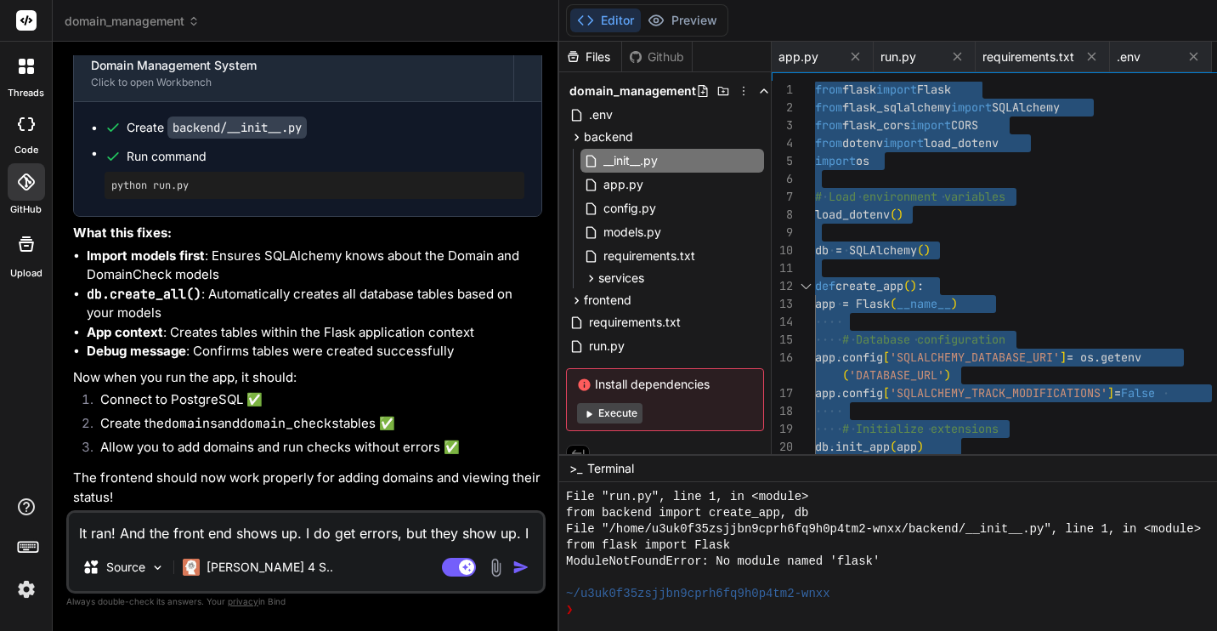
click at [230, 532] on textarea "It ran! And the front end shows up. I do get errors, but they show up. I am att…" at bounding box center [306, 528] width 474 height 31
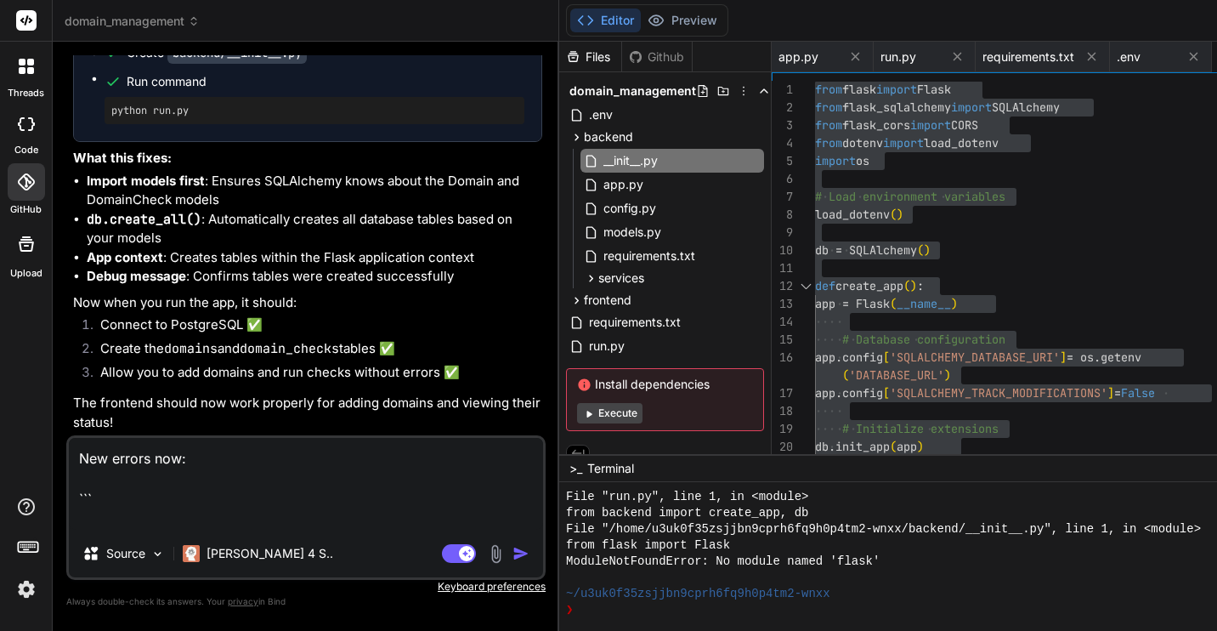
paste textarea "python run.py 16:41:28 Traceback (most recent call last): File "/Volumes/Laptop…"
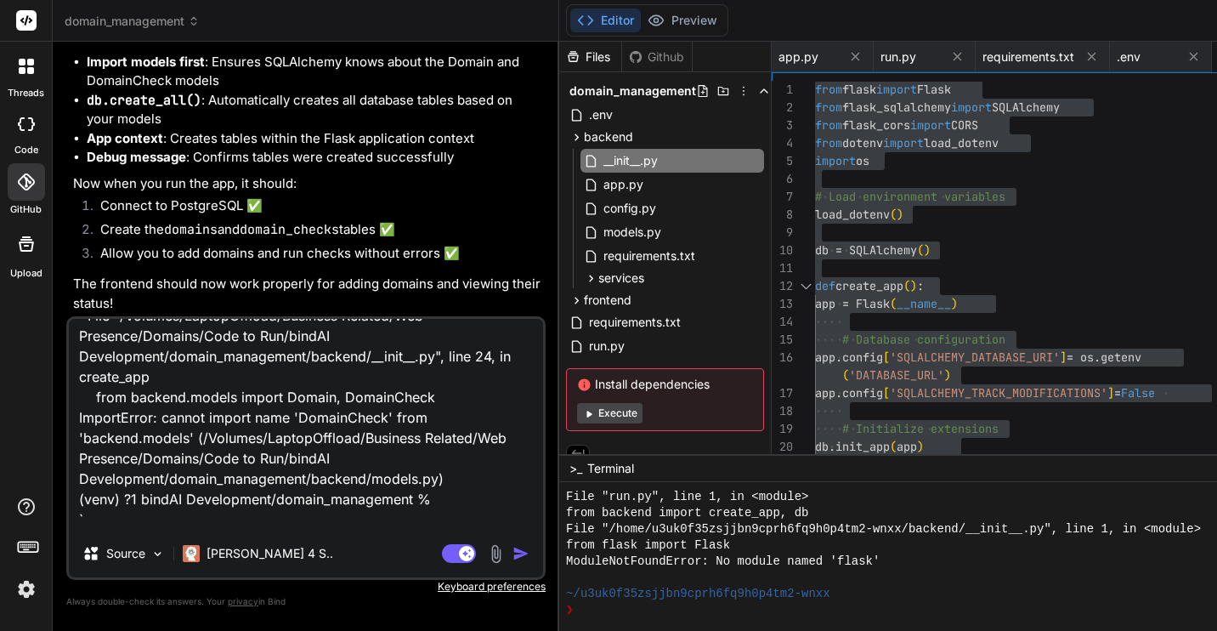
scroll to position [368, 0]
click at [513, 548] on img "button" at bounding box center [521, 553] width 17 height 17
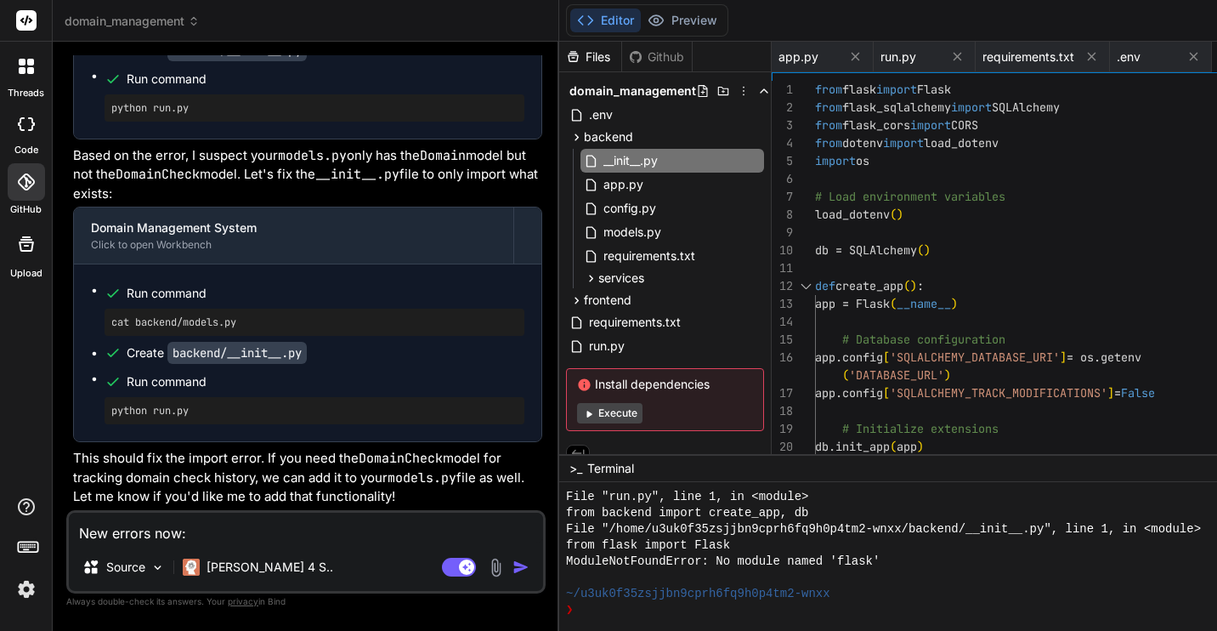
scroll to position [24120, 0]
click at [602, 232] on span "models.py" at bounding box center [632, 232] width 61 height 20
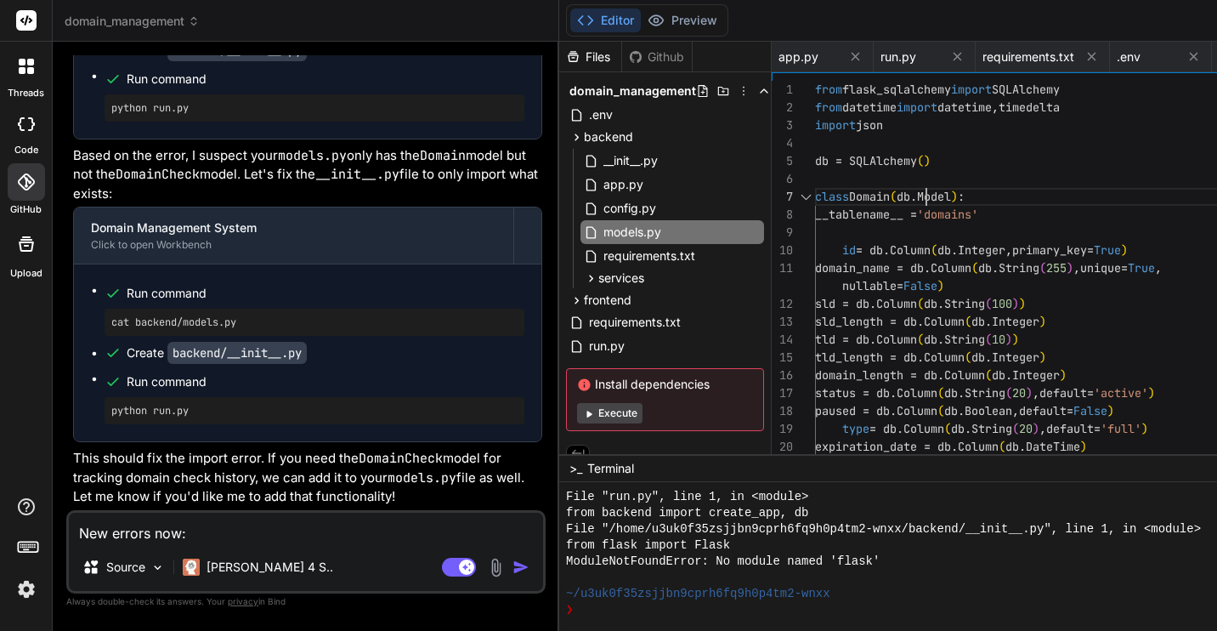
scroll to position [107, 0]
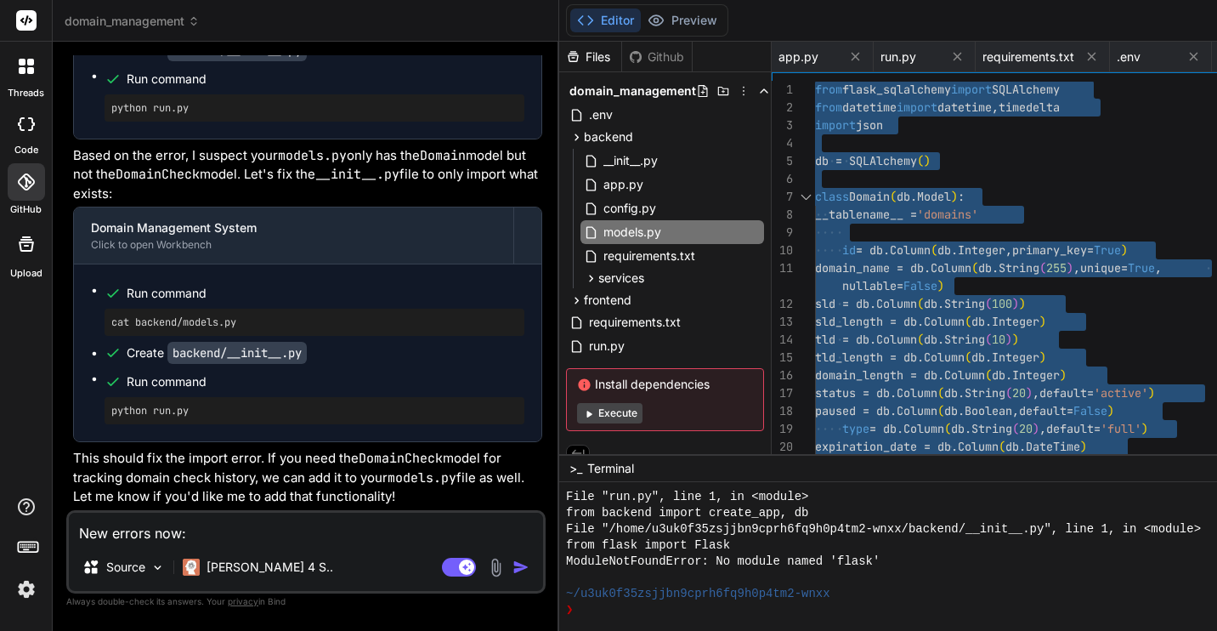
scroll to position [22485, 0]
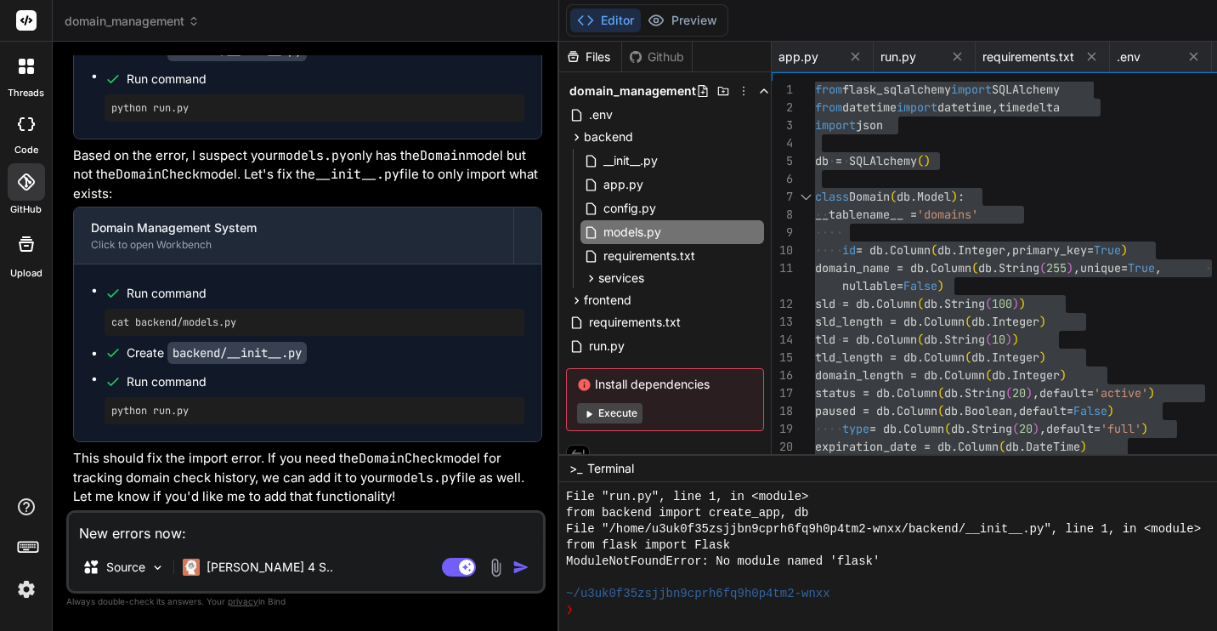
drag, startPoint x: 104, startPoint y: 154, endPoint x: 309, endPoint y: 439, distance: 351.4
drag, startPoint x: 237, startPoint y: 440, endPoint x: 105, endPoint y: 120, distance: 346.9
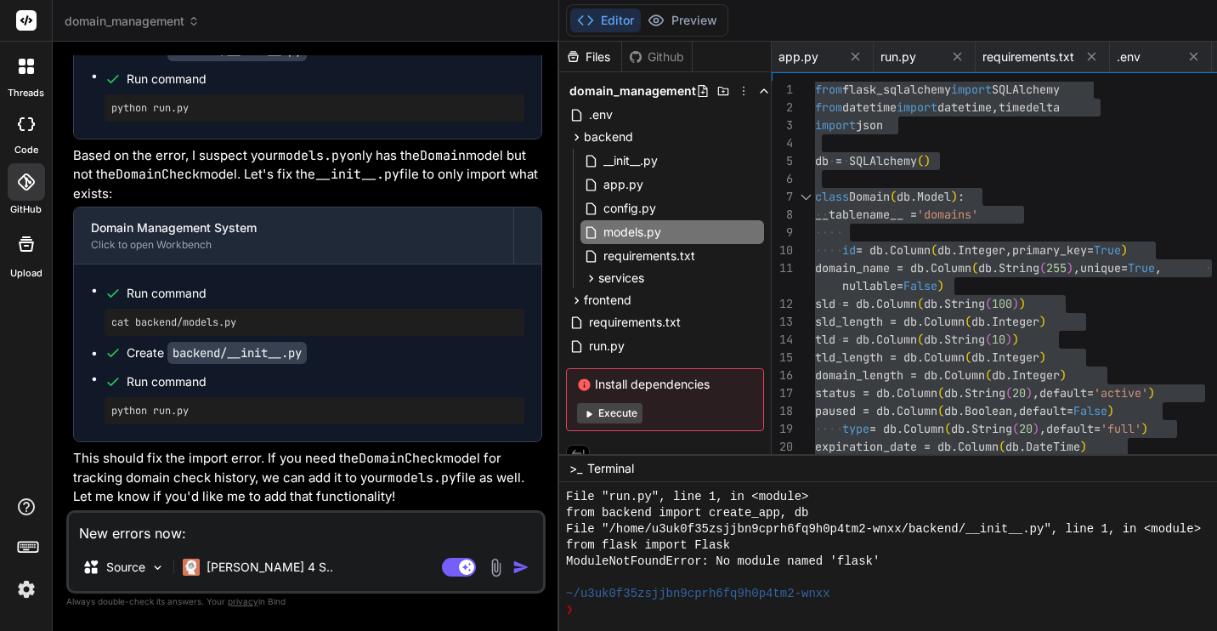
scroll to position [22354, 0]
click at [602, 164] on span "__init__.py" at bounding box center [631, 160] width 58 height 20
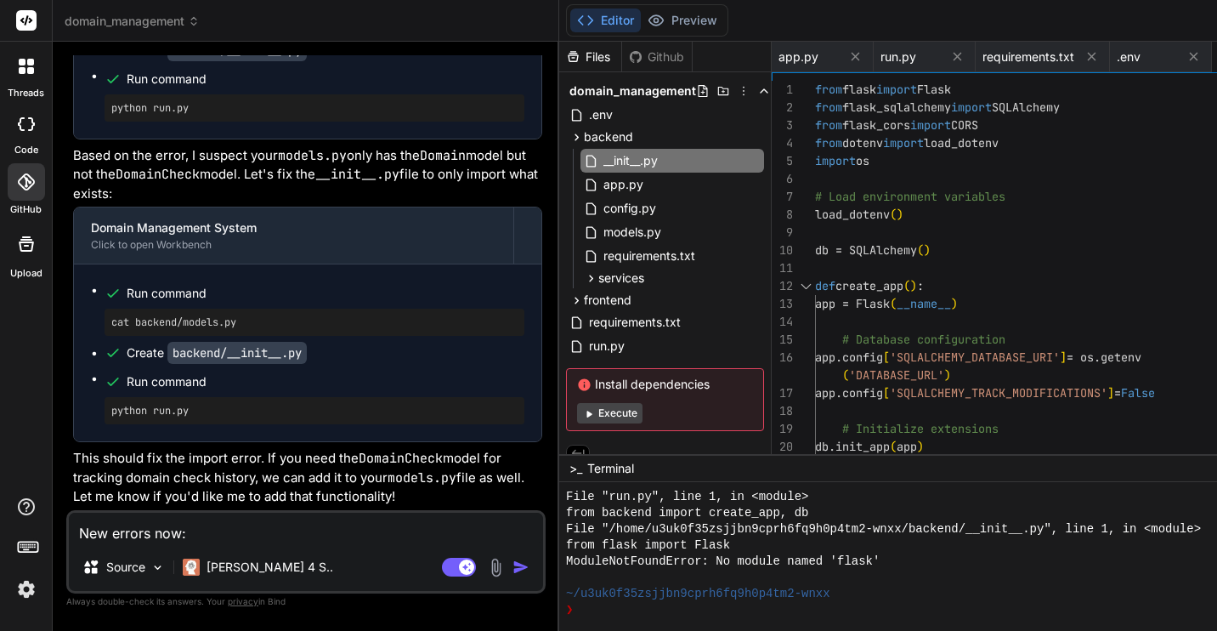
click at [827, 171] on div "from flask import Flask from flask_sqlalchemy import SQLAlchemy from flask_cors…" at bounding box center [1046, 411] width 462 height 661
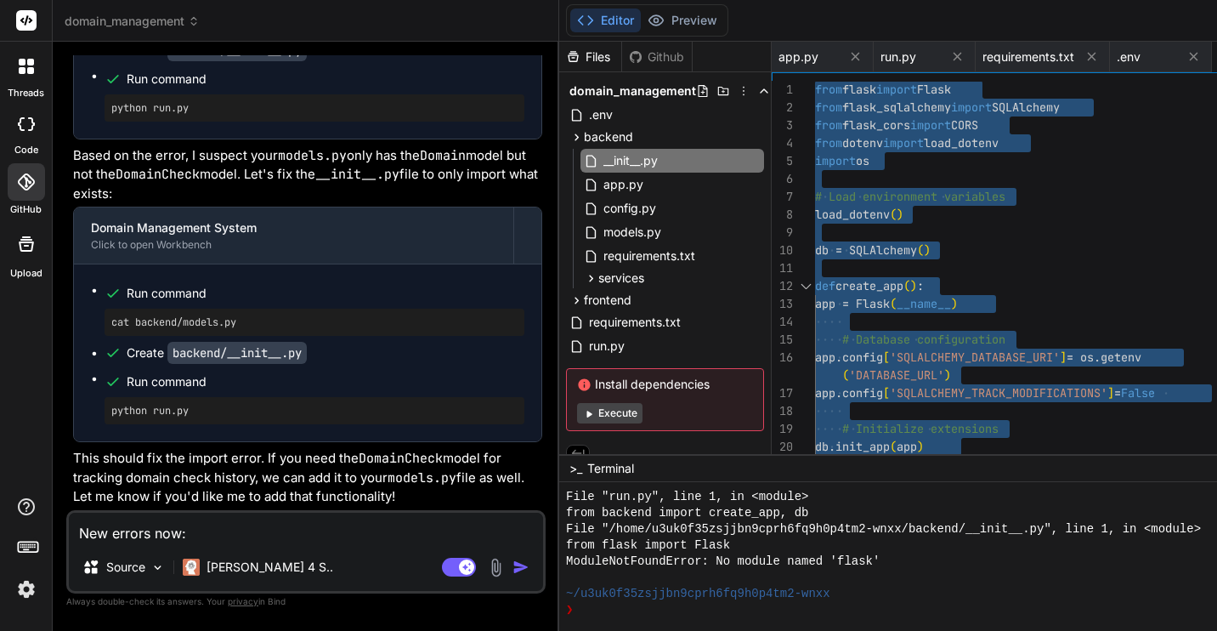
click at [266, 532] on textarea "New errors now: ``` python run.py 16:41:28 Traceback (most recent call last): F…" at bounding box center [306, 528] width 474 height 31
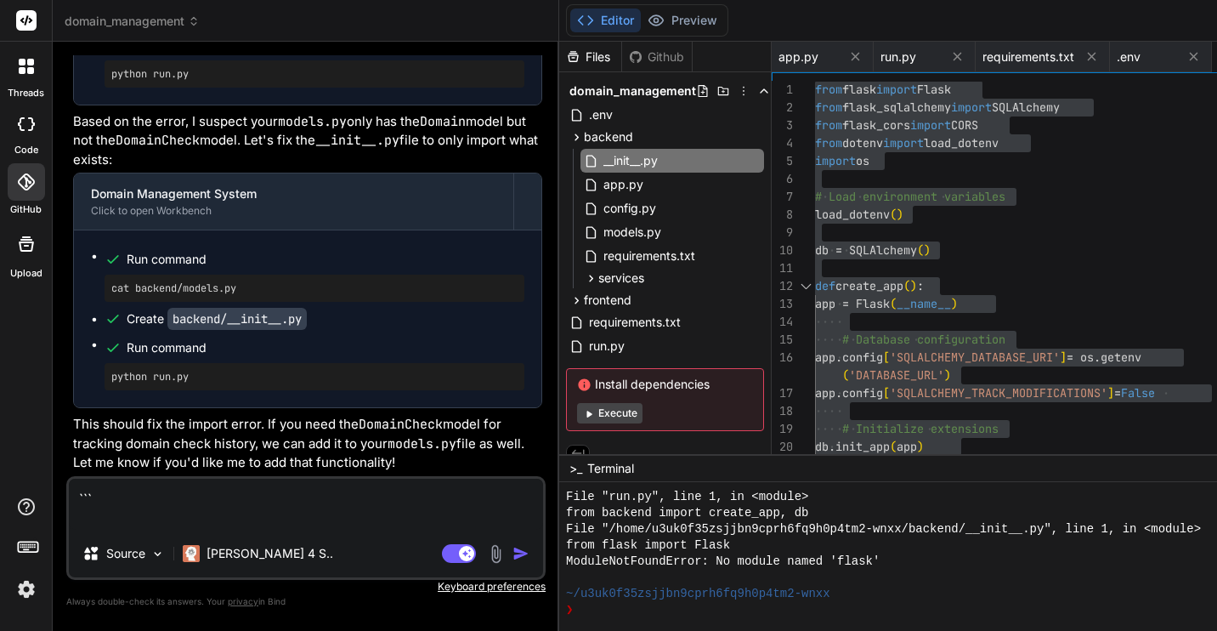
paste textarea "python run.py 16:41:33 Database tables created successfully! Traceback (most re…"
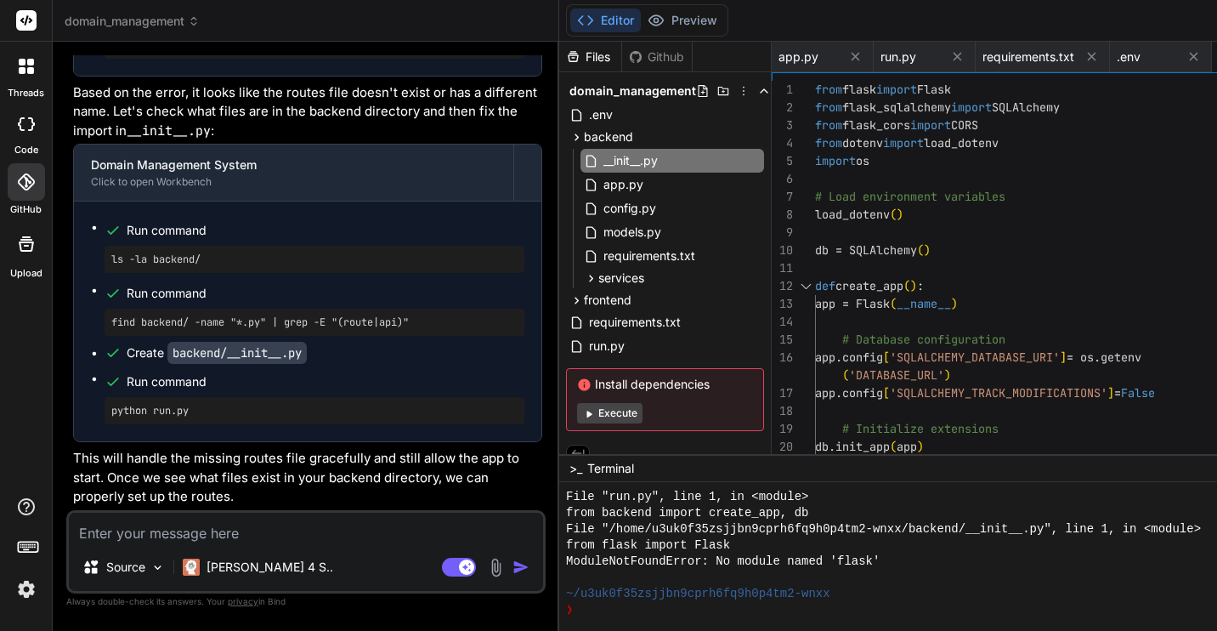
scroll to position [25125, 0]
drag, startPoint x: 225, startPoint y: 270, endPoint x: 111, endPoint y: 275, distance: 114.0
drag, startPoint x: 112, startPoint y: 336, endPoint x: 167, endPoint y: 378, distance: 69.0
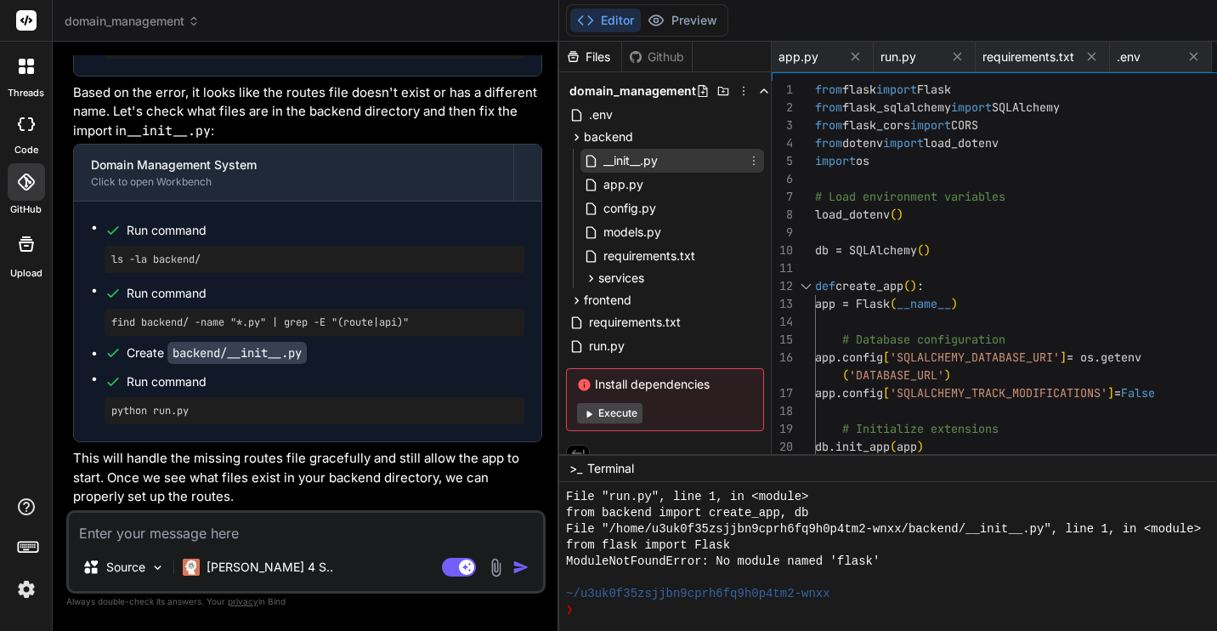
click at [602, 158] on span "__init__.py" at bounding box center [631, 160] width 58 height 20
click at [841, 183] on div "from flask import Flask from flask_sqlalchemy import SQLAlchemy from flask_cors…" at bounding box center [1046, 518] width 462 height 875
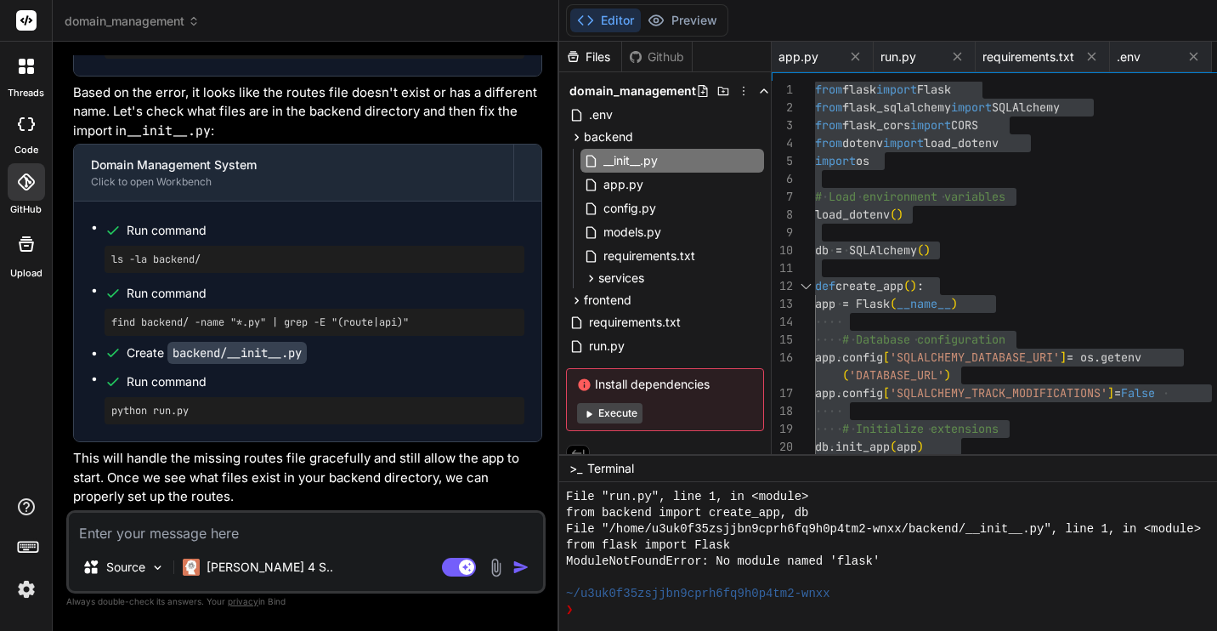
drag, startPoint x: 198, startPoint y: 426, endPoint x: 110, endPoint y: 428, distance: 88.4
click at [109, 59] on div "python run.py" at bounding box center [315, 44] width 420 height 27
click at [212, 533] on textarea at bounding box center [306, 528] width 474 height 31
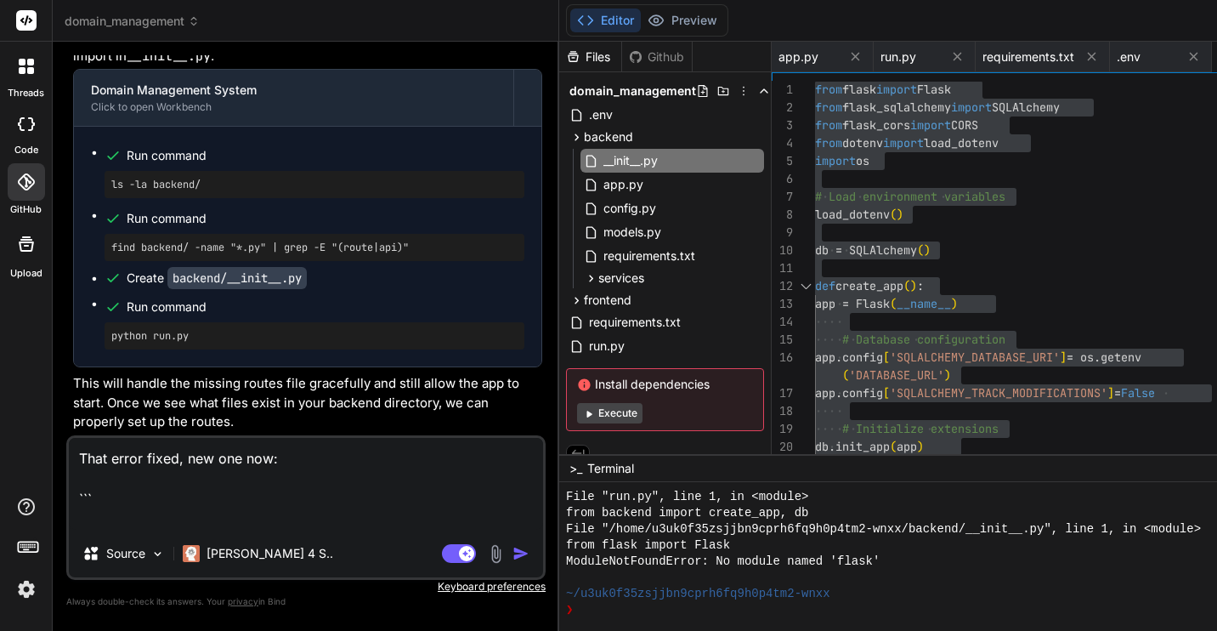
paste textarea "python run.py 16:48:29 Database tables created successfully! No routes module f…"
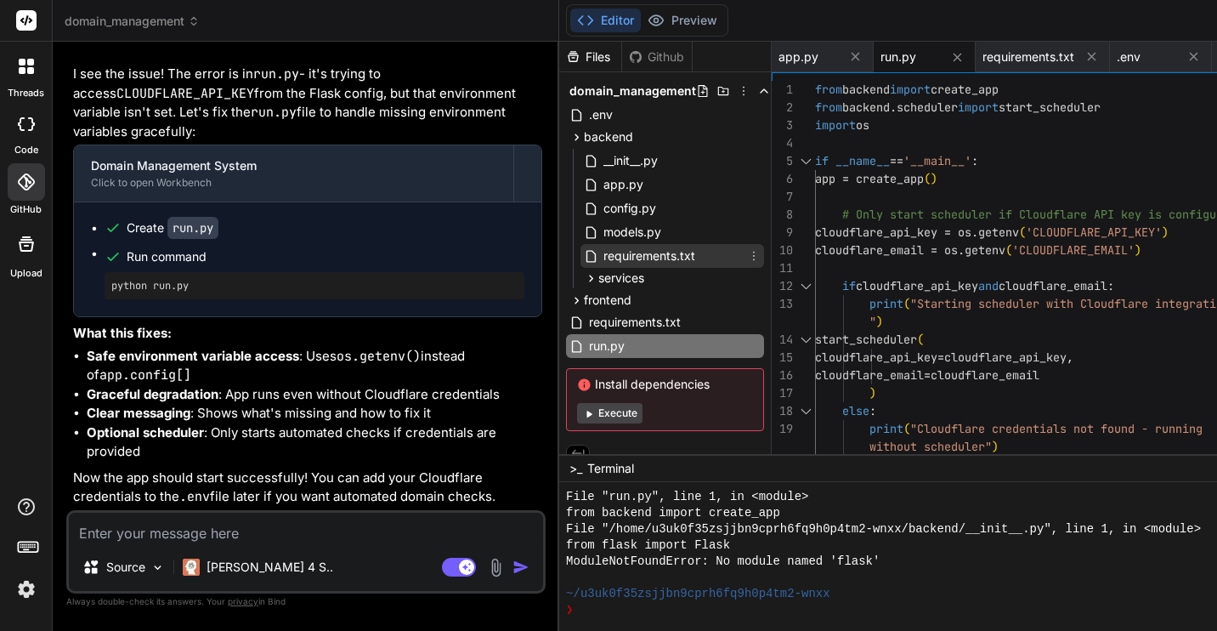
scroll to position [18, 0]
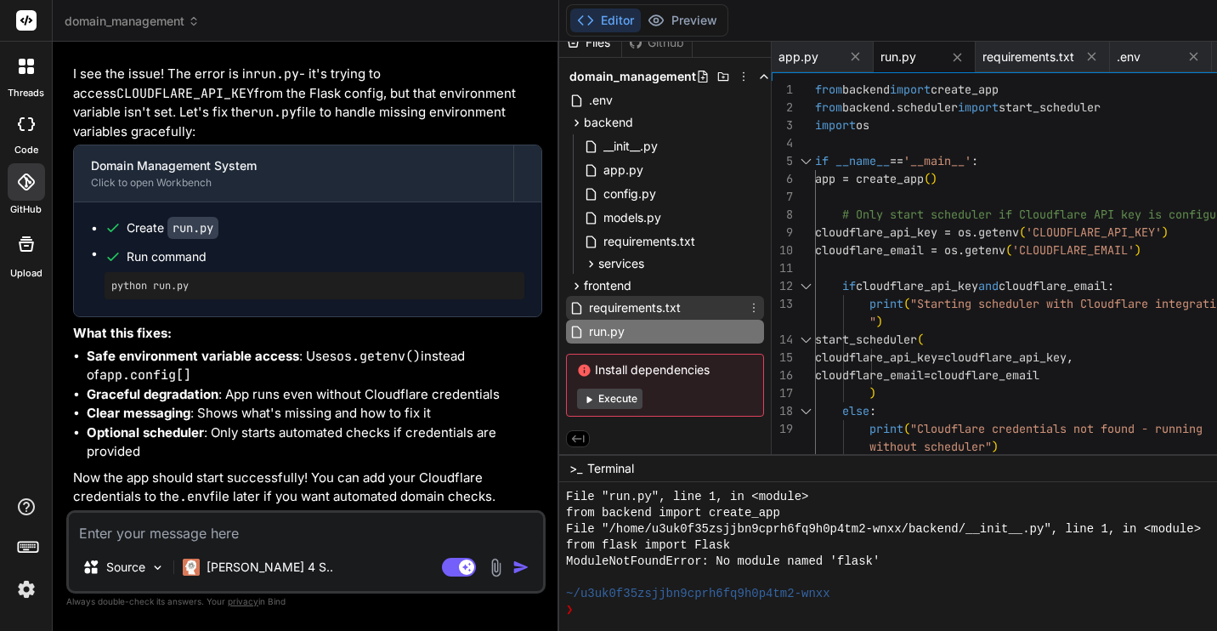
click at [566, 300] on div "requirements.txt" at bounding box center [665, 308] width 198 height 24
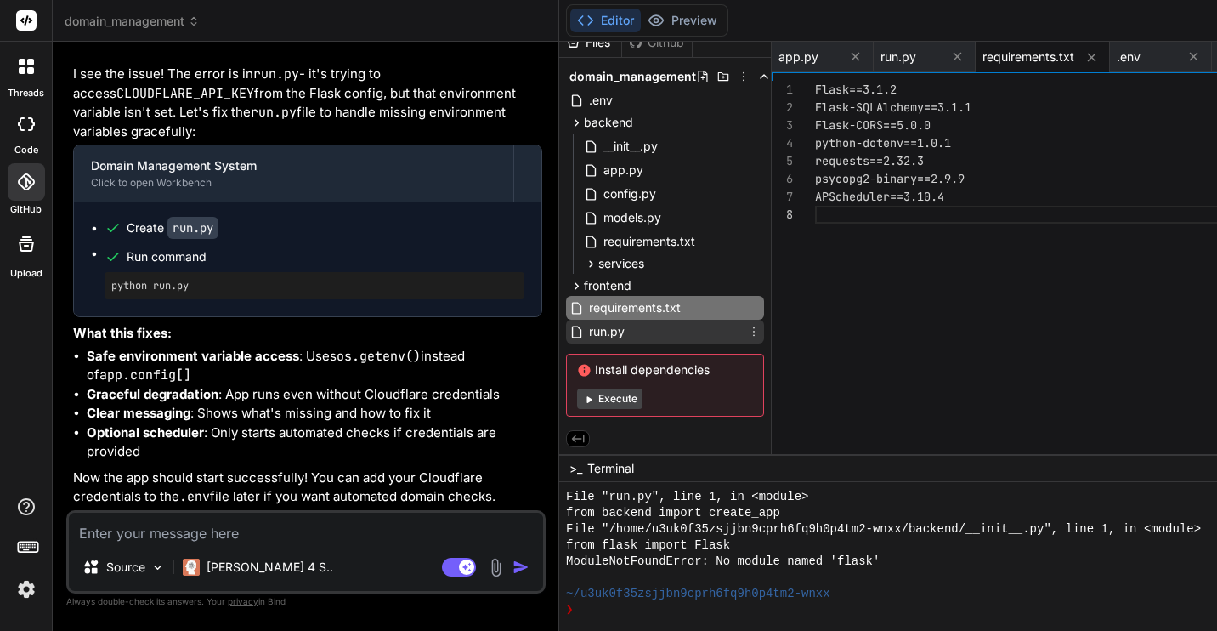
click at [566, 324] on div "run.py" at bounding box center [665, 332] width 198 height 24
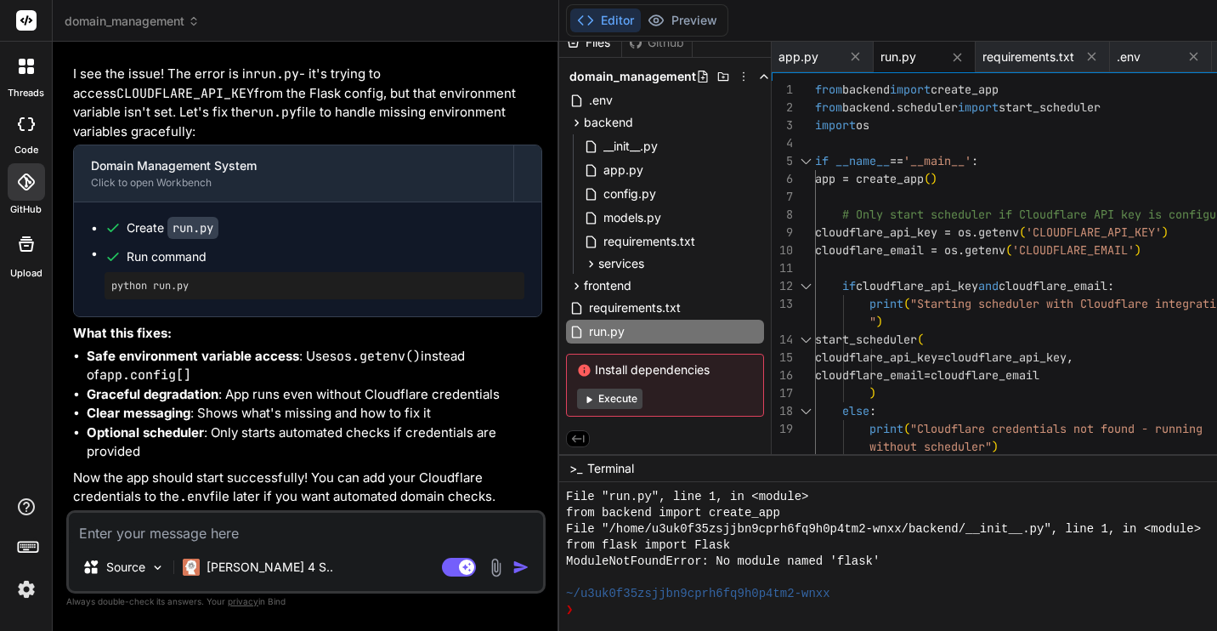
scroll to position [161, 0]
click at [820, 249] on div "from backend import create_app from backend.scheduler import start_scheduler im…" at bounding box center [1046, 313] width 462 height 464
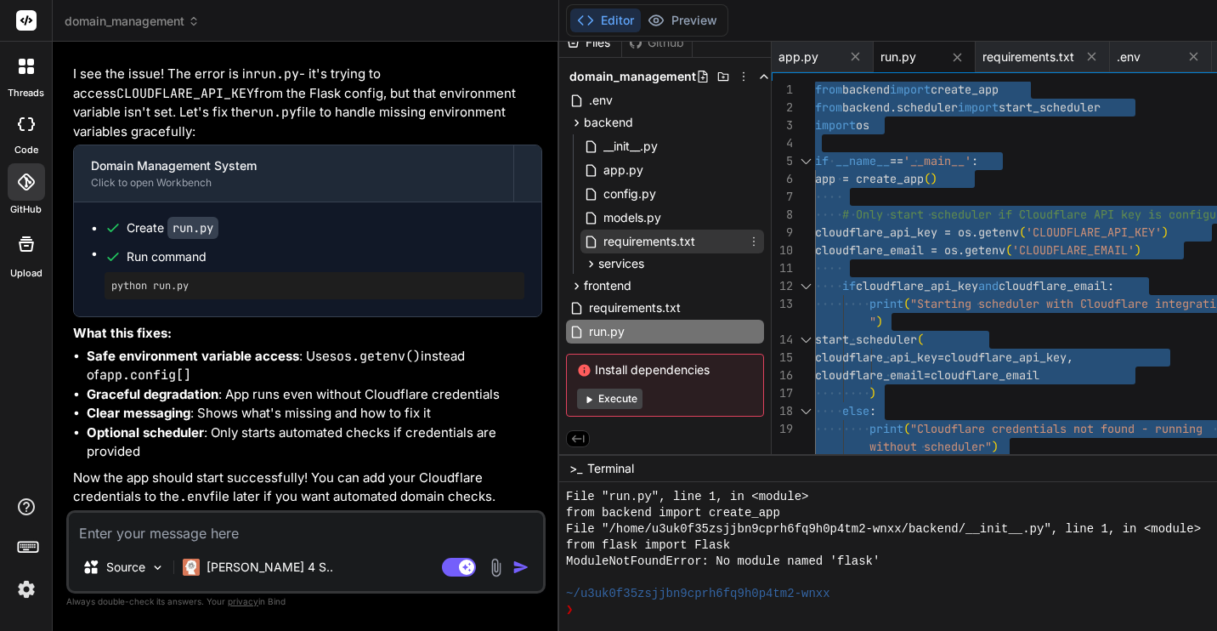
click at [581, 248] on div "requirements.txt" at bounding box center [673, 242] width 184 height 24
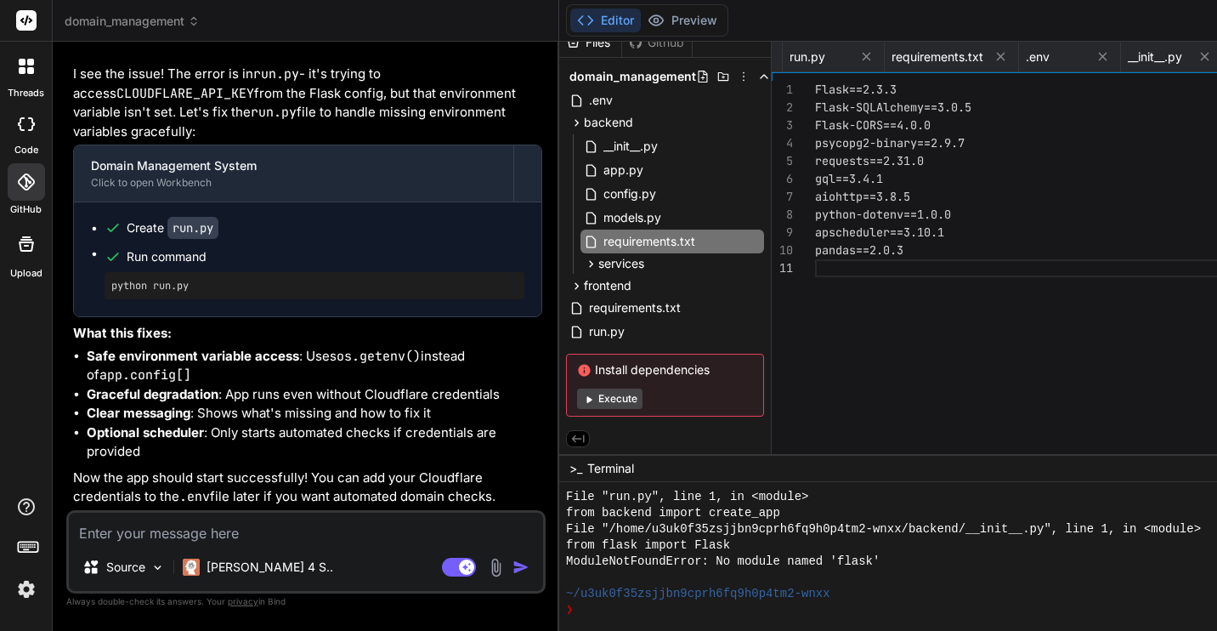
scroll to position [26300, 0]
click at [587, 325] on span "run.py" at bounding box center [606, 331] width 39 height 20
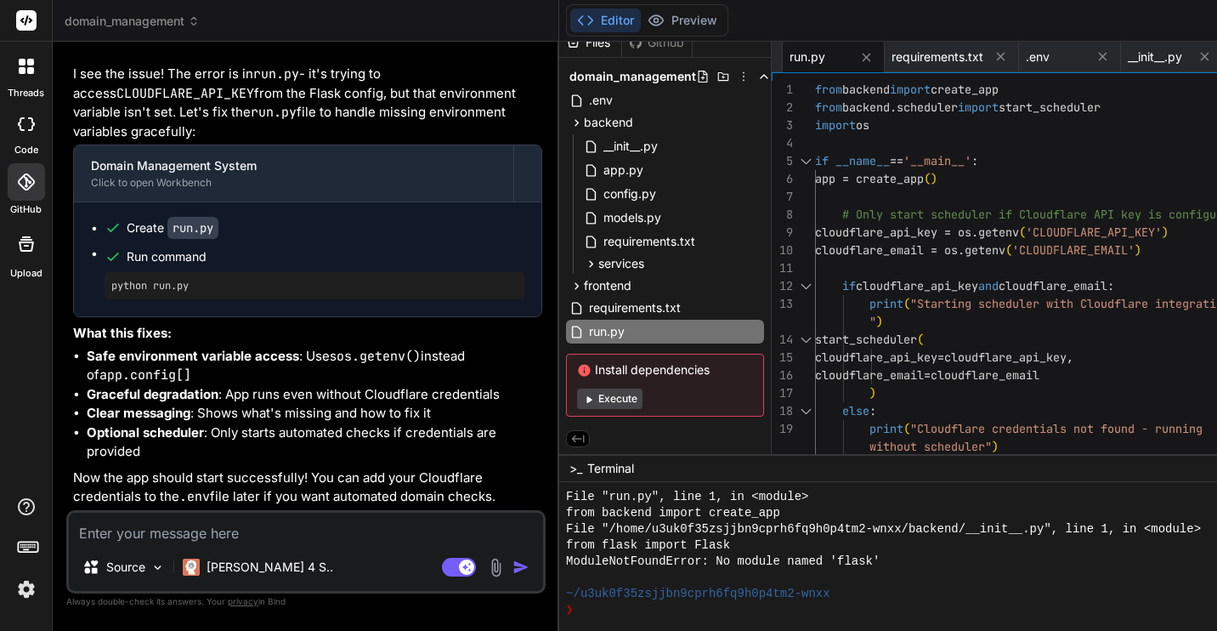
click at [815, 188] on div "from backend import create_app from backend.scheduler import start_scheduler im…" at bounding box center [1046, 313] width 462 height 464
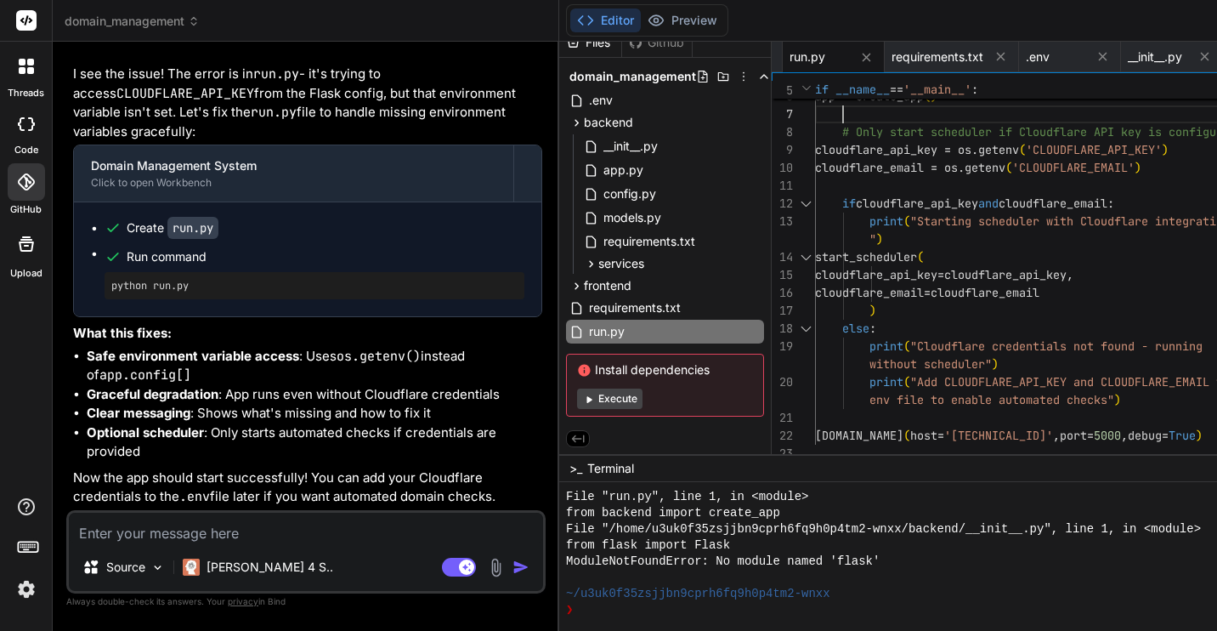
click at [250, 542] on textarea at bounding box center [306, 528] width 474 height 31
click at [922, 298] on div "if __name__ == '__main__' : app = create_app ( ) # Only start scheduler if Clou…" at bounding box center [1046, 230] width 462 height 464
click at [171, 531] on textarea at bounding box center [306, 528] width 474 height 31
paste textarea "eliminated"
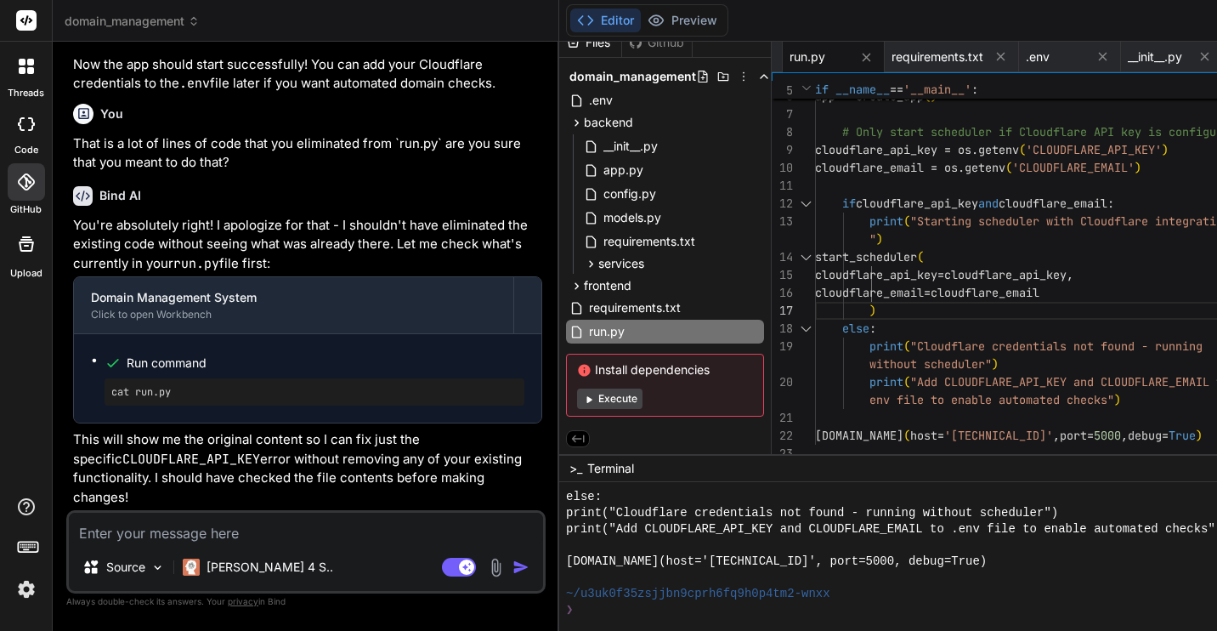
scroll to position [26733, 0]
click at [486, 565] on img at bounding box center [496, 568] width 20 height 20
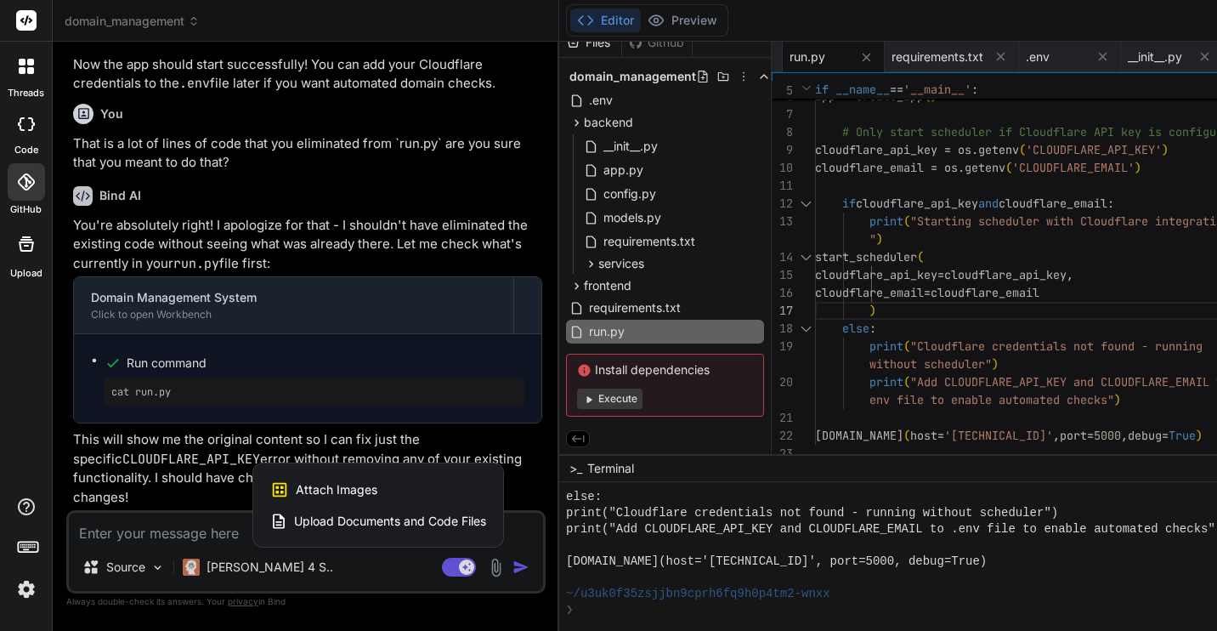
click at [798, 218] on div at bounding box center [608, 315] width 1217 height 631
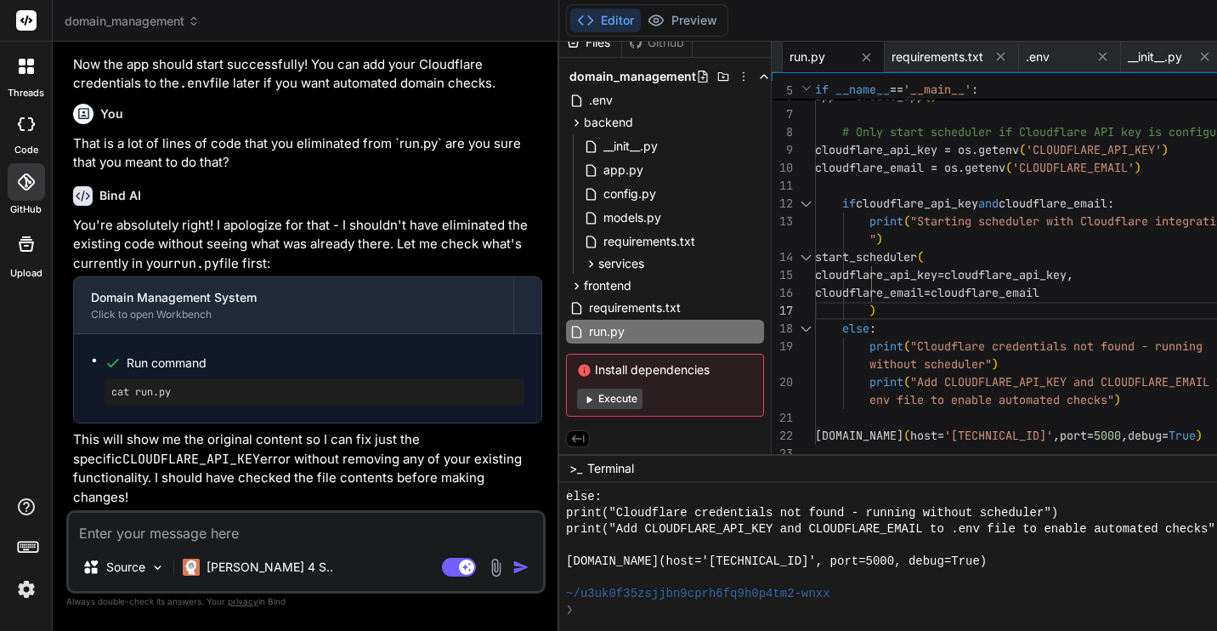
click at [189, 531] on textarea at bounding box center [306, 528] width 474 height 31
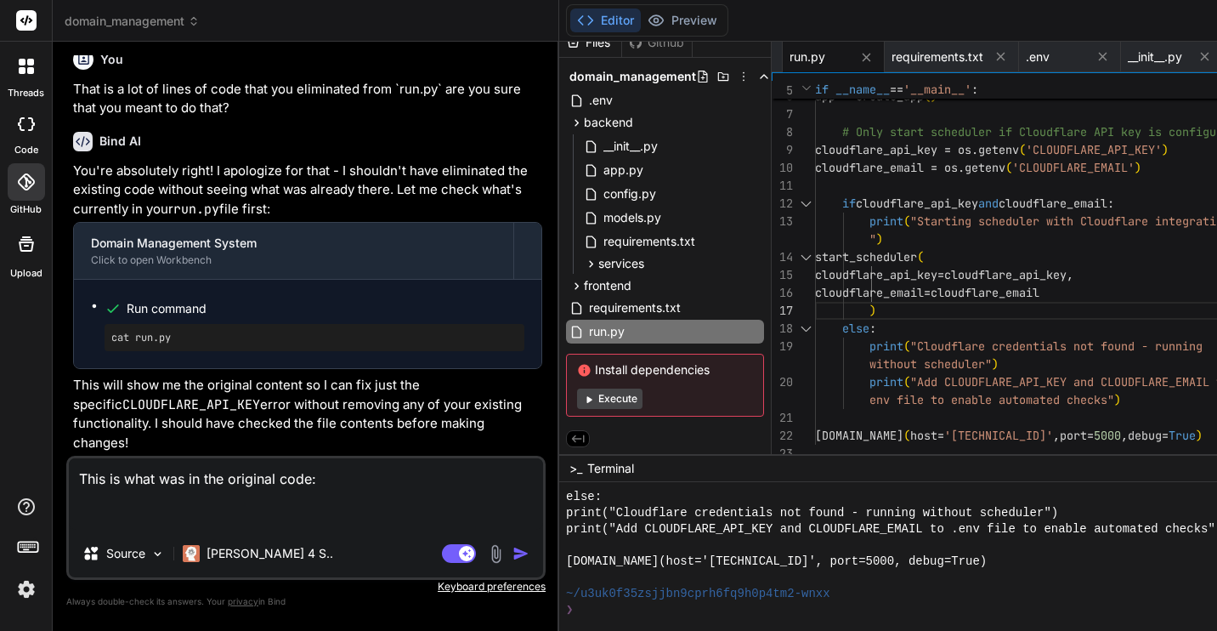
paste textarea "from backend import create_app, db from backend.models import Domain, DomainAna…"
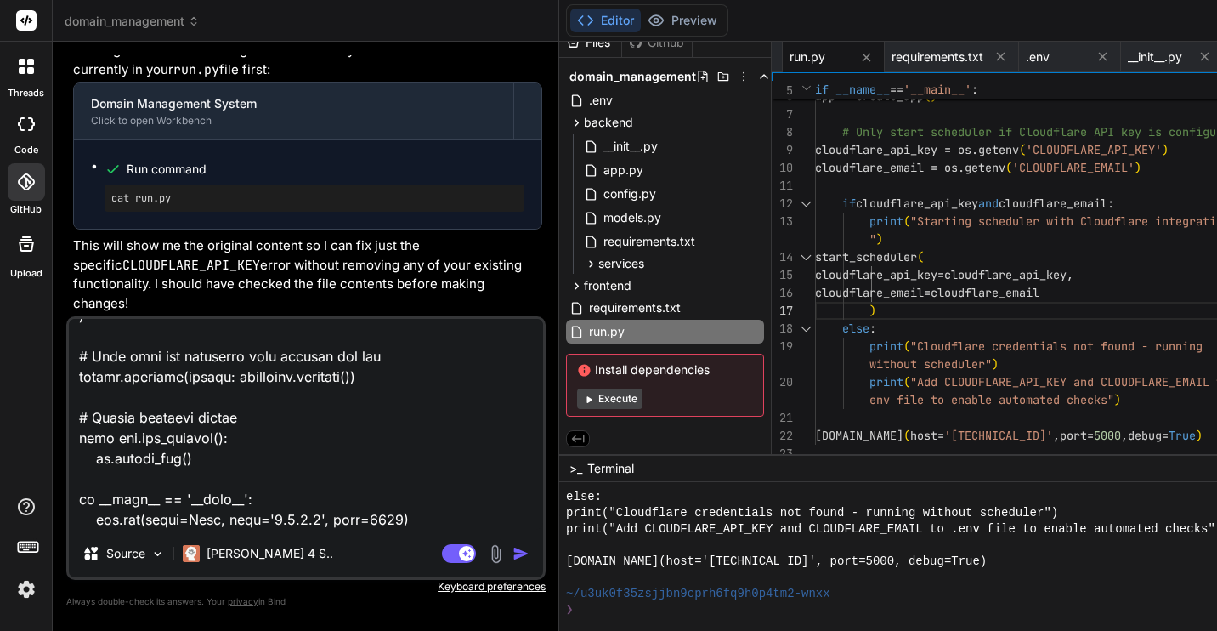
click at [513, 549] on img "button" at bounding box center [521, 553] width 17 height 17
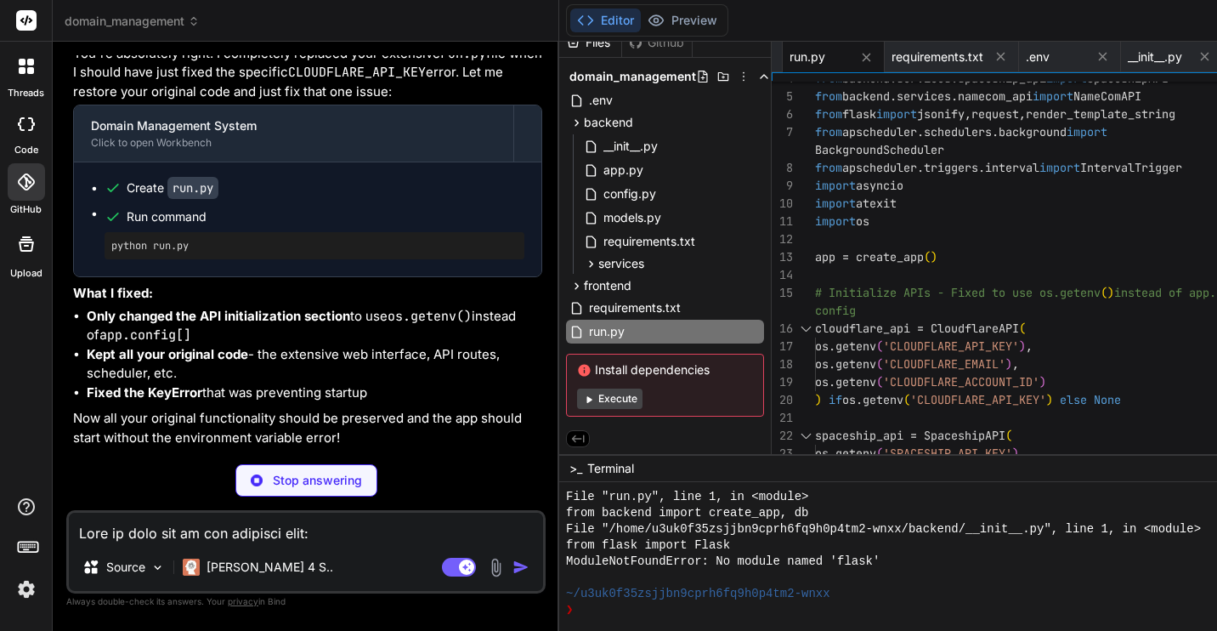
scroll to position [32270, 0]
